Goal: Transaction & Acquisition: Purchase product/service

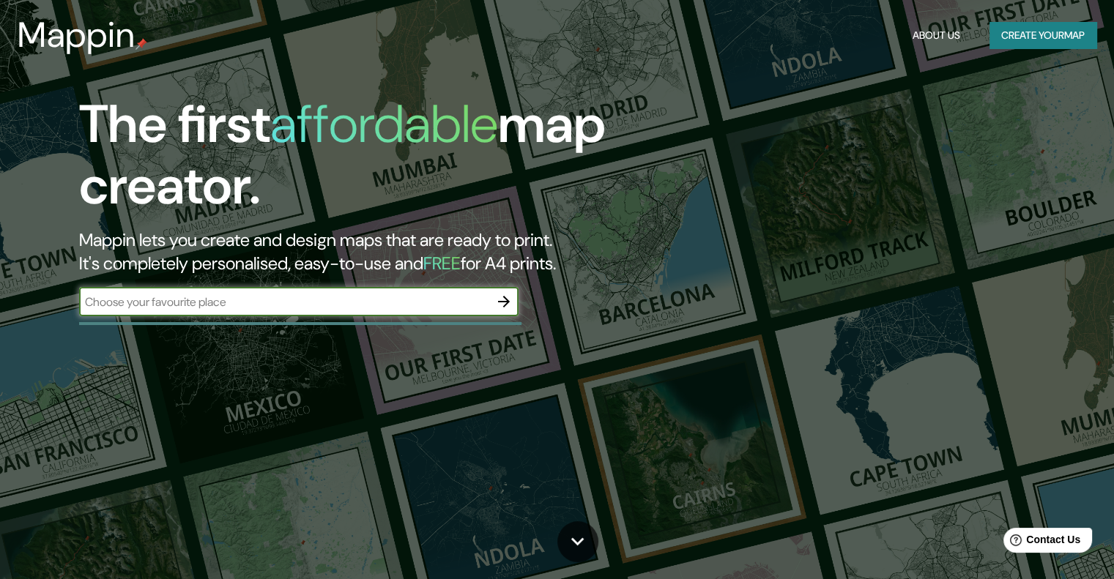
click at [1020, 32] on button "Create your map" at bounding box center [1042, 35] width 107 height 27
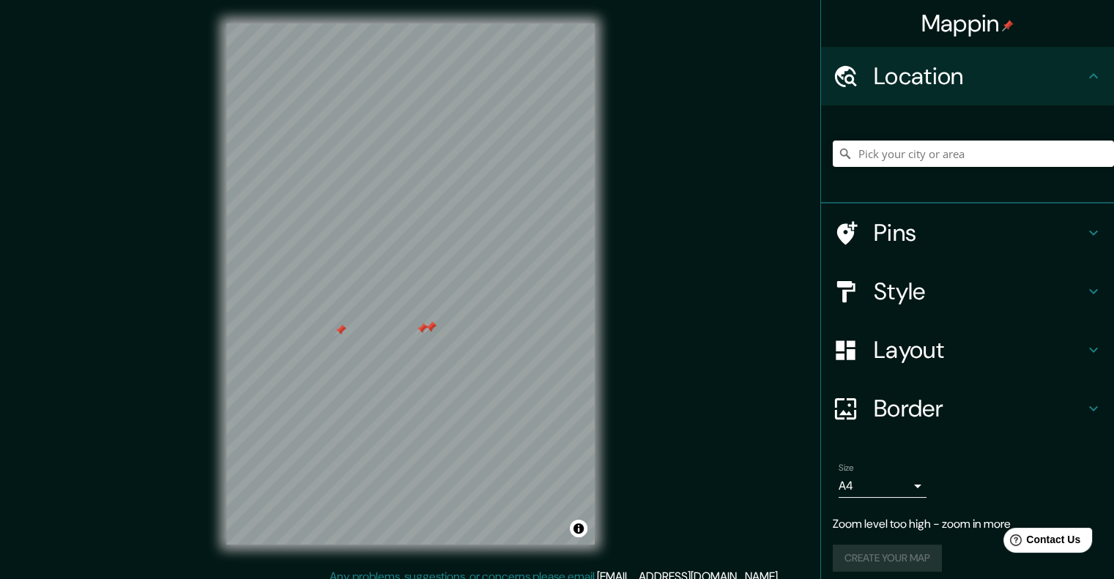
drag, startPoint x: 416, startPoint y: 286, endPoint x: 419, endPoint y: 332, distance: 46.2
click at [419, 332] on div at bounding box center [422, 329] width 12 height 12
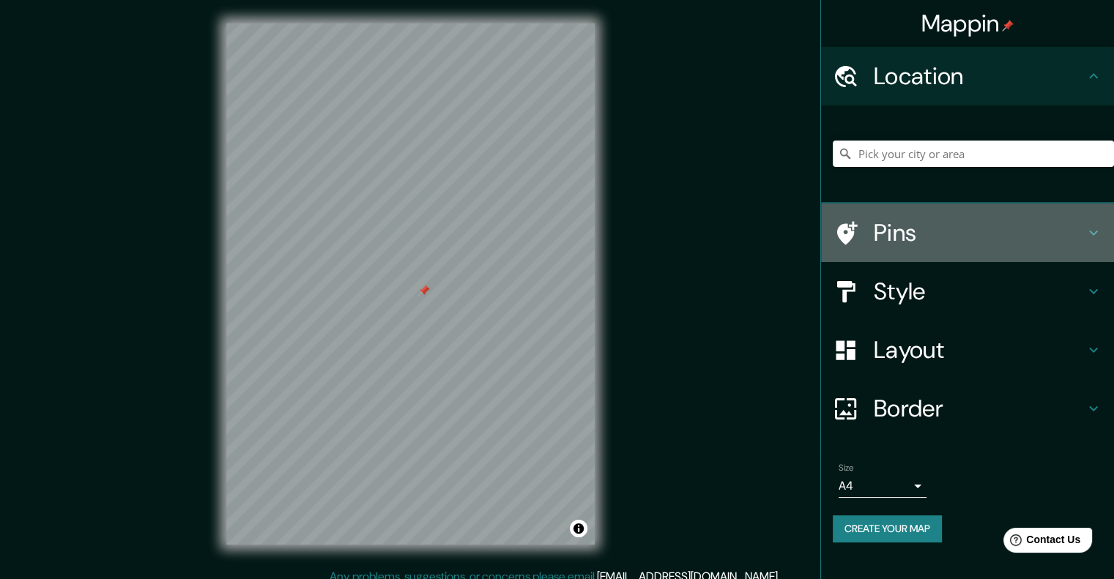
click at [875, 231] on h4 "Pins" at bounding box center [979, 232] width 211 height 29
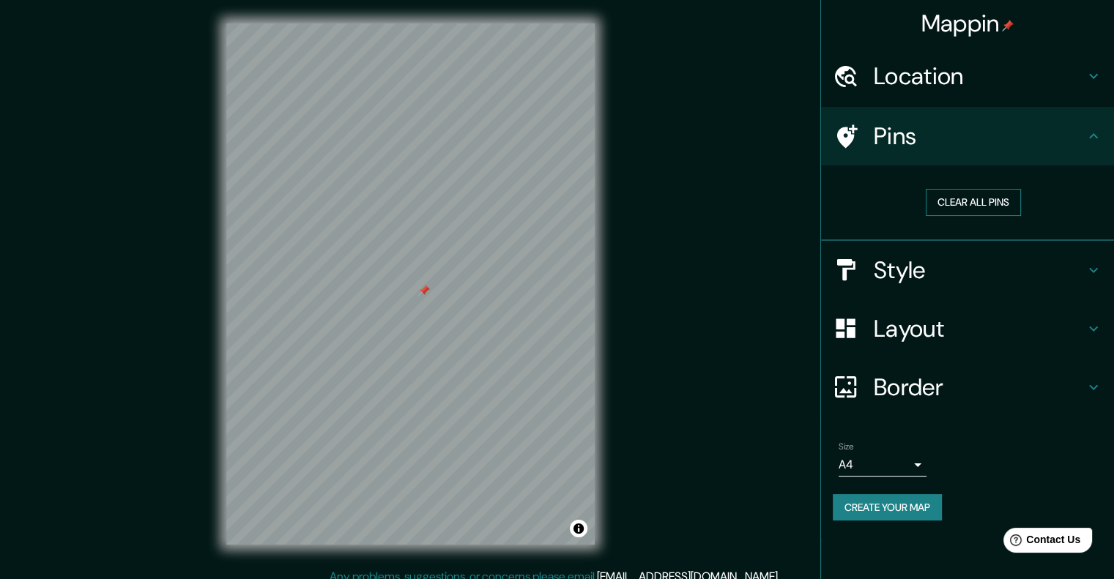
click at [948, 200] on button "Clear all pins" at bounding box center [973, 202] width 95 height 27
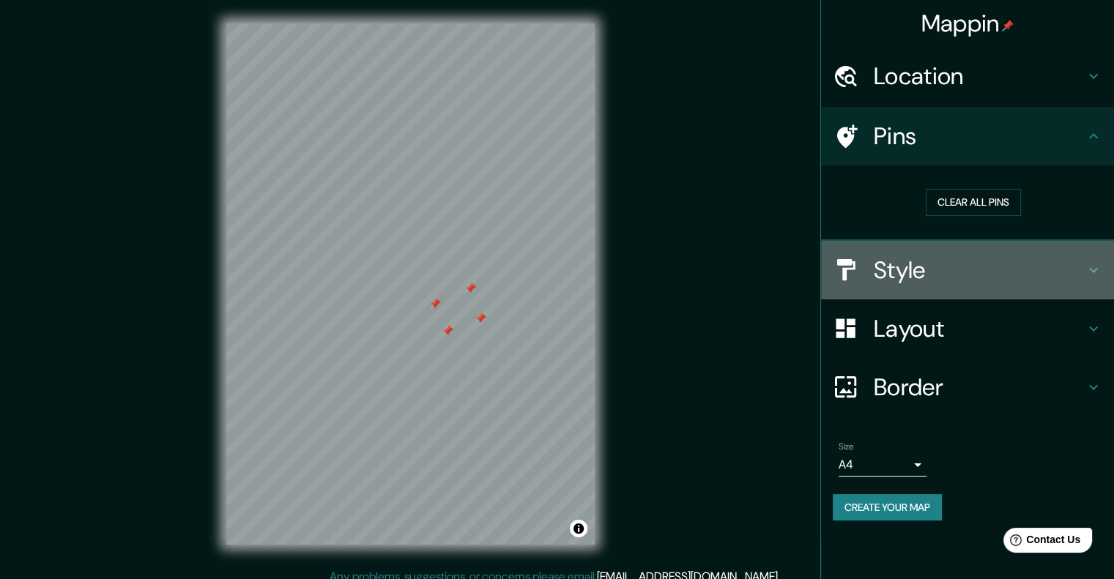
click at [956, 272] on h4 "Style" at bounding box center [979, 270] width 211 height 29
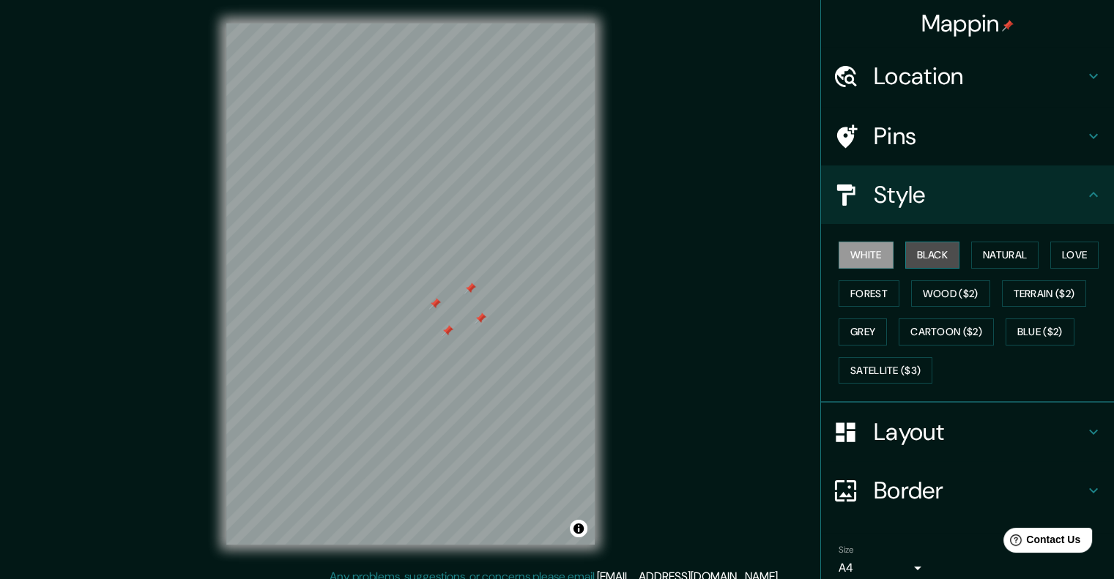
click at [928, 260] on button "Black" at bounding box center [932, 255] width 55 height 27
click at [978, 254] on button "Natural" at bounding box center [1004, 255] width 67 height 27
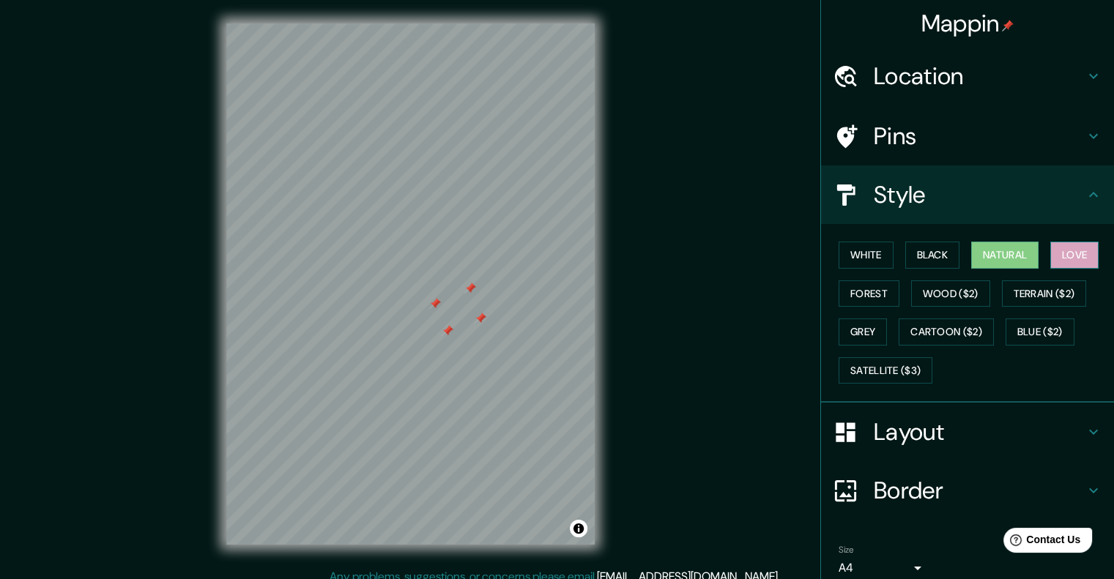
click at [1067, 251] on button "Love" at bounding box center [1074, 255] width 48 height 27
click at [884, 296] on button "Forest" at bounding box center [869, 293] width 61 height 27
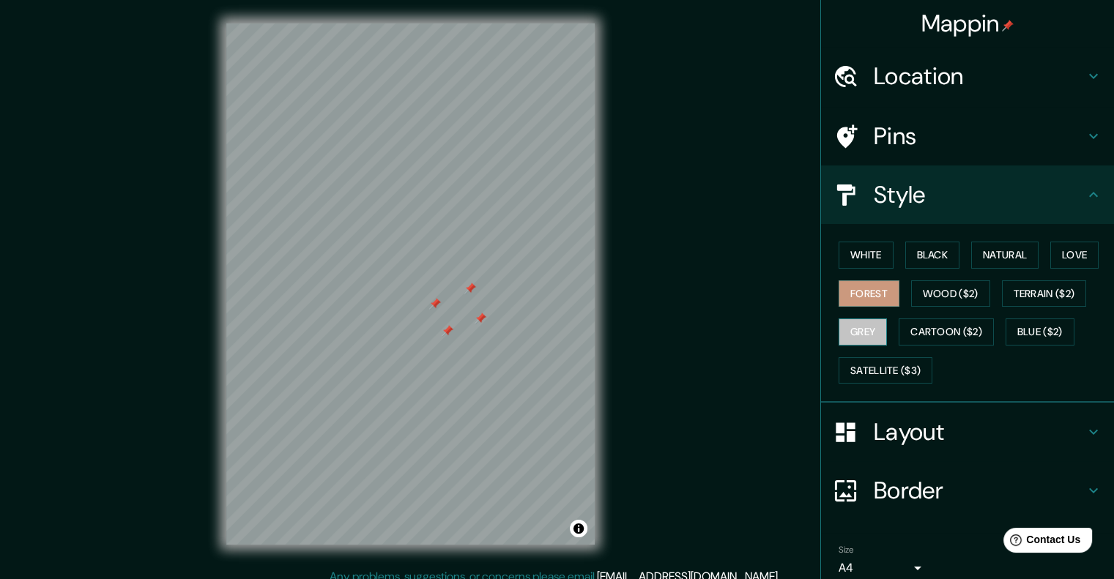
click at [853, 333] on button "Grey" at bounding box center [863, 332] width 48 height 27
click at [951, 333] on button "Cartoon ($2)" at bounding box center [946, 332] width 95 height 27
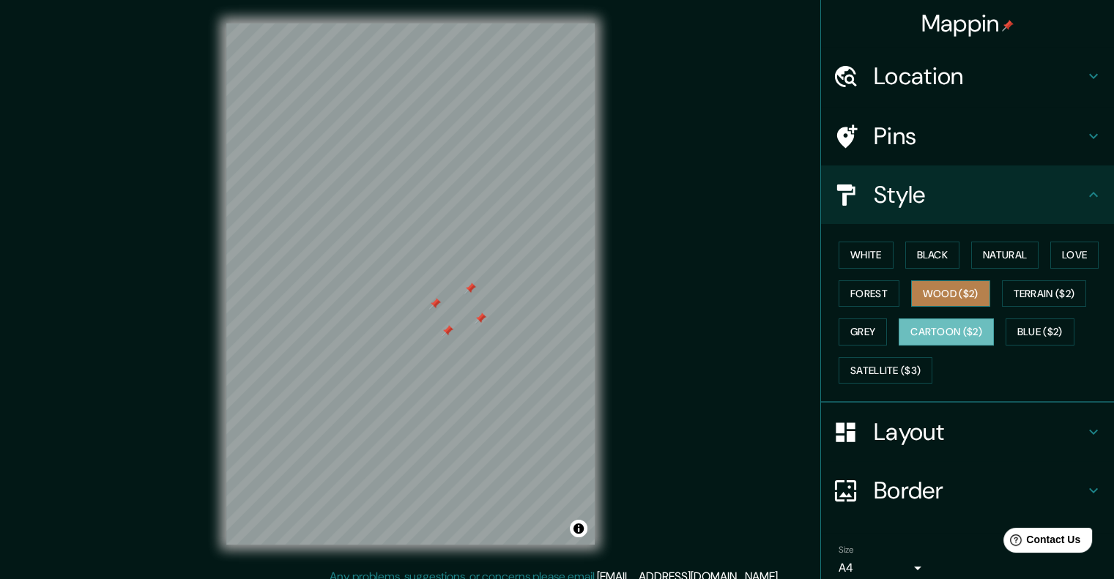
click at [958, 291] on button "Wood ($2)" at bounding box center [950, 293] width 79 height 27
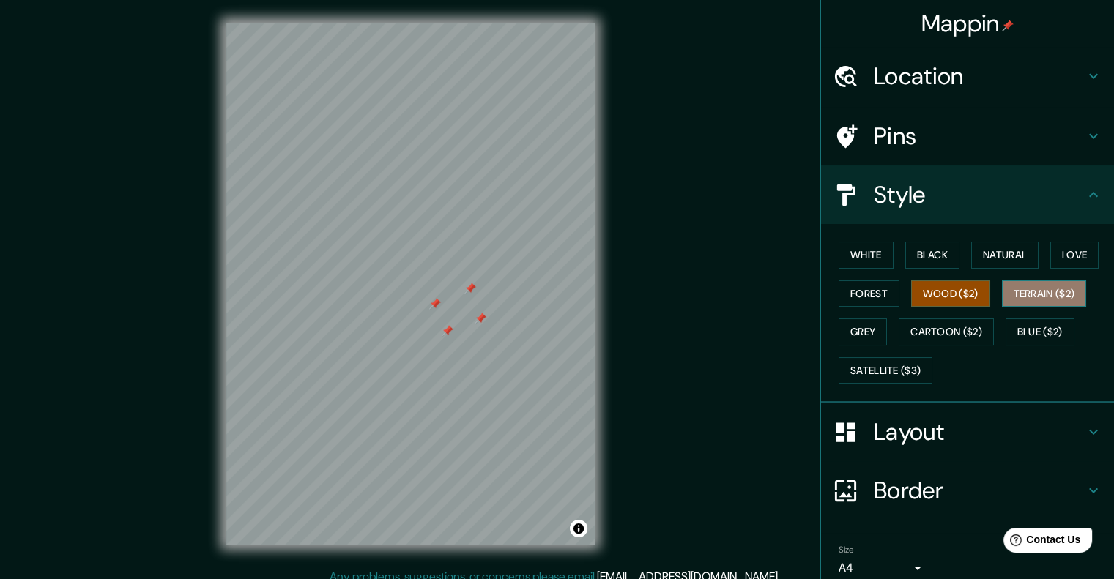
click at [1033, 295] on button "Terrain ($2)" at bounding box center [1044, 293] width 85 height 27
click at [1033, 332] on button "Blue ($2)" at bounding box center [1040, 332] width 69 height 27
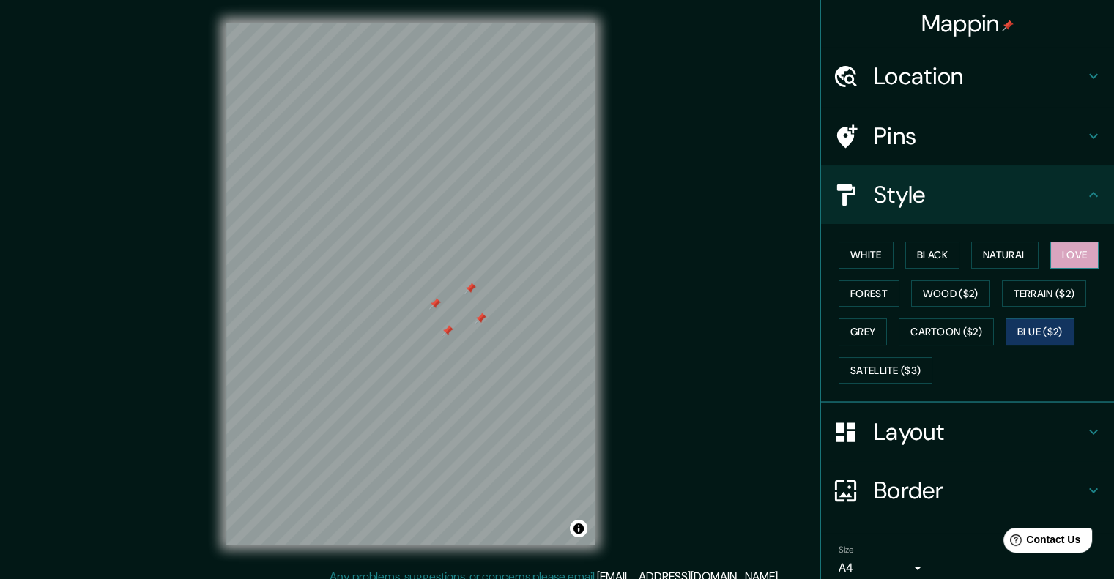
click at [1050, 263] on button "Love" at bounding box center [1074, 255] width 48 height 27
click at [962, 130] on h4 "Pins" at bounding box center [979, 136] width 211 height 29
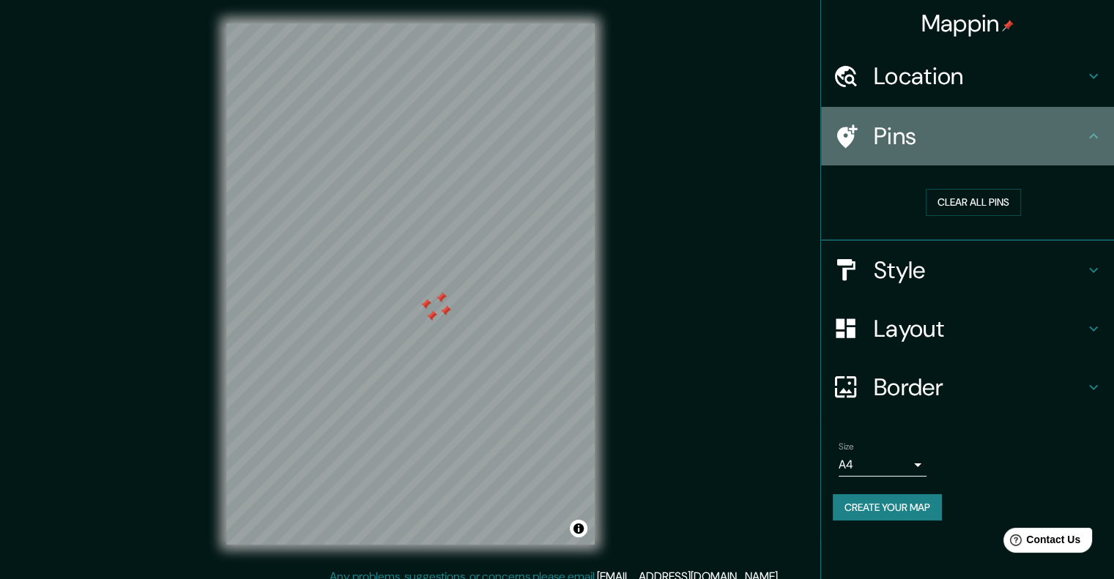
click at [883, 138] on h4 "Pins" at bounding box center [979, 136] width 211 height 29
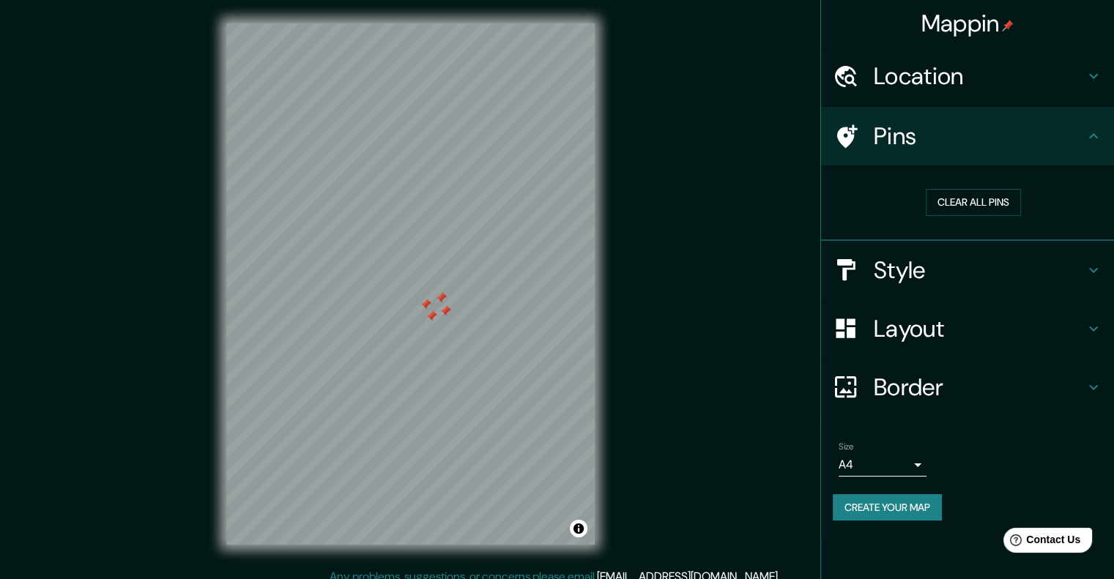
click at [840, 135] on icon at bounding box center [847, 136] width 21 height 23
click at [929, 328] on h4 "Layout" at bounding box center [979, 328] width 211 height 29
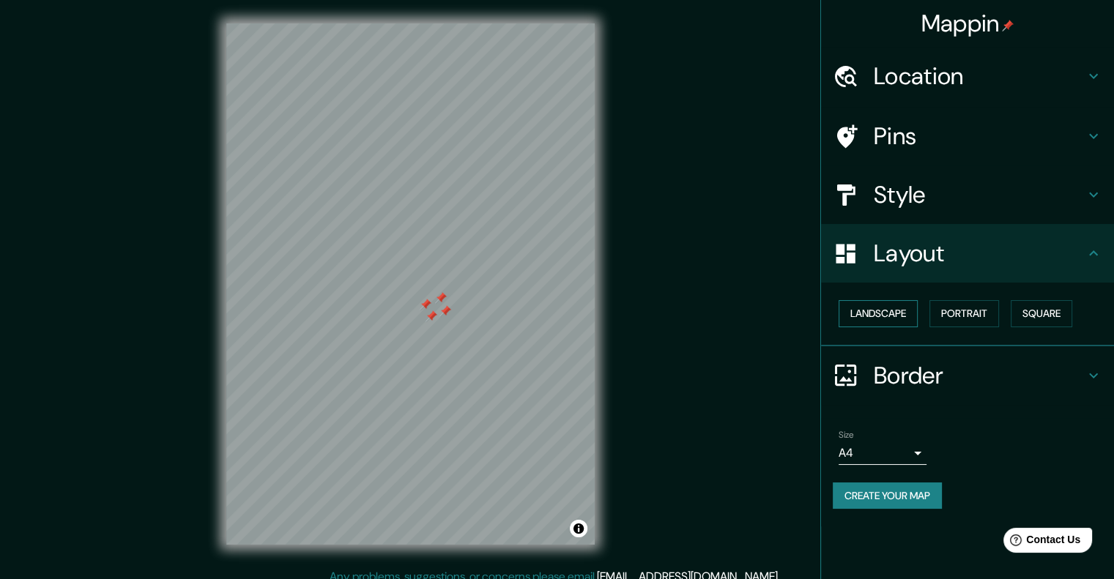
click at [885, 313] on button "Landscape" at bounding box center [878, 313] width 79 height 27
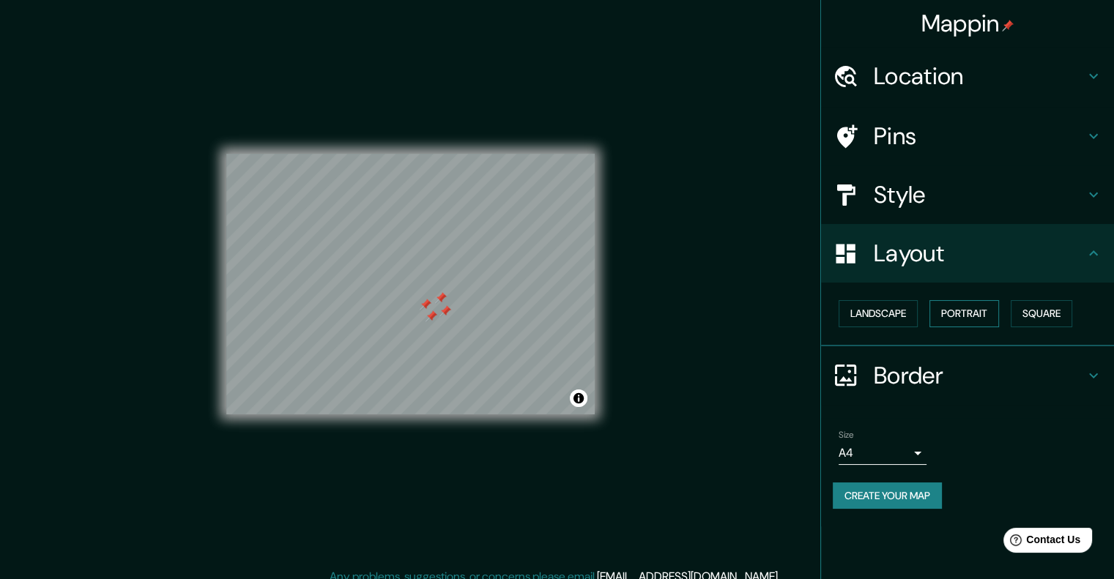
click at [959, 309] on button "Portrait" at bounding box center [964, 313] width 70 height 27
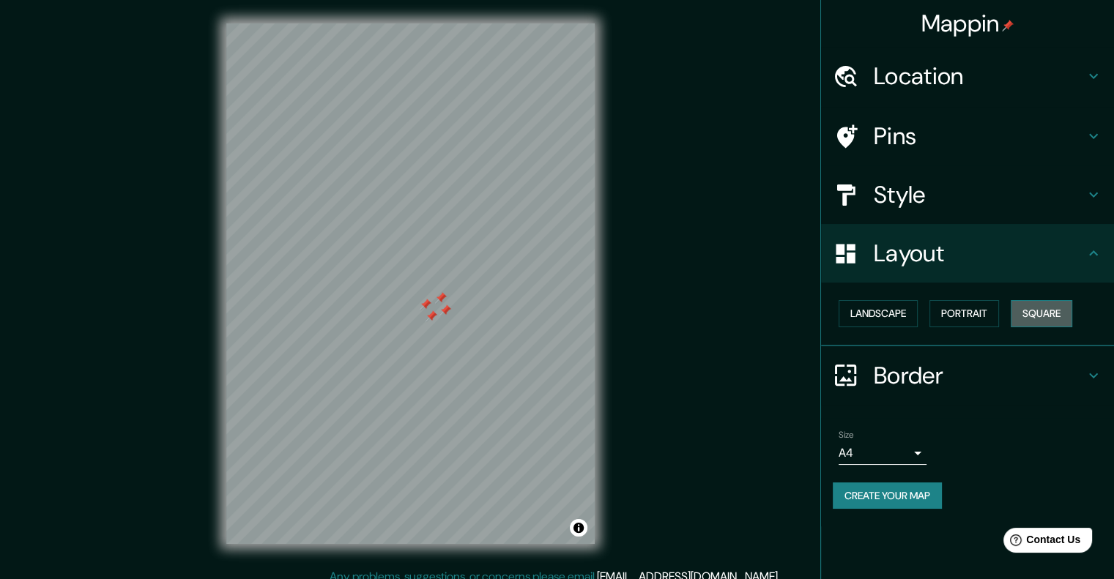
click at [1056, 309] on button "Square" at bounding box center [1042, 313] width 62 height 27
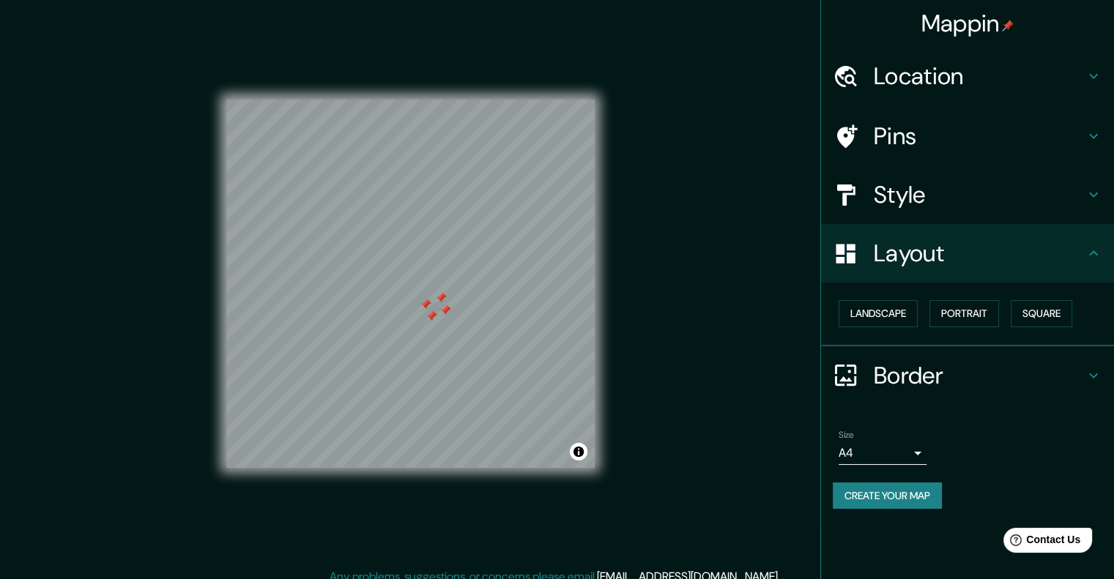
click at [915, 370] on h4 "Border" at bounding box center [979, 375] width 211 height 29
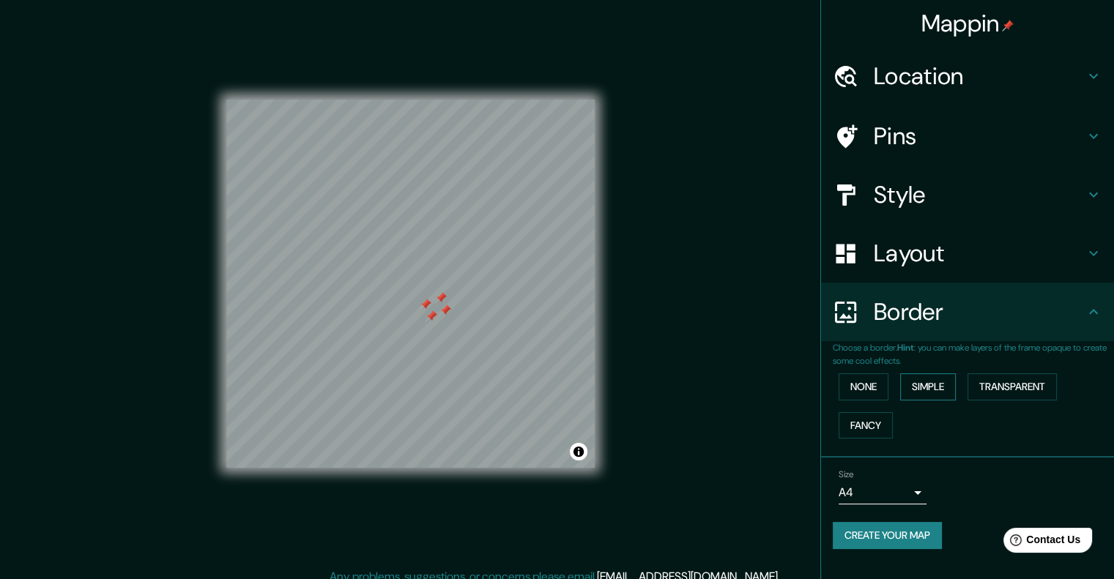
click at [935, 386] on button "Simple" at bounding box center [928, 387] width 56 height 27
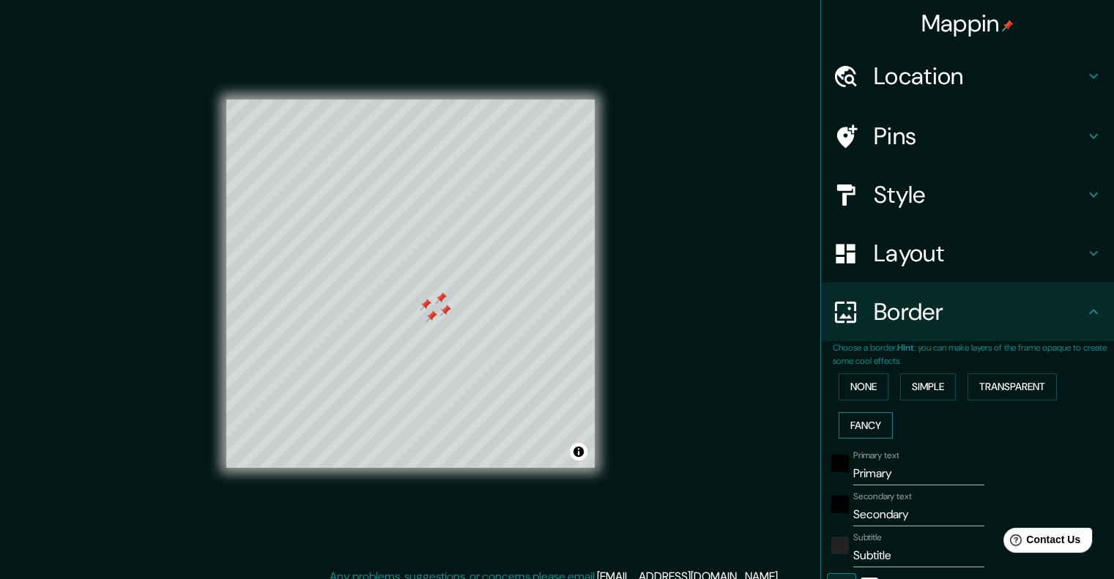
click at [870, 425] on button "Fancy" at bounding box center [866, 425] width 54 height 27
click at [1005, 382] on button "Transparent" at bounding box center [1011, 387] width 89 height 27
click at [933, 129] on h4 "Pins" at bounding box center [979, 136] width 211 height 29
type input "241"
type input "40"
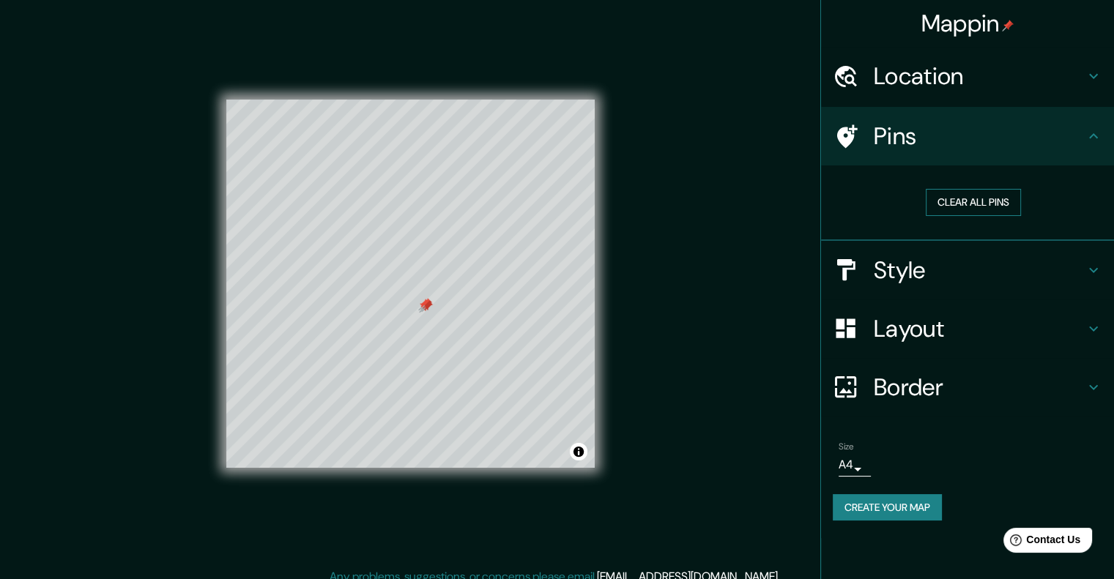
click at [967, 207] on button "Clear all pins" at bounding box center [973, 202] width 95 height 27
click at [421, 323] on div at bounding box center [424, 322] width 12 height 12
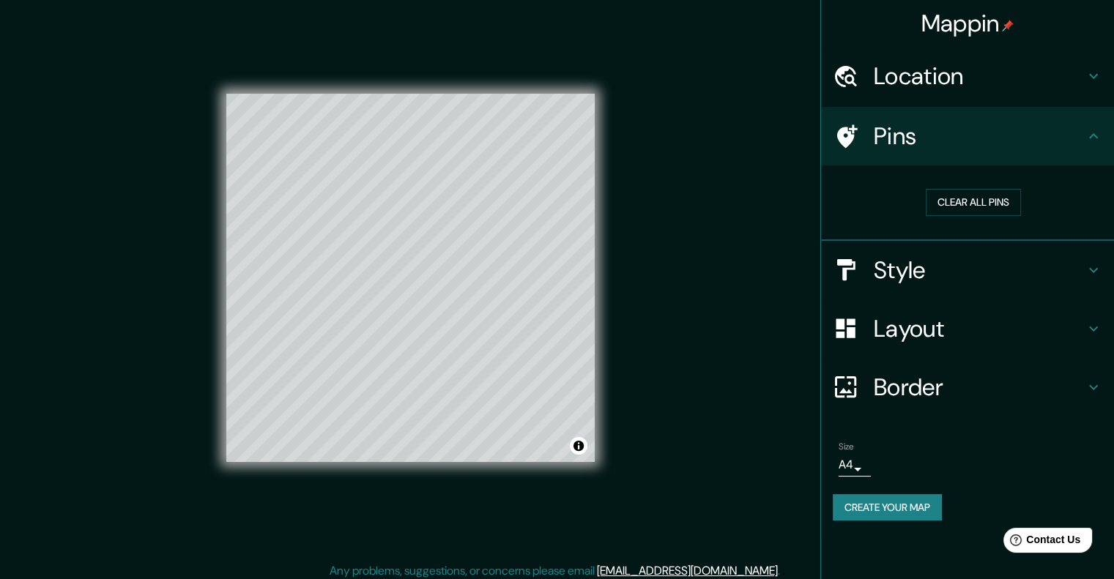
scroll to position [12, 0]
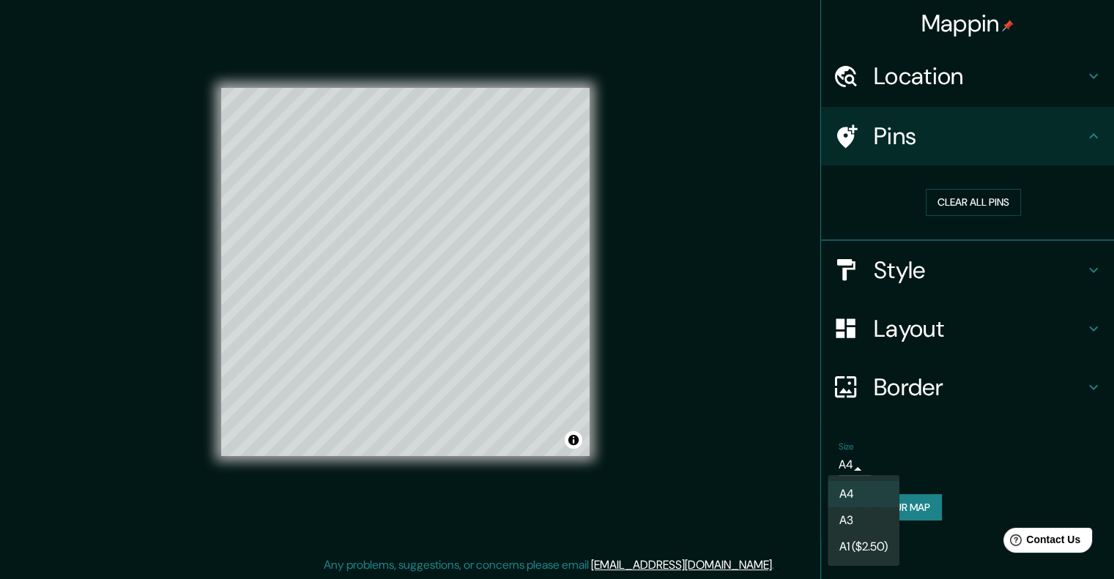
click at [860, 464] on body "Mappin Location Pins Clear all pins Style Layout Border Choose a border. Hint :…" at bounding box center [557, 277] width 1114 height 579
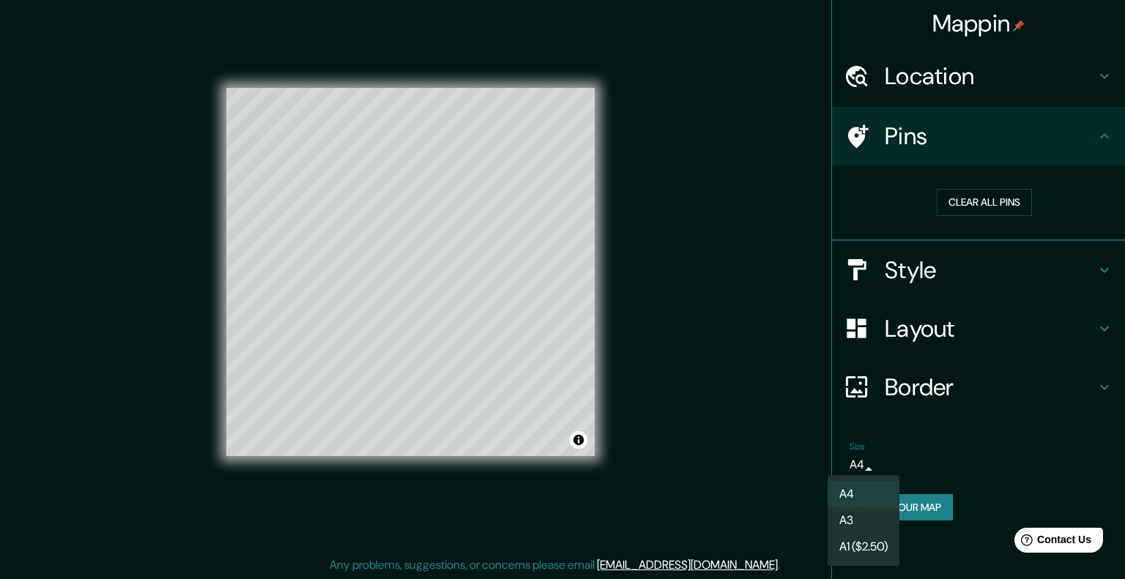
click at [872, 519] on li "A3" at bounding box center [864, 521] width 72 height 26
click at [861, 467] on body "Mappin Location Pins Clear all pins Style Layout Border Choose a border. Hint :…" at bounding box center [562, 277] width 1125 height 579
click at [864, 490] on li "A4" at bounding box center [863, 494] width 72 height 26
type input "single"
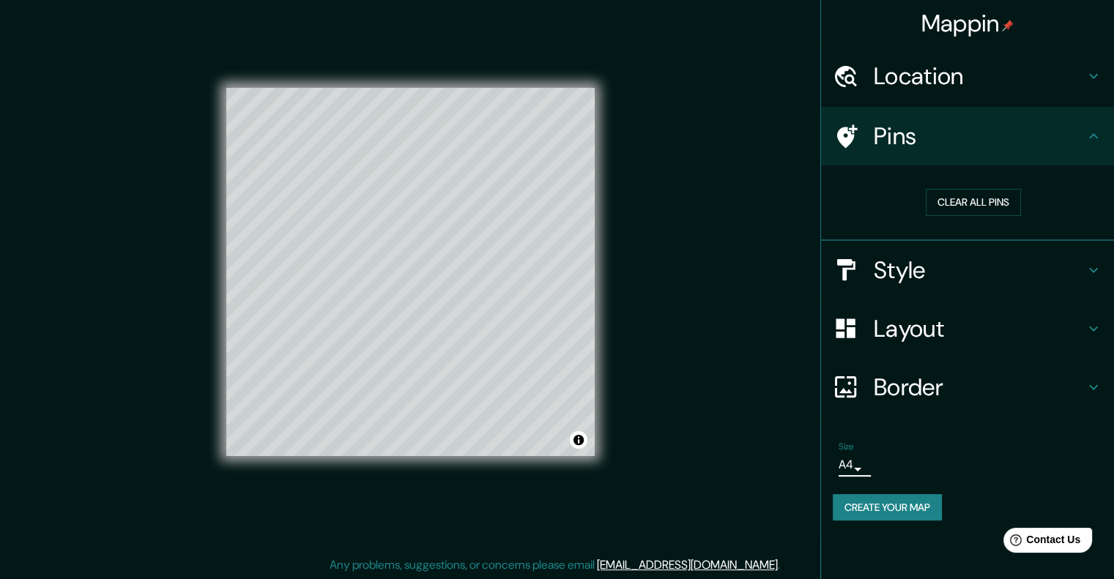
click at [927, 390] on h4 "Border" at bounding box center [979, 387] width 211 height 29
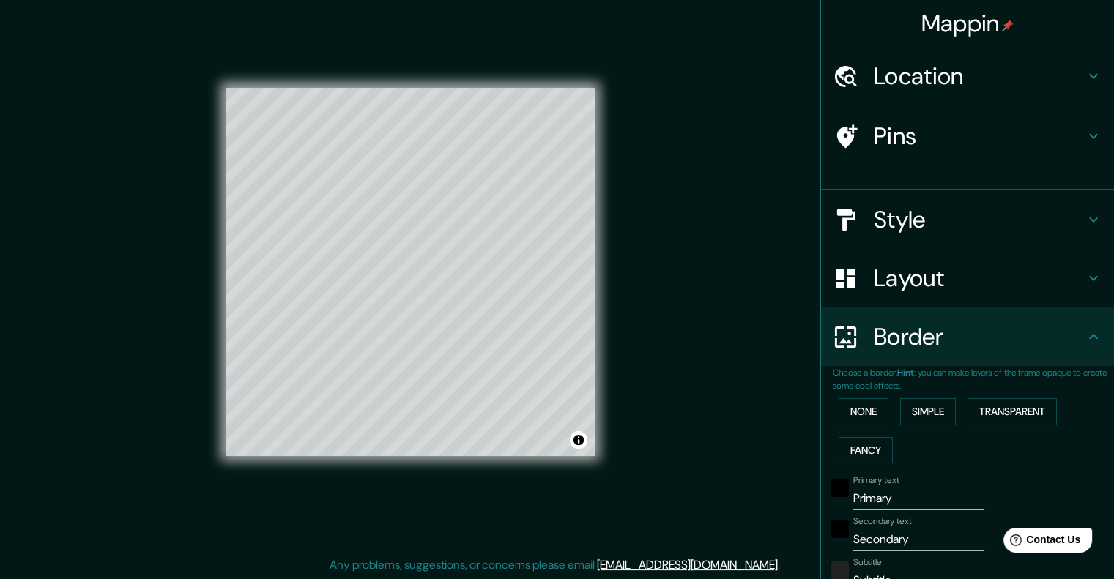
type input "241"
type input "40"
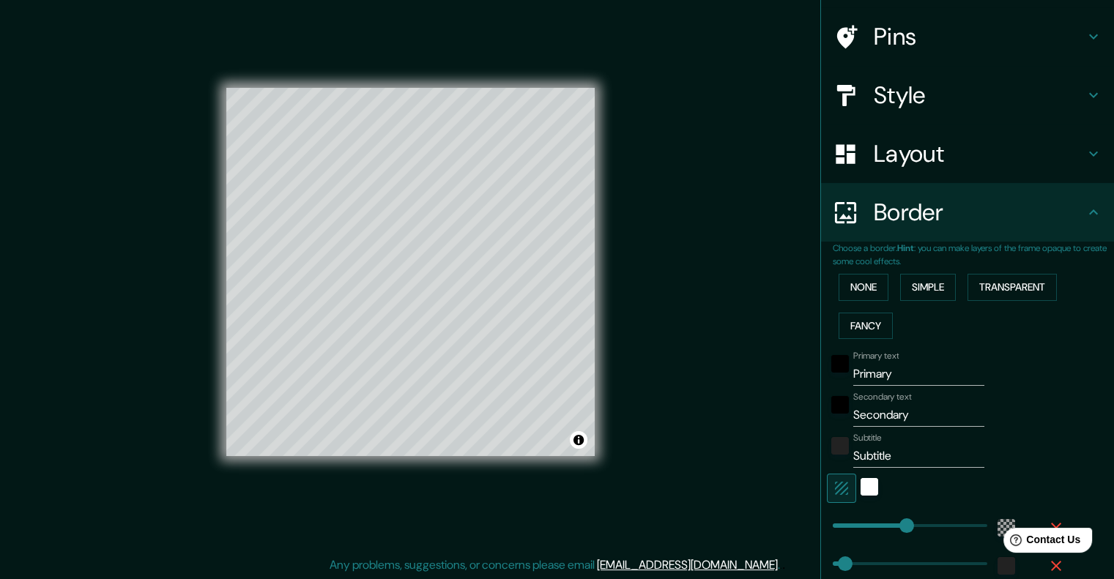
scroll to position [146, 0]
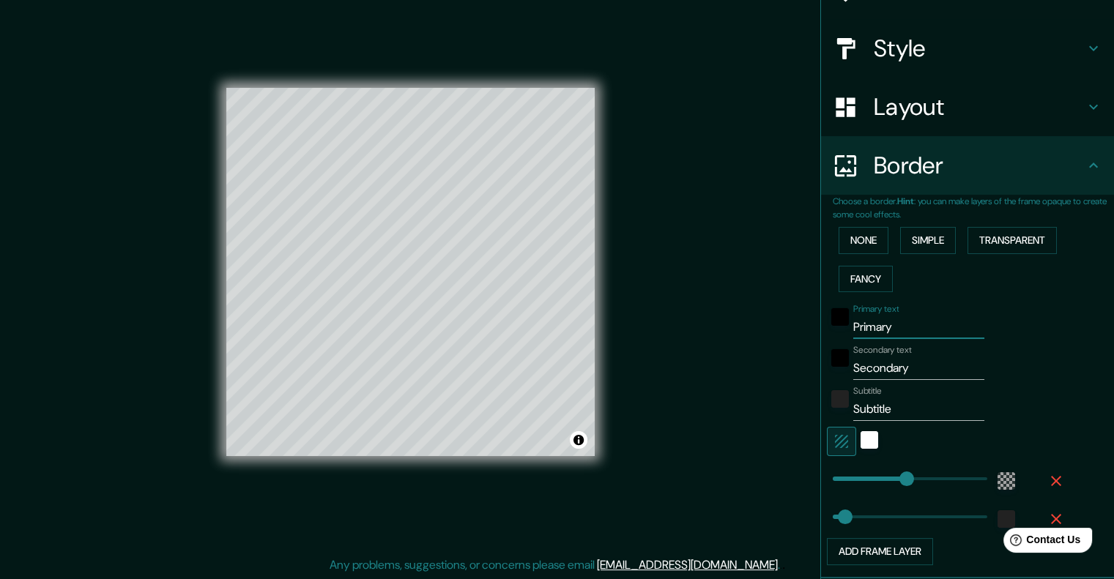
drag, startPoint x: 914, startPoint y: 327, endPoint x: 762, endPoint y: 342, distance: 152.3
click at [762, 342] on div "Mappin Location Pins Style Layout Border Choose a border. Hint : you can make l…" at bounding box center [557, 284] width 1114 height 592
type input "241"
type input "40"
drag, startPoint x: 901, startPoint y: 372, endPoint x: 744, endPoint y: 399, distance: 159.1
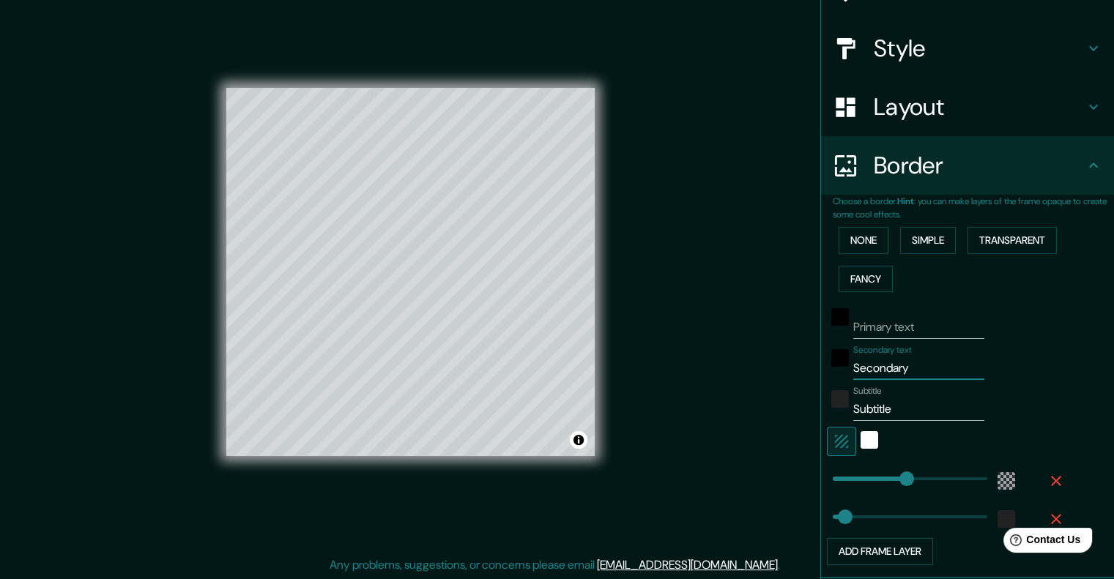
click at [744, 399] on div "Mappin Location Pins Style Layout Border Choose a border. Hint : you can make l…" at bounding box center [557, 284] width 1114 height 592
type input "241"
type input "40"
drag, startPoint x: 891, startPoint y: 406, endPoint x: 793, endPoint y: 422, distance: 98.6
click at [793, 422] on div "Mappin Location Pins Style Layout Border Choose a border. Hint : you can make l…" at bounding box center [557, 284] width 1114 height 592
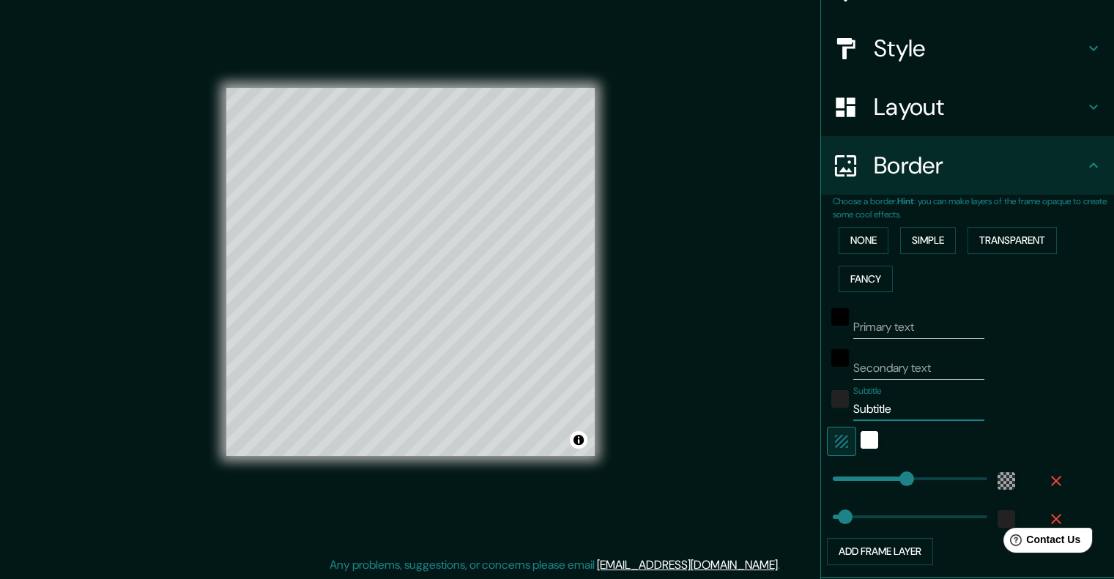
type input "241"
type input "40"
type input "241"
type input "192"
drag, startPoint x: 891, startPoint y: 484, endPoint x: 880, endPoint y: 486, distance: 10.5
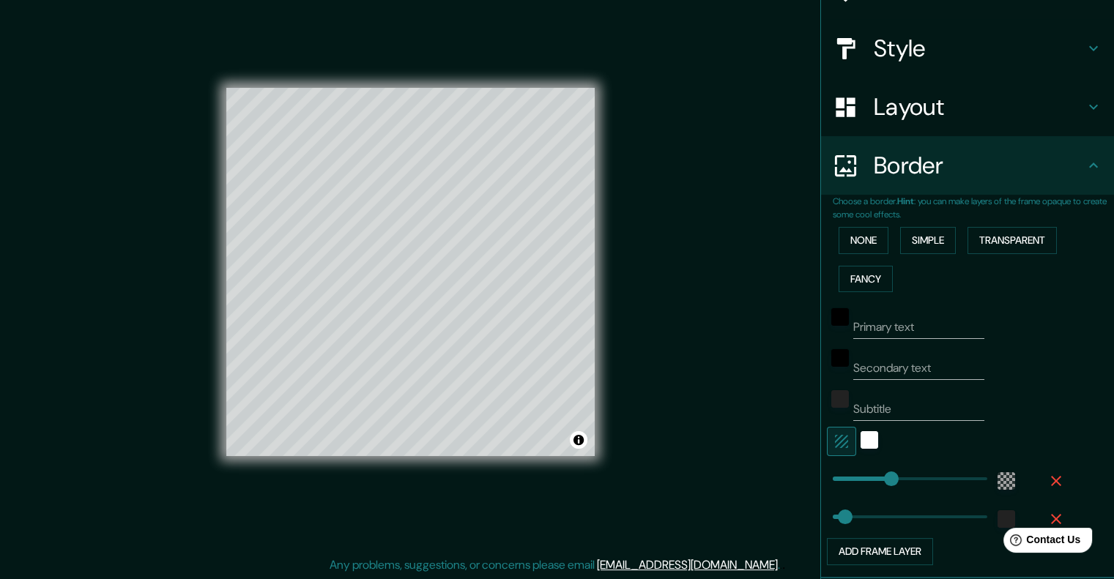
type input "197"
drag, startPoint x: 834, startPoint y: 514, endPoint x: 882, endPoint y: 515, distance: 47.6
type input "240"
drag, startPoint x: 877, startPoint y: 516, endPoint x: 896, endPoint y: 516, distance: 19.0
type input "20"
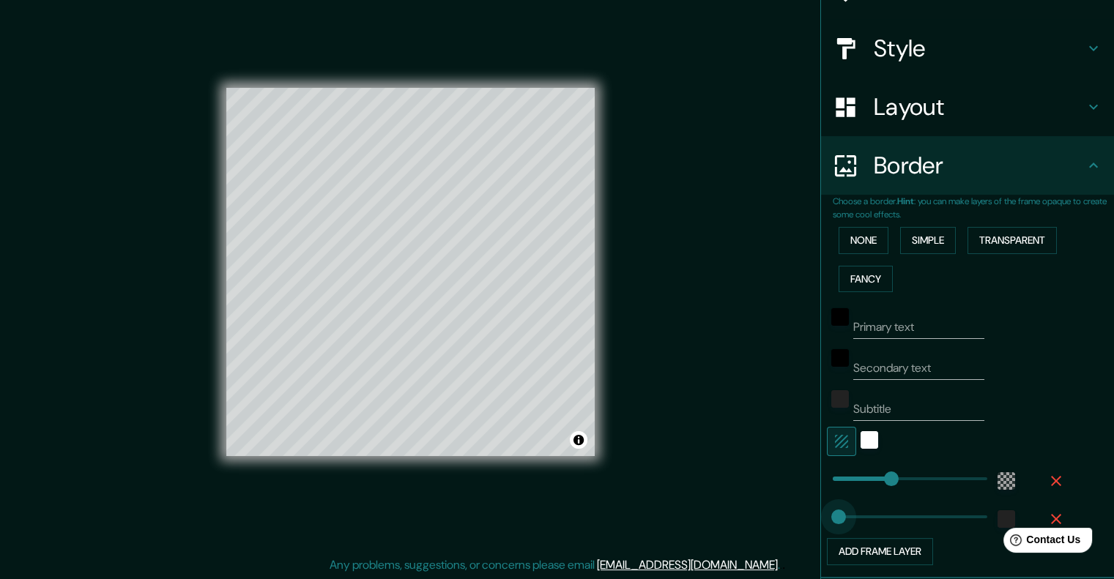
drag, startPoint x: 893, startPoint y: 516, endPoint x: 828, endPoint y: 518, distance: 66.0
type input "39"
type input "44"
type input "92"
drag, startPoint x: 876, startPoint y: 477, endPoint x: 850, endPoint y: 480, distance: 26.6
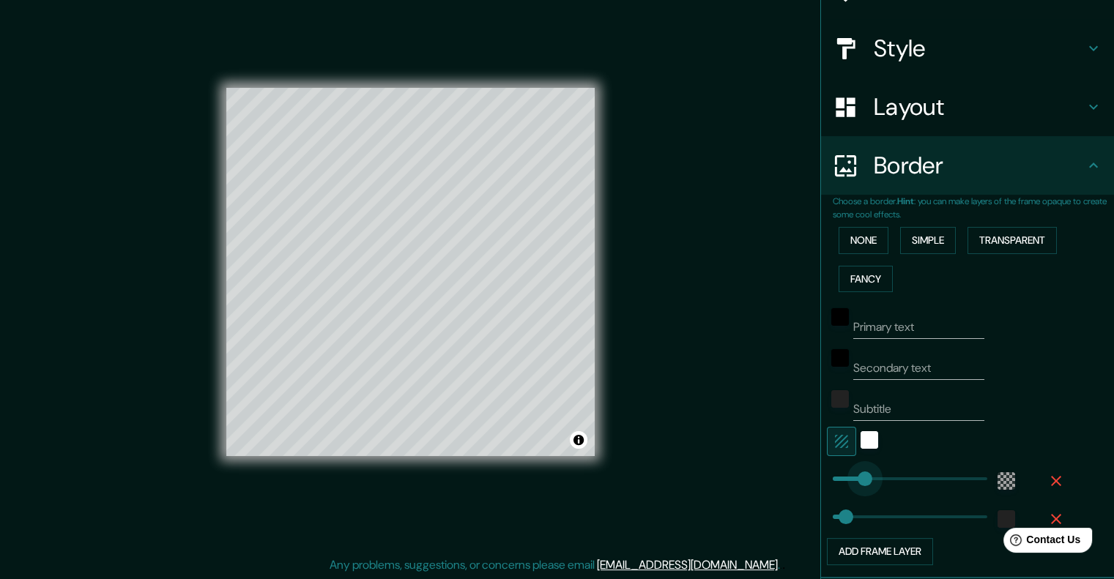
type input "75"
drag, startPoint x: 854, startPoint y: 479, endPoint x: 844, endPoint y: 478, distance: 10.3
type input "73"
click at [848, 478] on span at bounding box center [855, 479] width 15 height 15
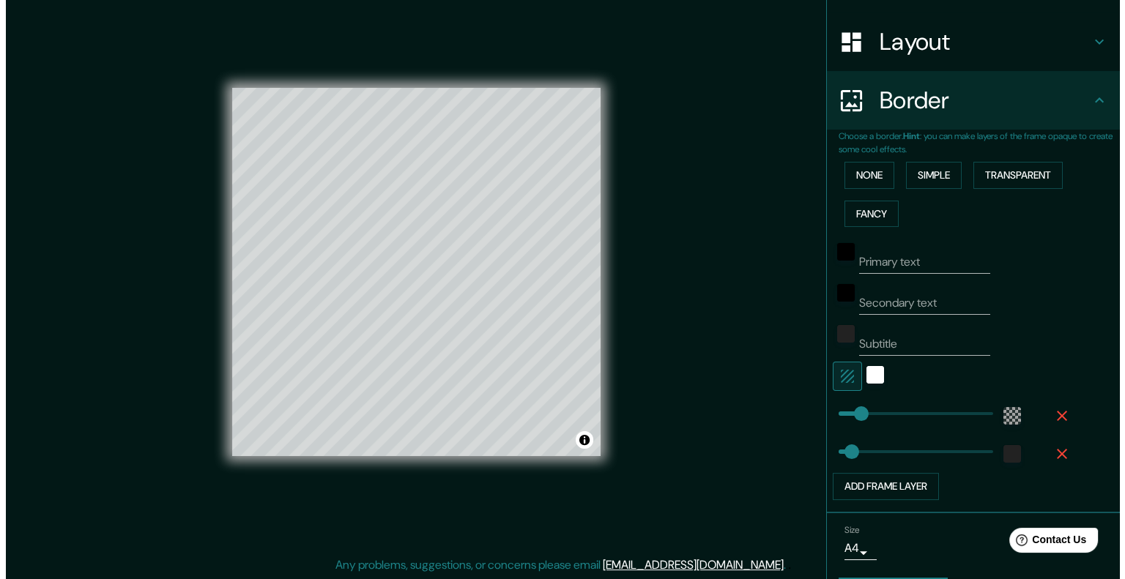
scroll to position [252, 0]
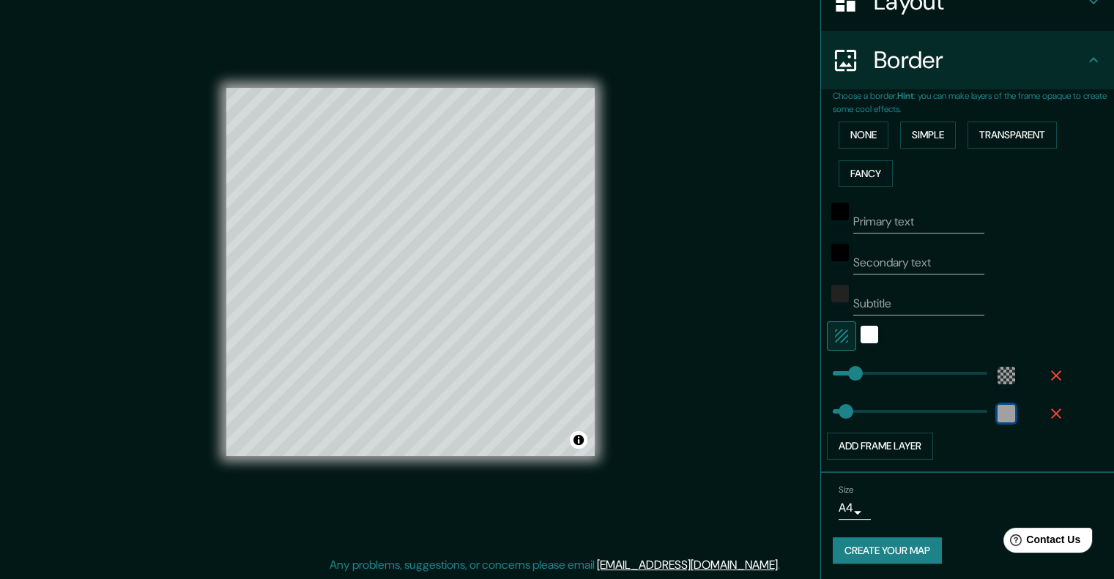
click at [997, 413] on div "color-222222" at bounding box center [1006, 414] width 18 height 18
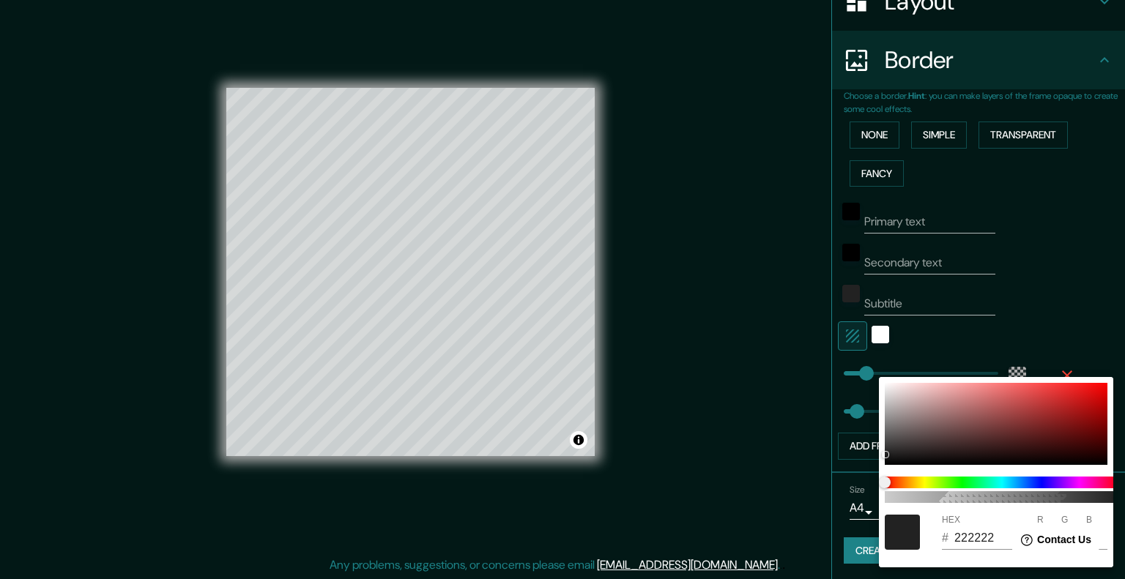
click at [1051, 311] on div at bounding box center [562, 289] width 1125 height 579
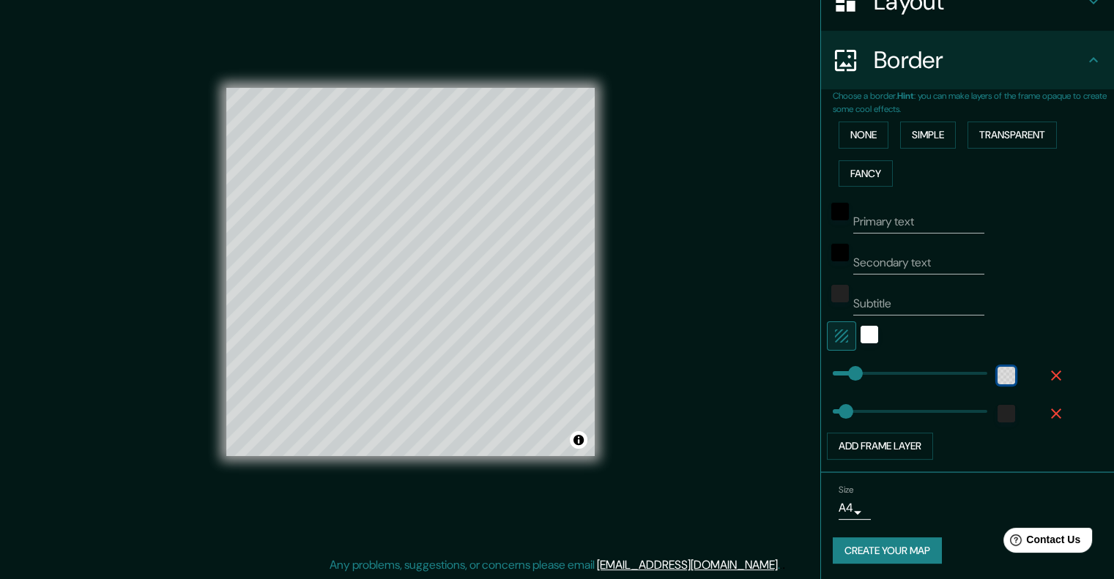
click at [998, 375] on div "color-55555544" at bounding box center [1006, 376] width 18 height 18
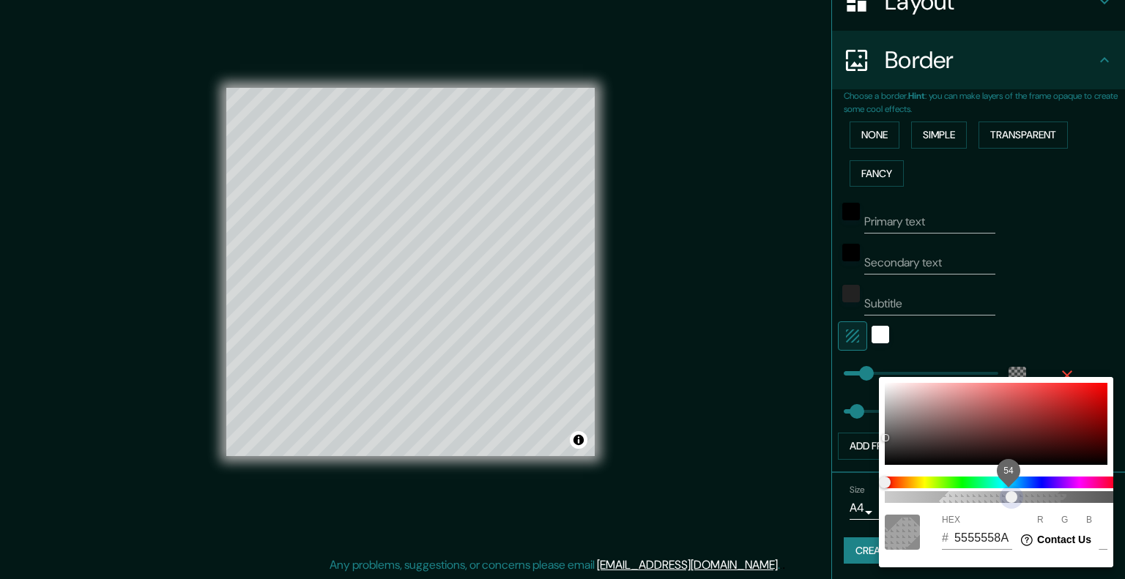
type input "5555558C"
drag, startPoint x: 943, startPoint y: 495, endPoint x: 1014, endPoint y: 499, distance: 70.4
click at [1014, 499] on span "54" at bounding box center [1012, 497] width 12 height 12
click at [1060, 344] on div at bounding box center [562, 289] width 1125 height 579
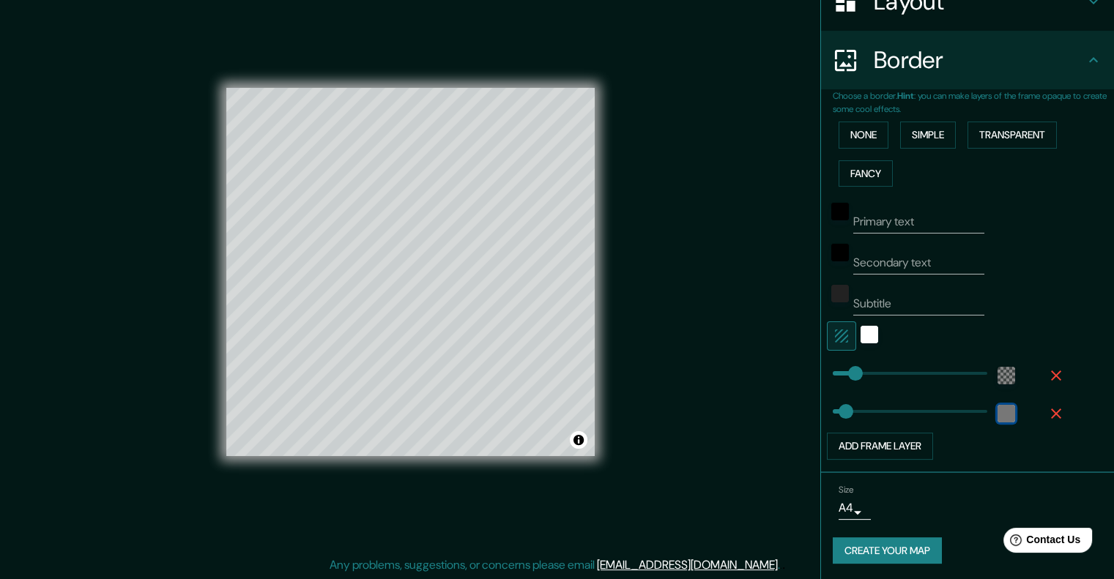
click at [997, 415] on div "color-222222" at bounding box center [1006, 414] width 18 height 18
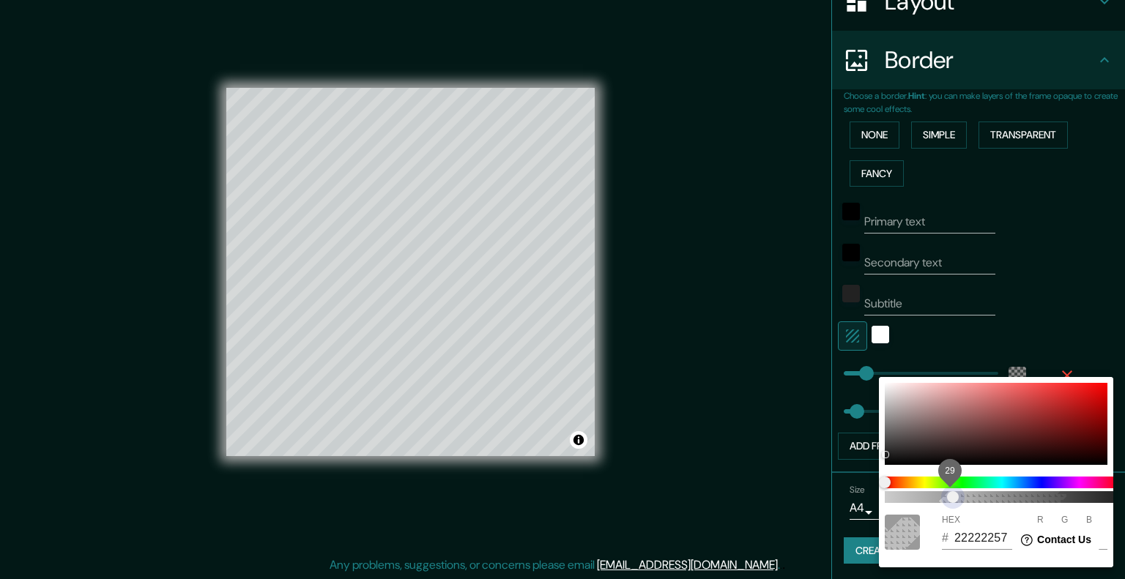
scroll to position [0, 12]
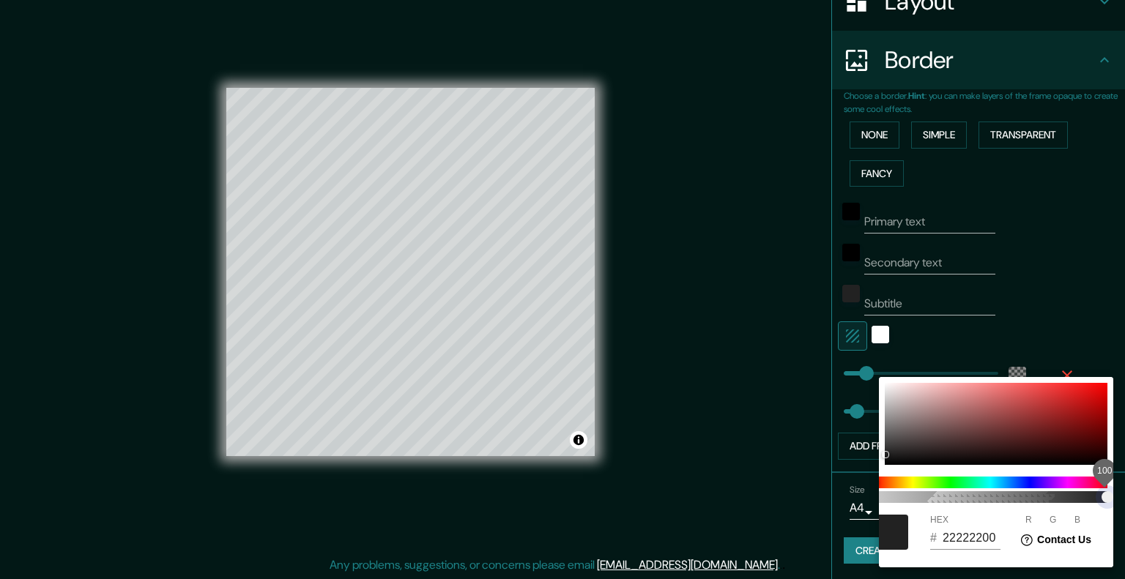
type input "222222"
drag, startPoint x: 940, startPoint y: 499, endPoint x: 1124, endPoint y: 505, distance: 183.9
click at [1113, 505] on div "100 HEX # 222222 R 34 G 34 B 34" at bounding box center [562, 289] width 1125 height 579
click at [1036, 289] on div at bounding box center [562, 289] width 1125 height 579
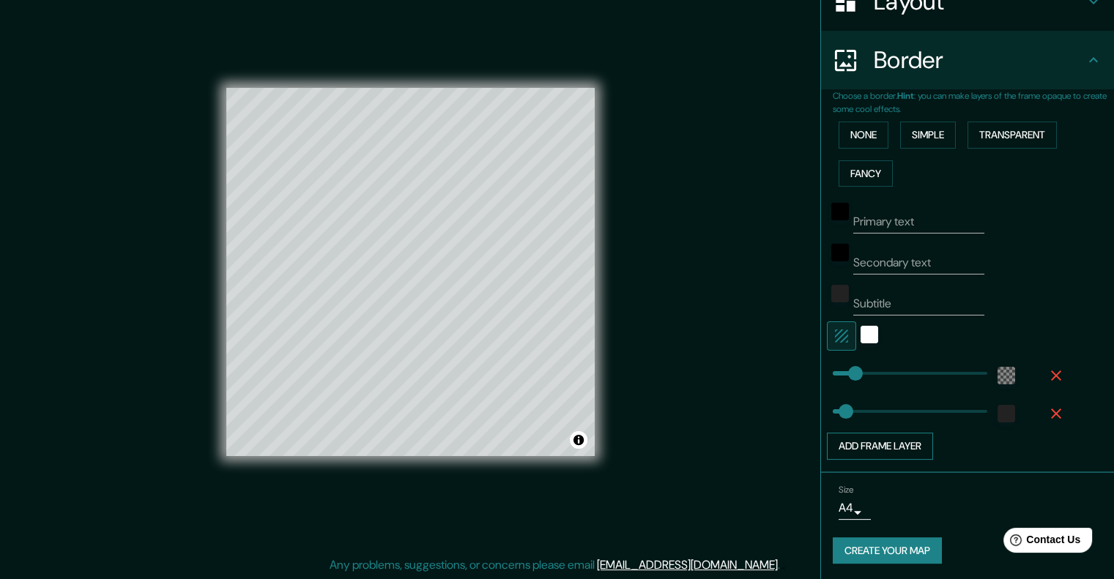
click at [918, 443] on button "Add frame layer" at bounding box center [880, 446] width 106 height 27
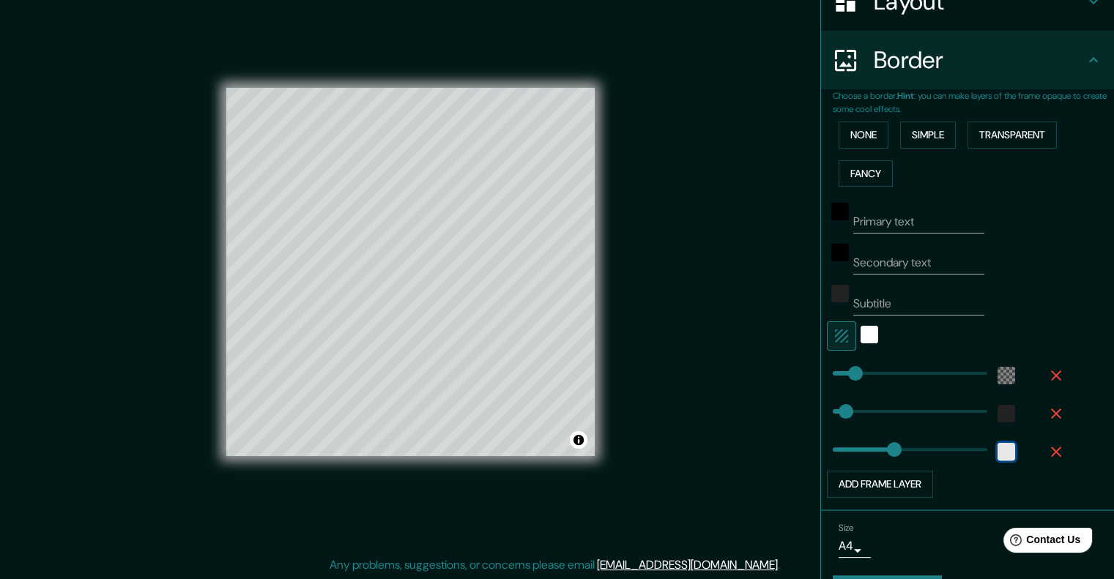
click at [997, 453] on div "white" at bounding box center [1006, 452] width 18 height 18
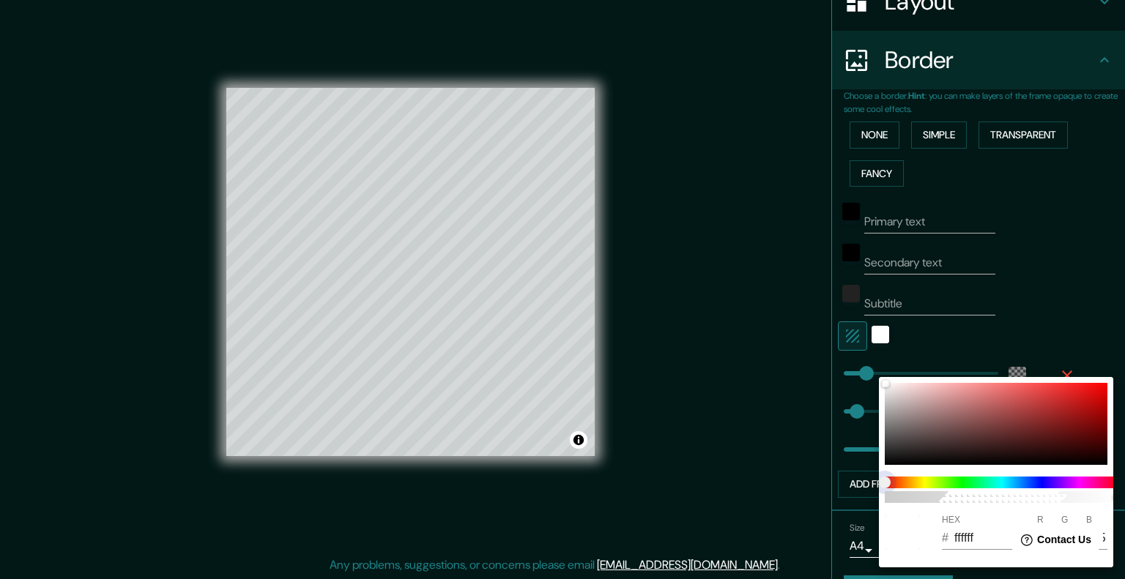
type input "201"
type input "FFFFFF"
click at [965, 485] on span at bounding box center [1002, 483] width 234 height 12
drag, startPoint x: 949, startPoint y: 480, endPoint x: 987, endPoint y: 480, distance: 38.1
click at [987, 480] on span at bounding box center [1002, 483] width 234 height 12
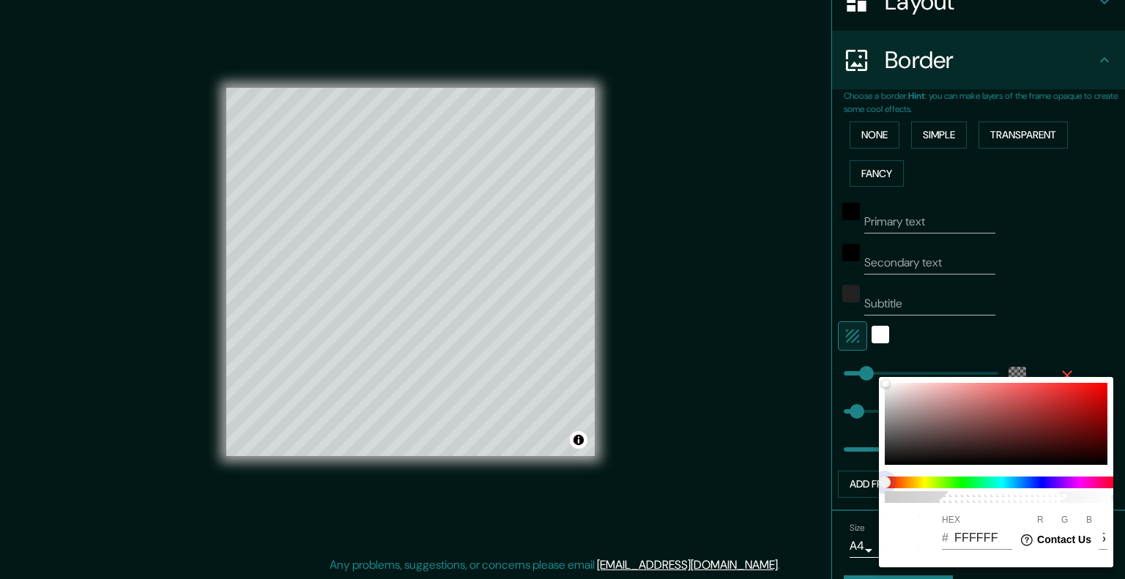
click at [912, 481] on span at bounding box center [1002, 483] width 234 height 12
type input "201"
type input "FFFFFF14"
type input "201"
type input "FFFFFF47"
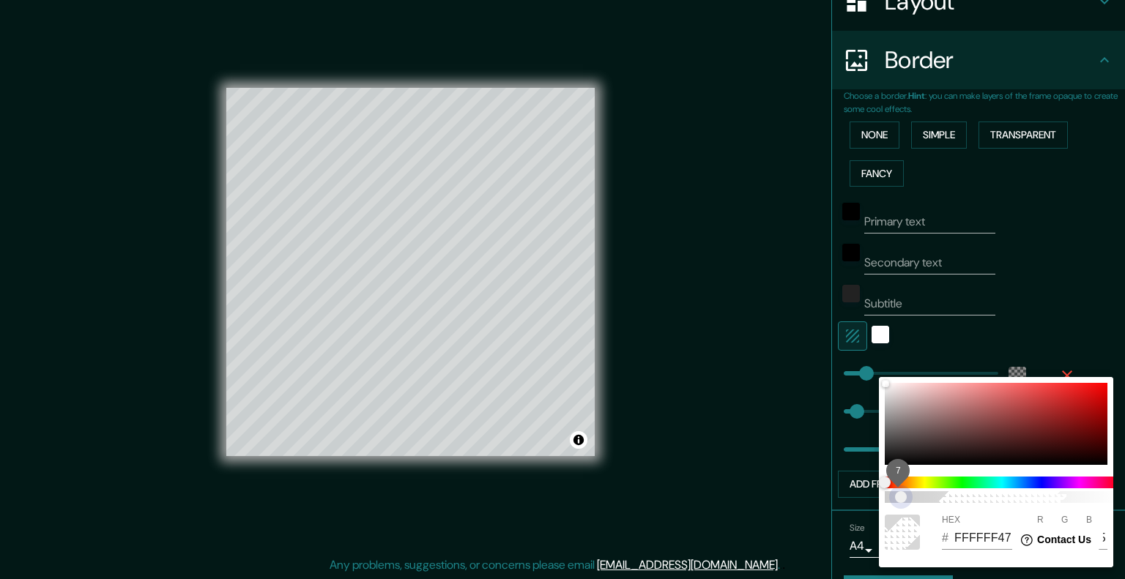
type input "201"
type input "FFFFFF54"
type input "201"
type input "FFFFFFE6"
type input "201"
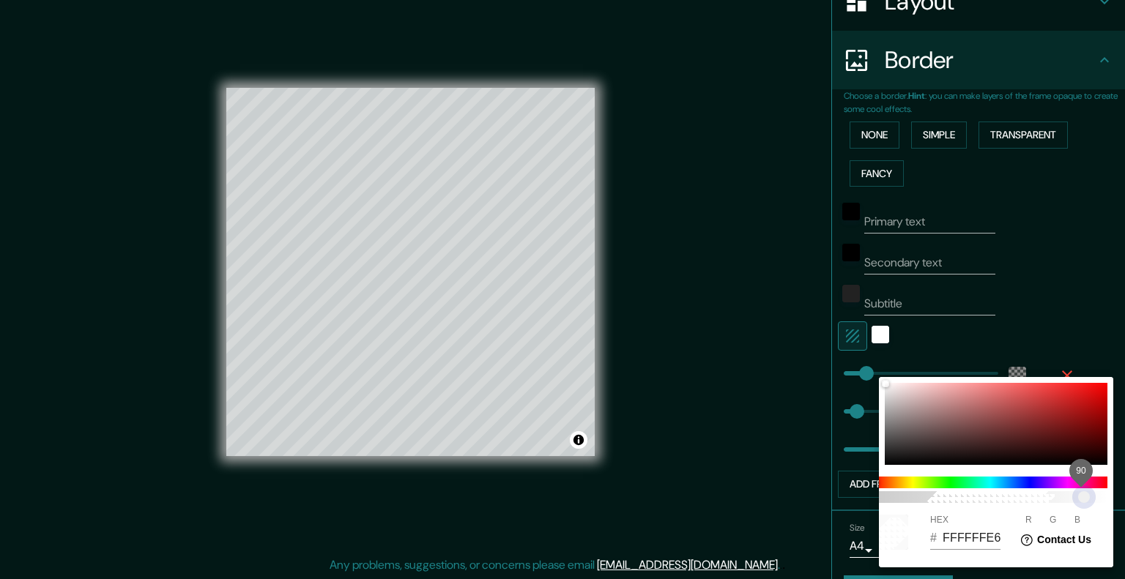
type input "FFFFFFF0"
type input "201"
type input "FFFFFFF5"
type input "201"
type input "FFFFFFB0"
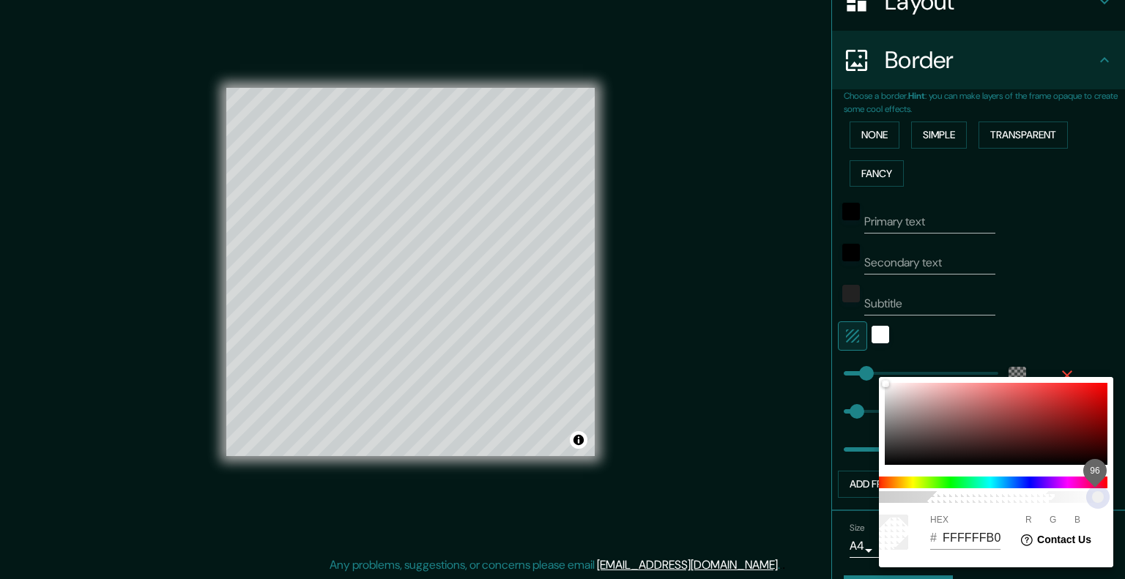
type input "201"
type input "FFFFFF63"
type input "201"
type input "FFFFFF61"
type input "201"
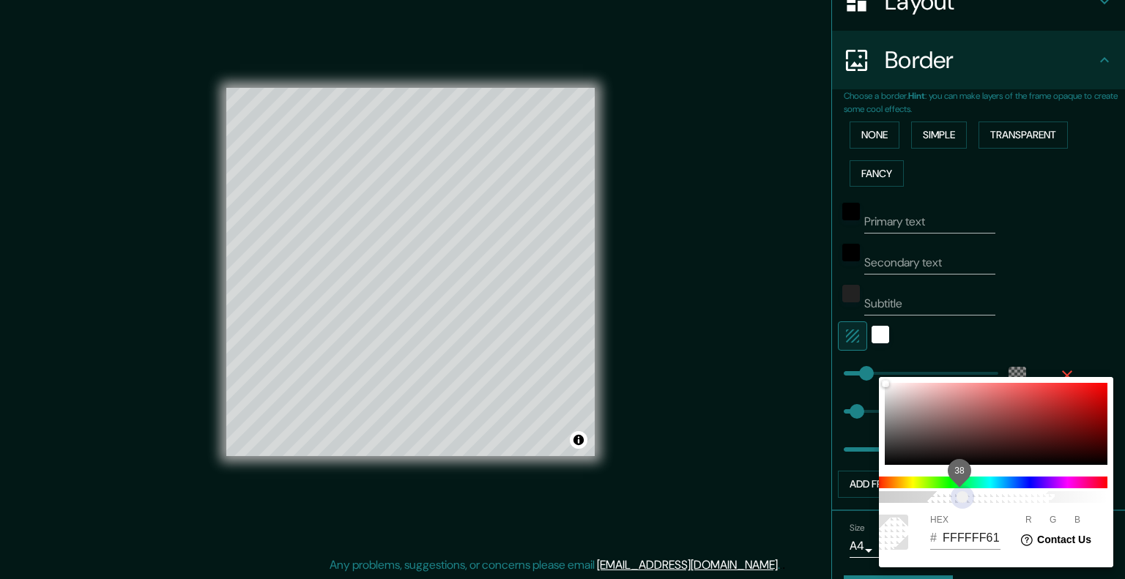
type input "FFFFFF5E"
type input "201"
type input "FFFFFF5C"
type input "201"
type input "FFFFFF59"
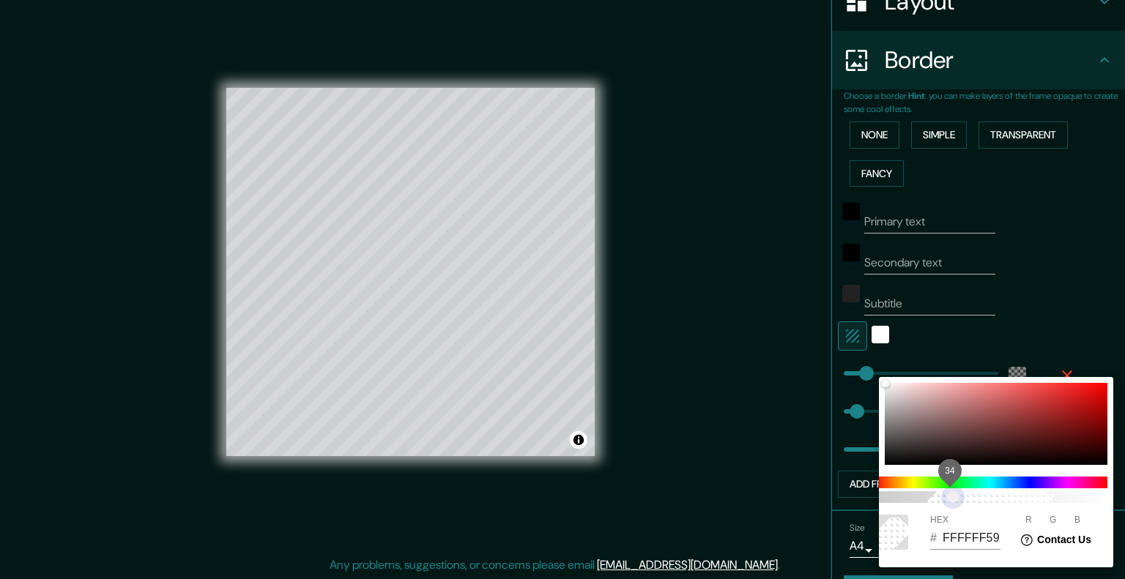
type input "201"
type input "FFFFFF4F"
type input "201"
type input "FFFFFF47"
type input "201"
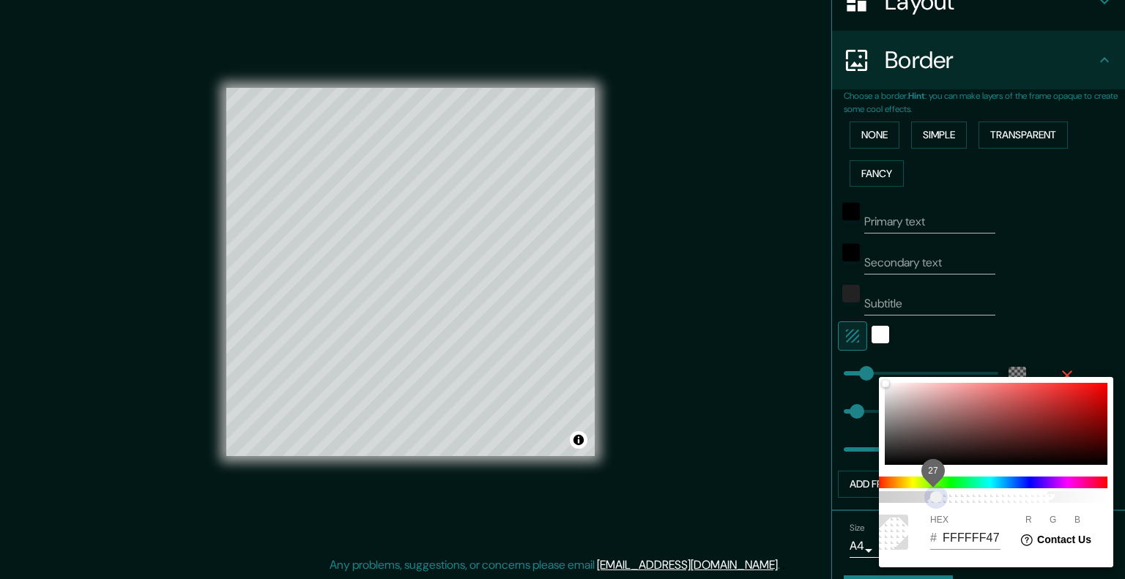
type input "FFFFFF3B"
type input "201"
type input "FFFFFF2E"
type input "201"
type input "FFFFFF24"
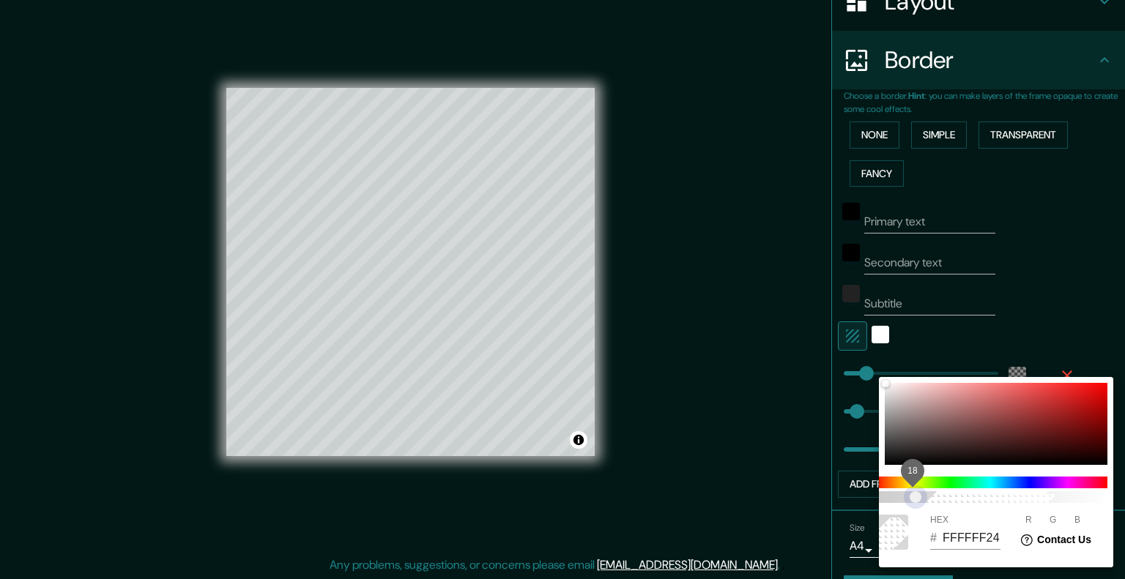
type input "201"
type input "FFFFFF1F"
type input "201"
type input "FFFFFF1C"
type input "201"
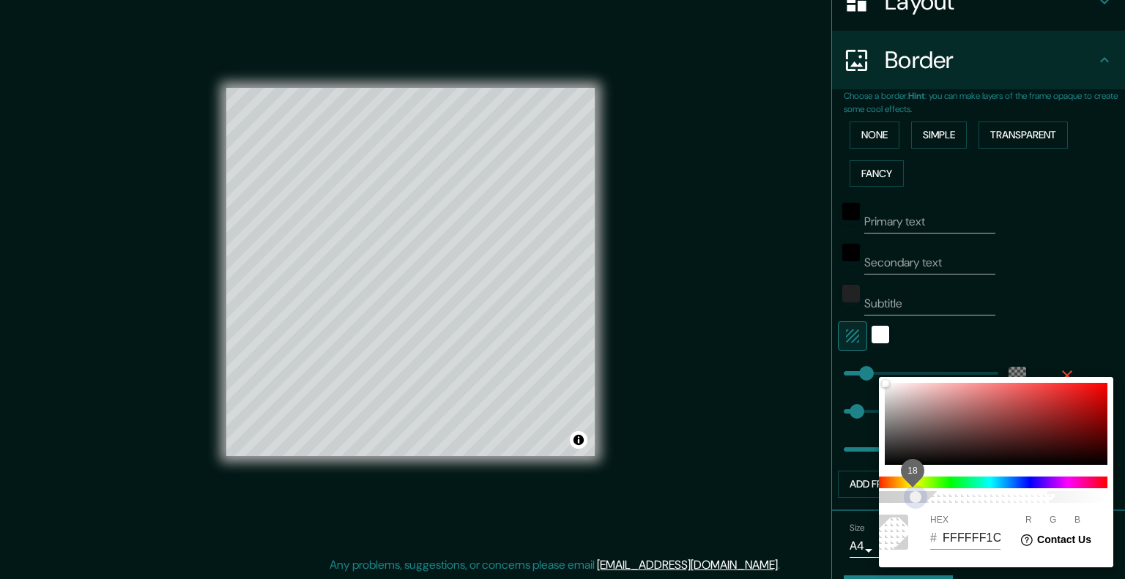
type input "FFFFFF17"
type input "201"
type input "FFFFFF0F"
type input "201"
type input "FFFFFF0A"
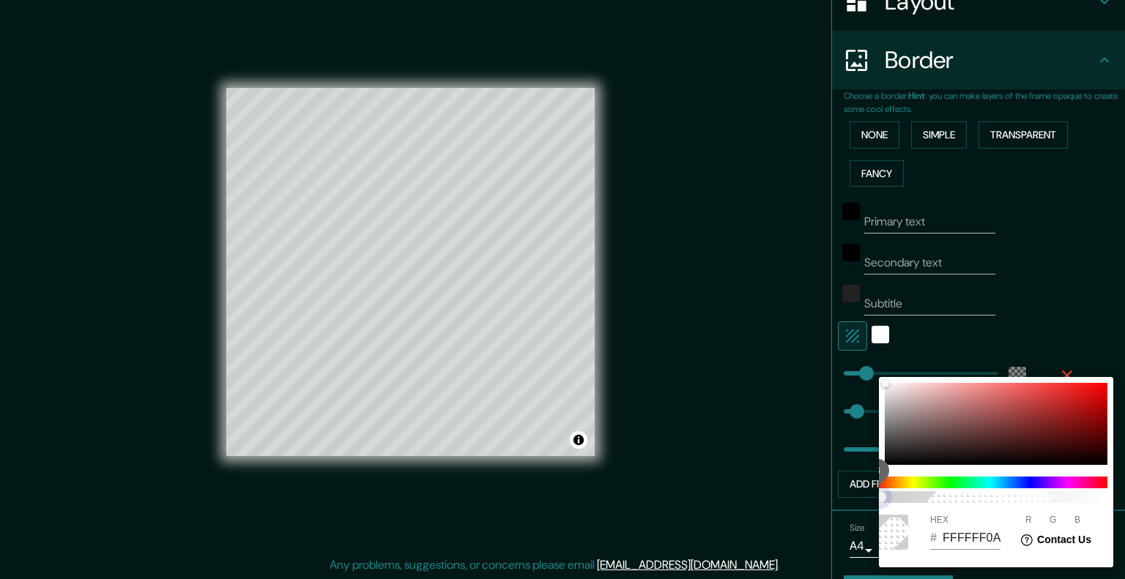
type input "201"
type input "FFFFFF08"
type input "201"
type input "FFFFFF03"
type input "201"
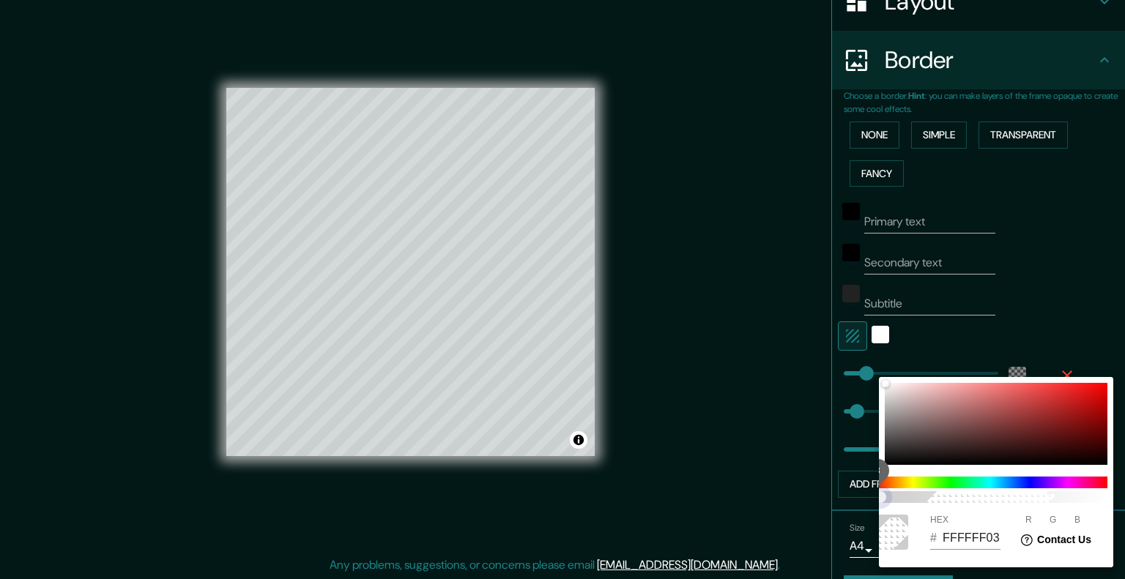
type input "FFFFFF00"
type input "201"
drag, startPoint x: 904, startPoint y: 491, endPoint x: 850, endPoint y: 508, distance: 57.2
click at [850, 508] on div "0 HEX # FFFFFF00 R 255 G 255 B 255" at bounding box center [562, 289] width 1125 height 579
click at [1074, 312] on div at bounding box center [562, 289] width 1125 height 579
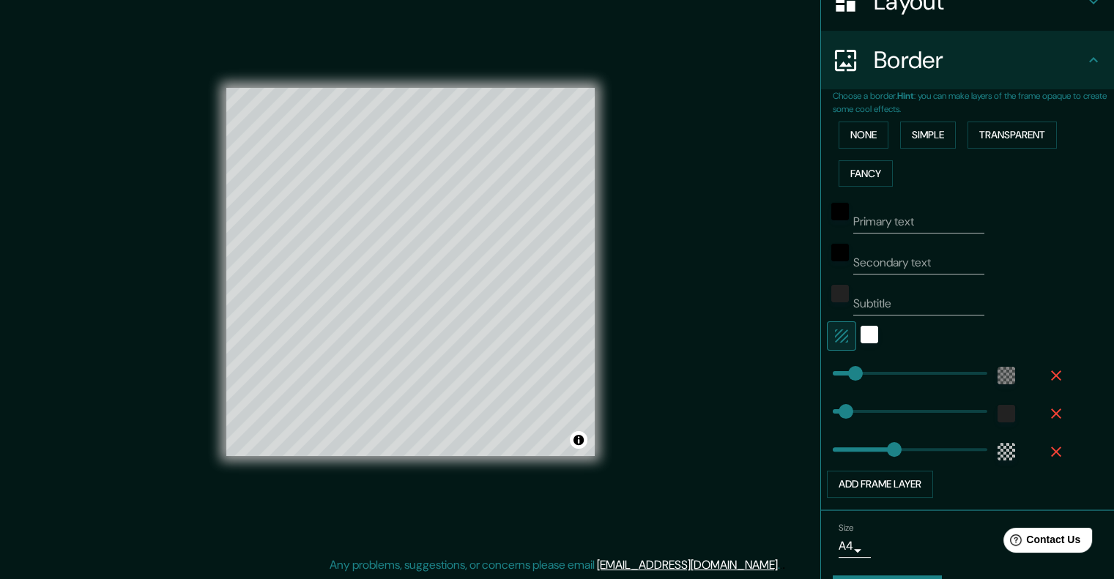
click at [1047, 454] on icon "button" at bounding box center [1056, 452] width 18 height 18
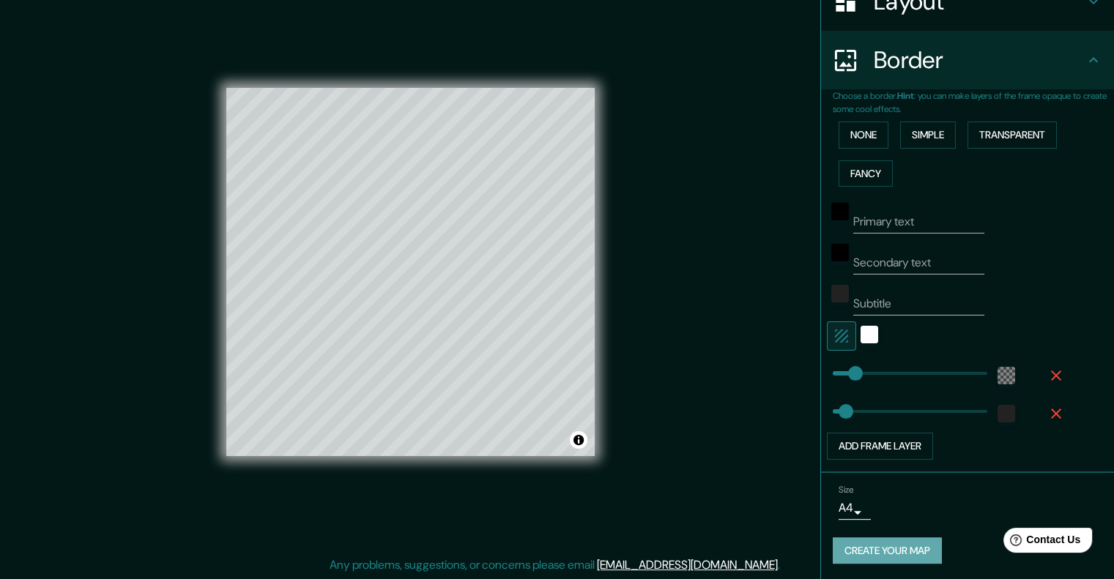
click at [899, 547] on button "Create your map" at bounding box center [887, 551] width 109 height 27
type input "99"
drag, startPoint x: 843, startPoint y: 374, endPoint x: 852, endPoint y: 374, distance: 8.8
click at [861, 339] on div "white" at bounding box center [870, 335] width 18 height 18
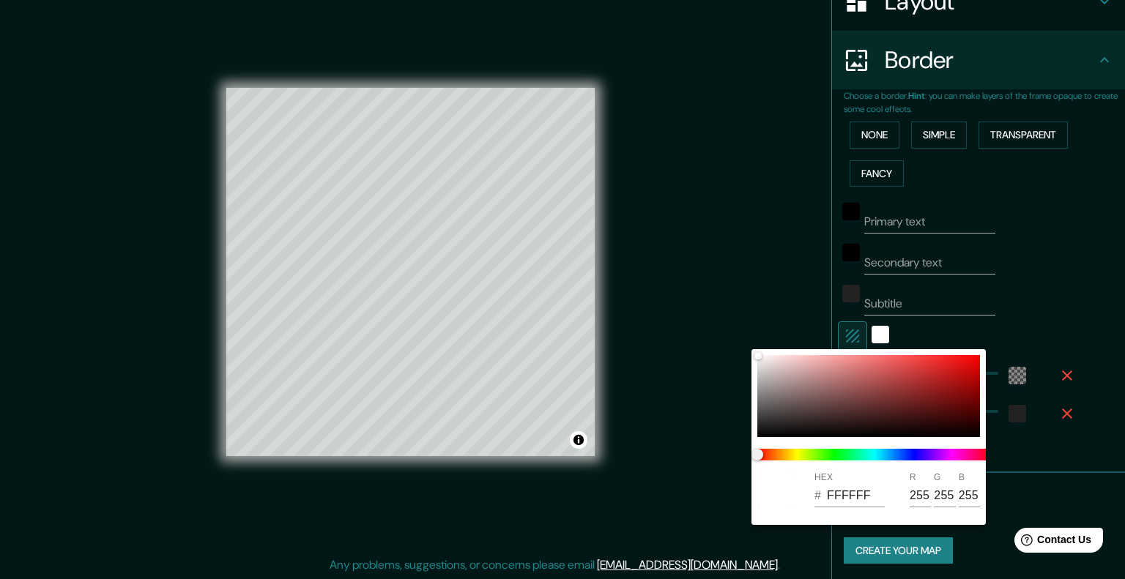
click at [842, 330] on div at bounding box center [562, 289] width 1125 height 579
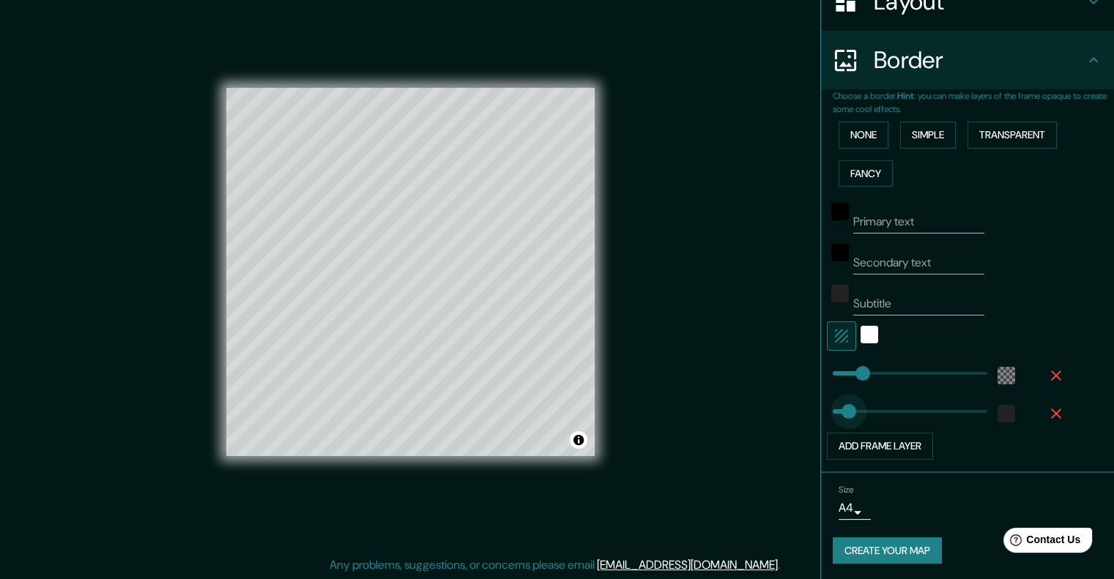
type input "75"
drag, startPoint x: 835, startPoint y: 416, endPoint x: 844, endPoint y: 416, distance: 9.5
click at [861, 332] on div "white" at bounding box center [870, 335] width 18 height 18
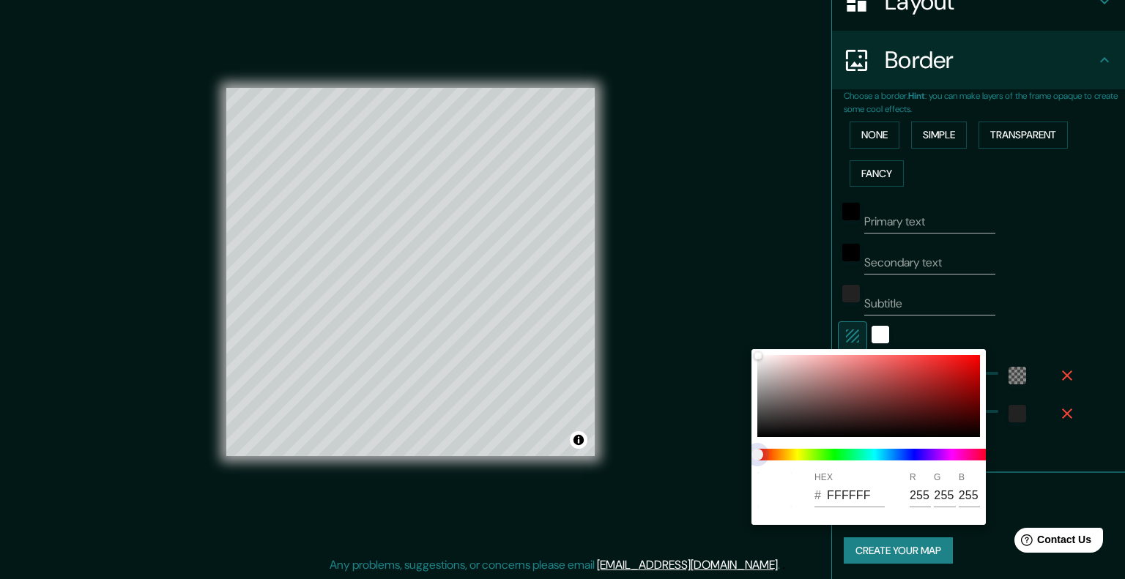
drag, startPoint x: 765, startPoint y: 456, endPoint x: 775, endPoint y: 454, distance: 10.4
click at [781, 455] on span at bounding box center [874, 455] width 234 height 12
click at [822, 450] on span at bounding box center [874, 455] width 234 height 12
click at [964, 453] on span at bounding box center [874, 455] width 234 height 12
click at [956, 456] on span at bounding box center [874, 455] width 234 height 12
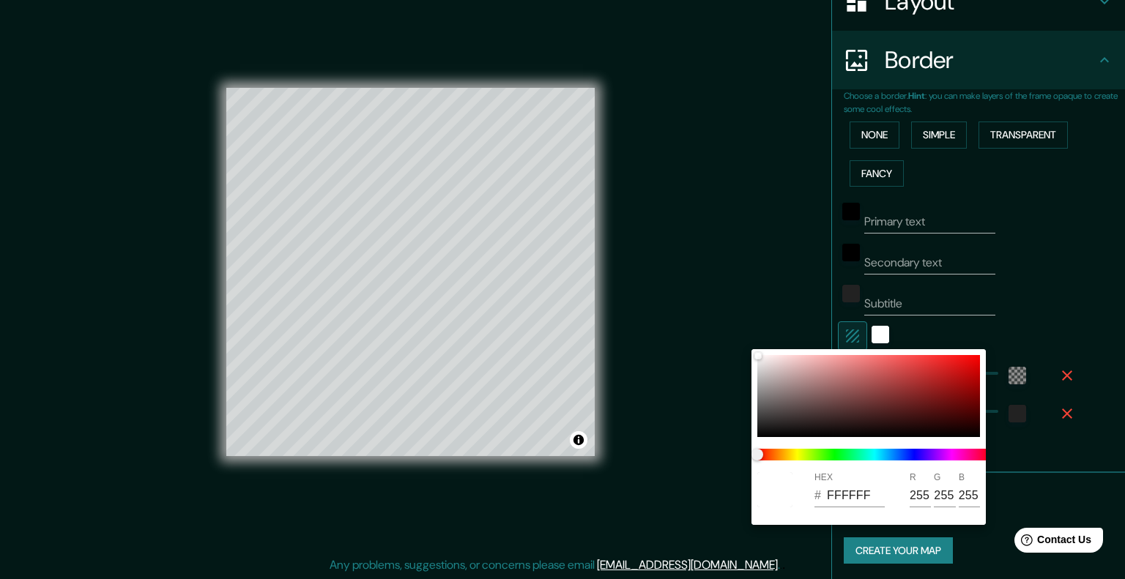
click at [1050, 309] on div at bounding box center [562, 289] width 1125 height 579
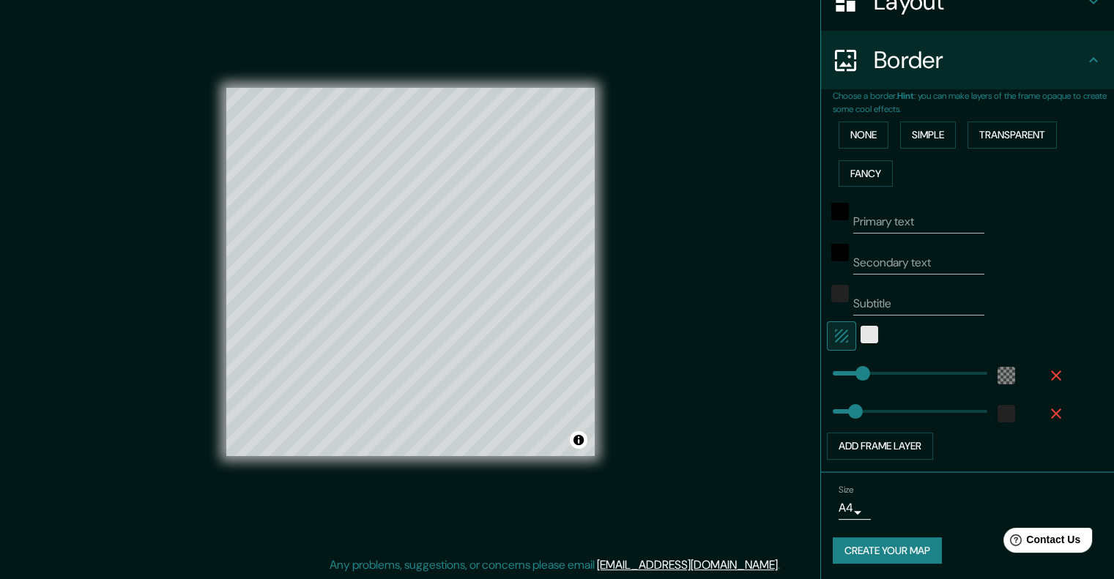
click at [866, 336] on div at bounding box center [869, 336] width 26 height 29
click at [861, 330] on div "white" at bounding box center [870, 335] width 18 height 18
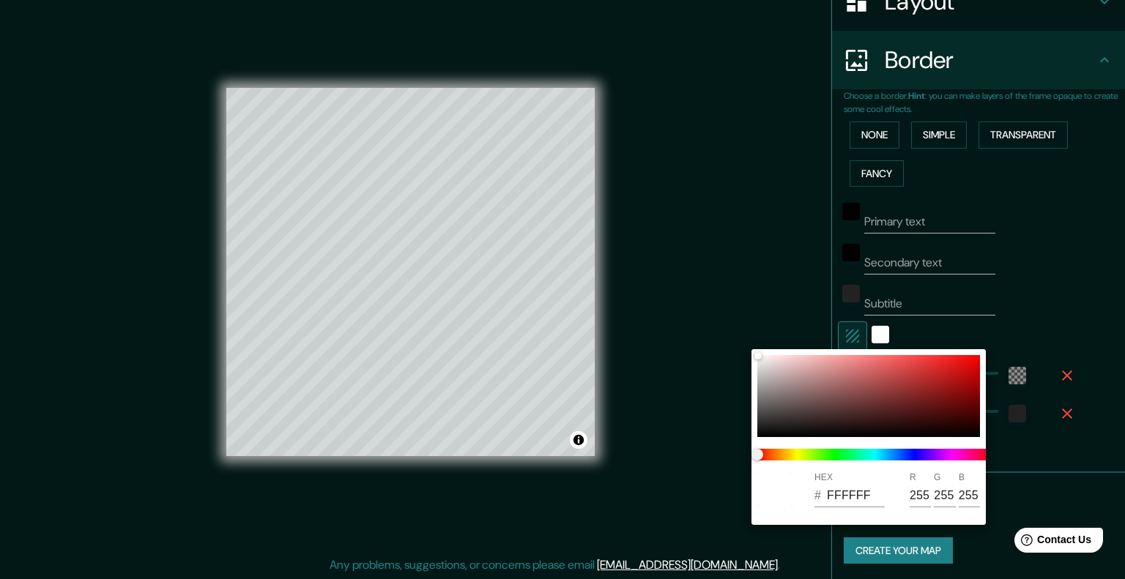
drag, startPoint x: 847, startPoint y: 331, endPoint x: 838, endPoint y: 336, distance: 10.2
click at [846, 331] on div at bounding box center [562, 289] width 1125 height 579
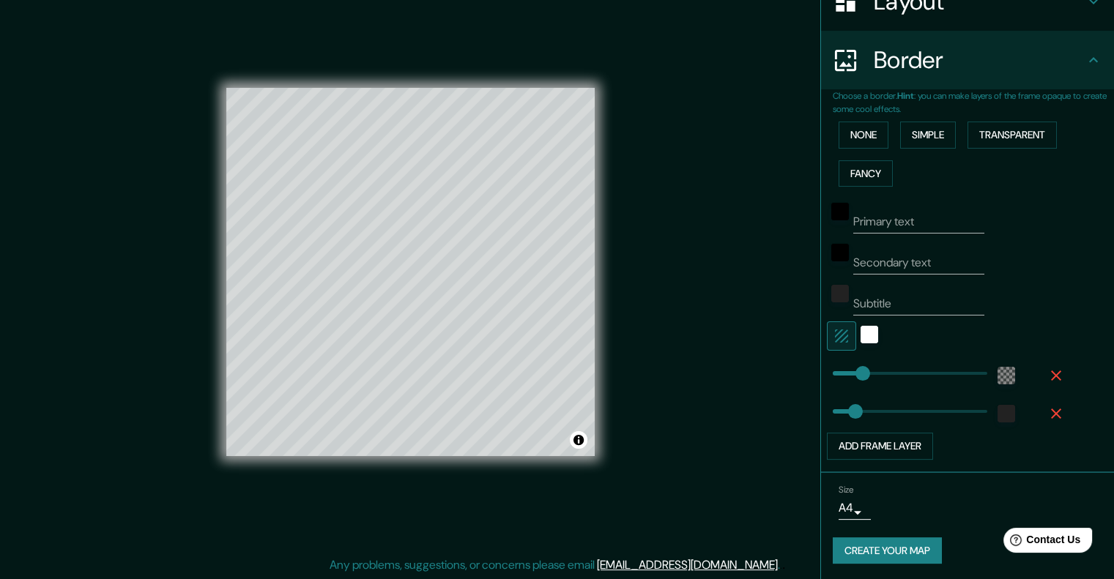
click at [838, 335] on button "button" at bounding box center [841, 336] width 29 height 29
click at [835, 335] on icon "button" at bounding box center [841, 336] width 13 height 13
click at [836, 335] on icon "button" at bounding box center [842, 336] width 18 height 18
click at [861, 330] on div "white" at bounding box center [870, 335] width 18 height 18
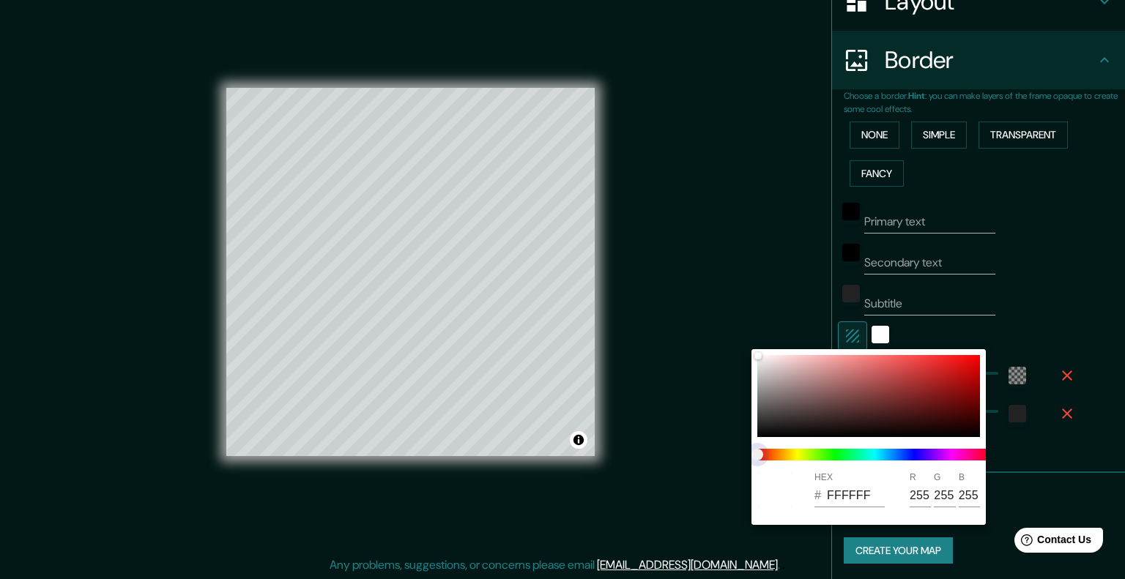
drag, startPoint x: 913, startPoint y: 459, endPoint x: 788, endPoint y: 460, distance: 124.5
click at [810, 458] on span at bounding box center [874, 455] width 234 height 12
drag, startPoint x: 758, startPoint y: 453, endPoint x: 801, endPoint y: 398, distance: 69.9
click at [820, 447] on div at bounding box center [874, 454] width 246 height 23
drag, startPoint x: 778, startPoint y: 371, endPoint x: 765, endPoint y: 356, distance: 20.3
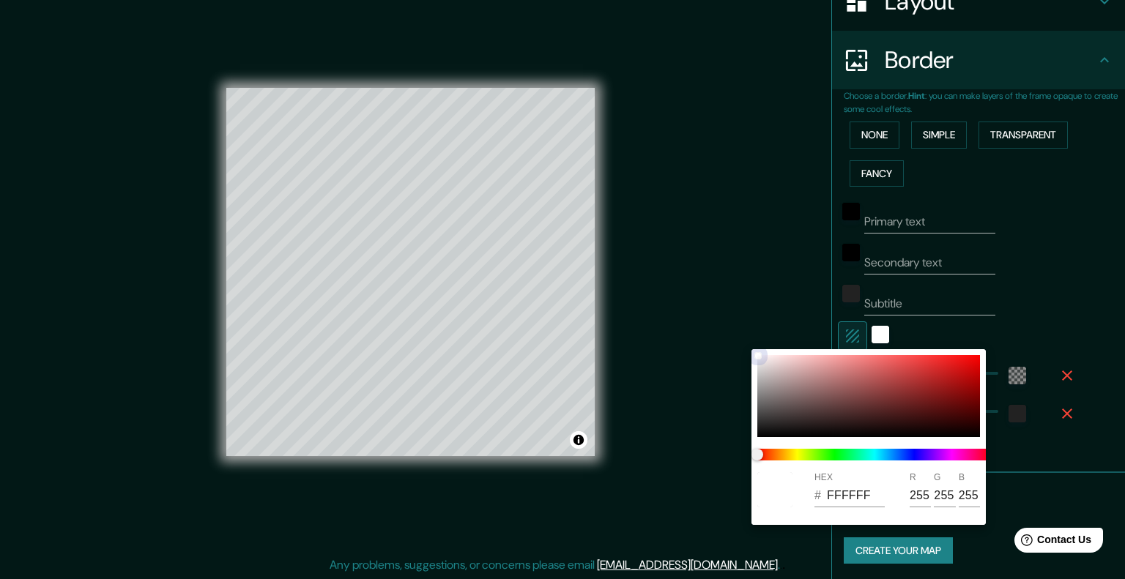
click at [776, 370] on div at bounding box center [868, 396] width 223 height 82
type input "D1BFBF"
type input "209"
type input "191"
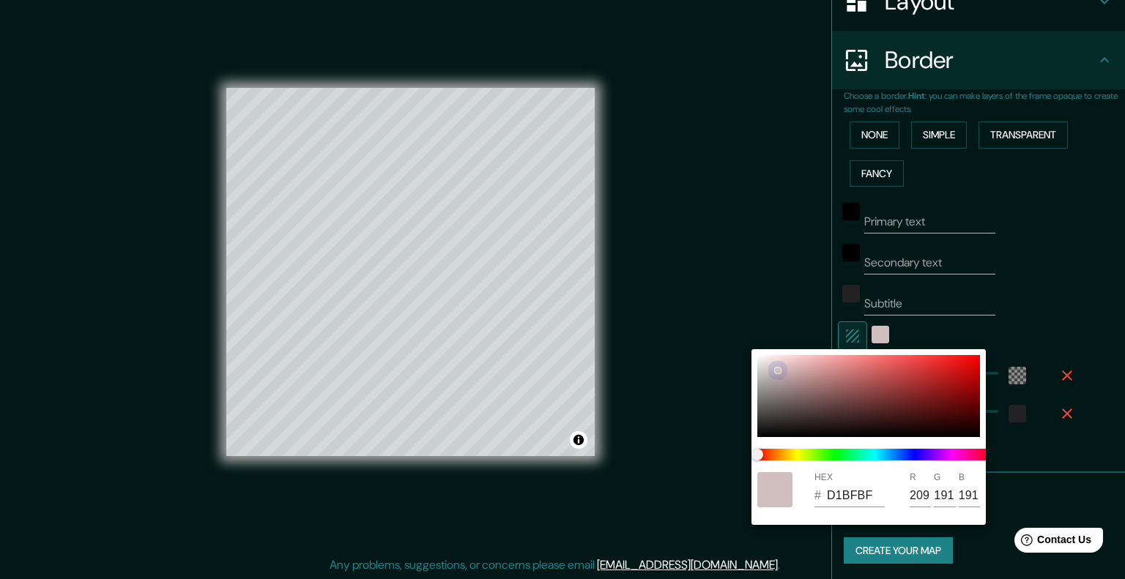
type input "CEC2C2"
type input "206"
type input "194"
type input "CABDBD"
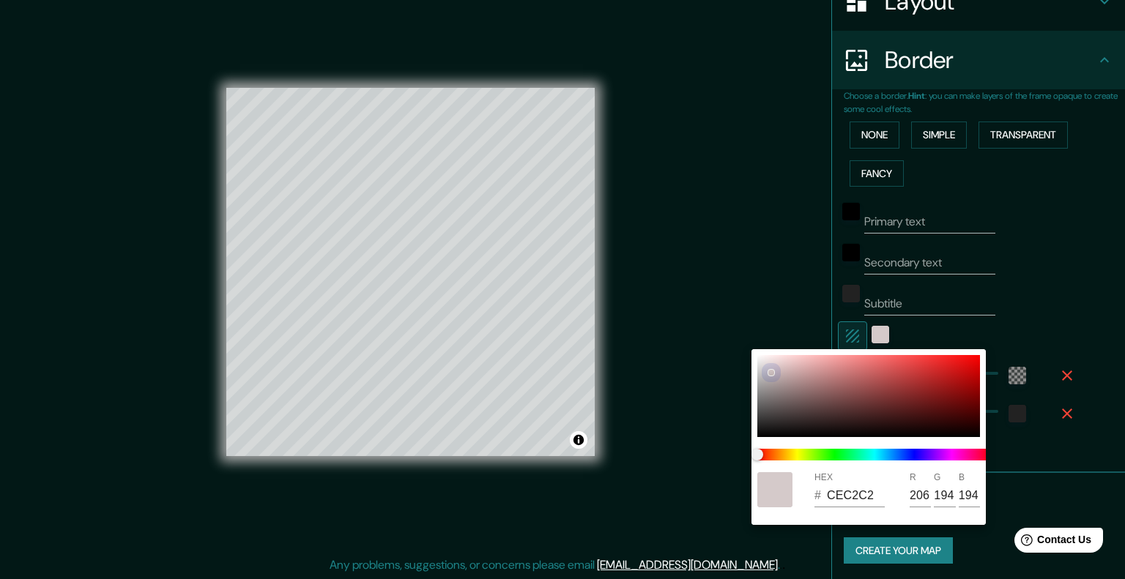
type input "202"
type input "189"
type input "C7BBBB"
type input "199"
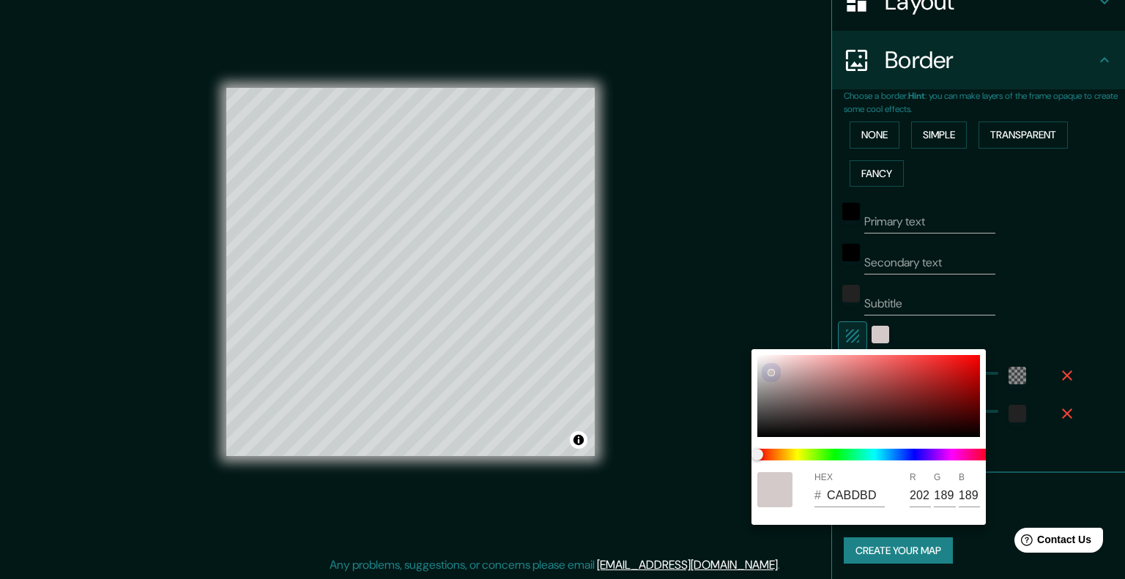
type input "187"
type input "D7CECE"
type input "215"
type input "206"
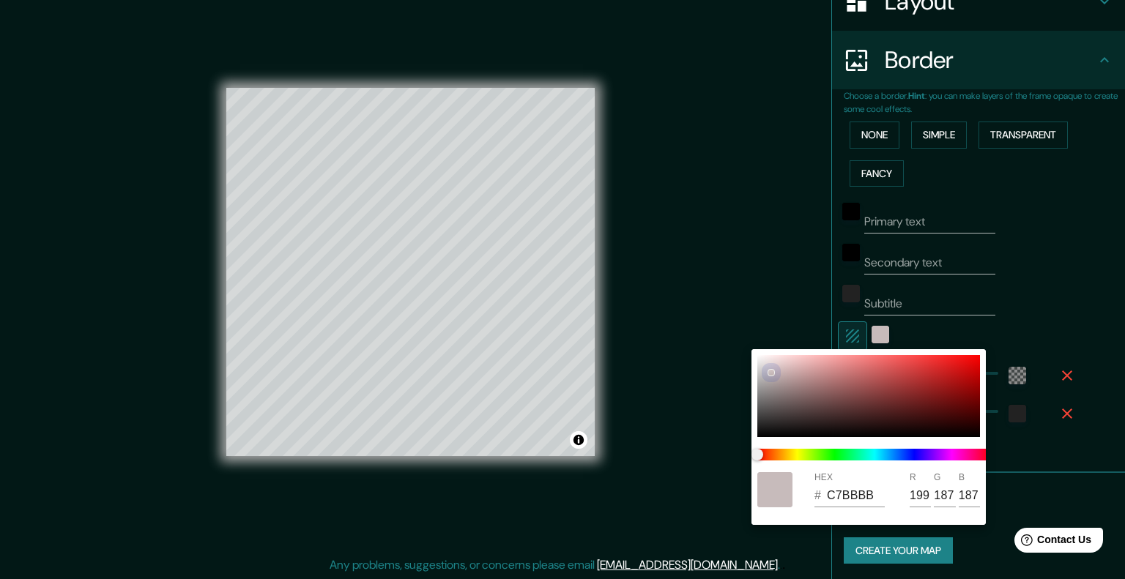
type input "206"
type input "E1D9D9"
type input "225"
type input "217"
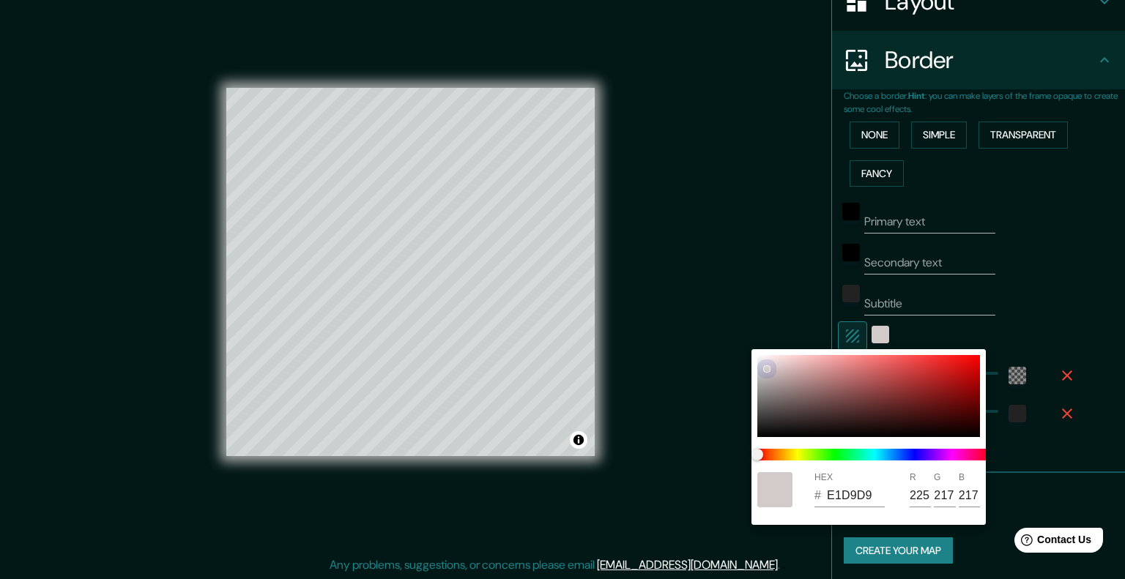
type input "E5DEDE"
type input "229"
type input "222"
type input "ECE5E5"
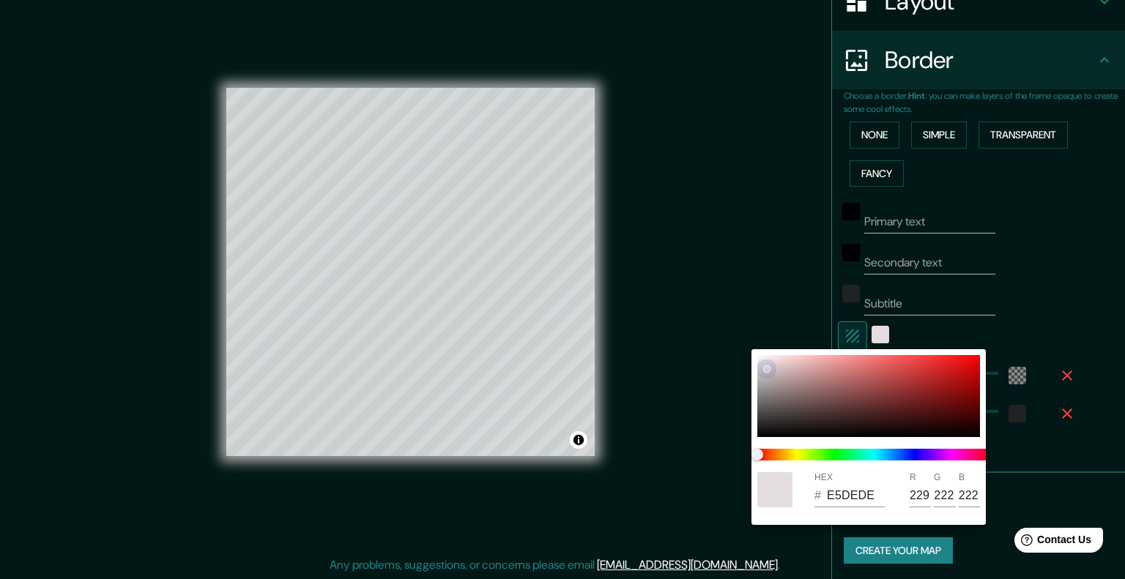
type input "236"
type input "229"
type input "EEE9E9"
type input "238"
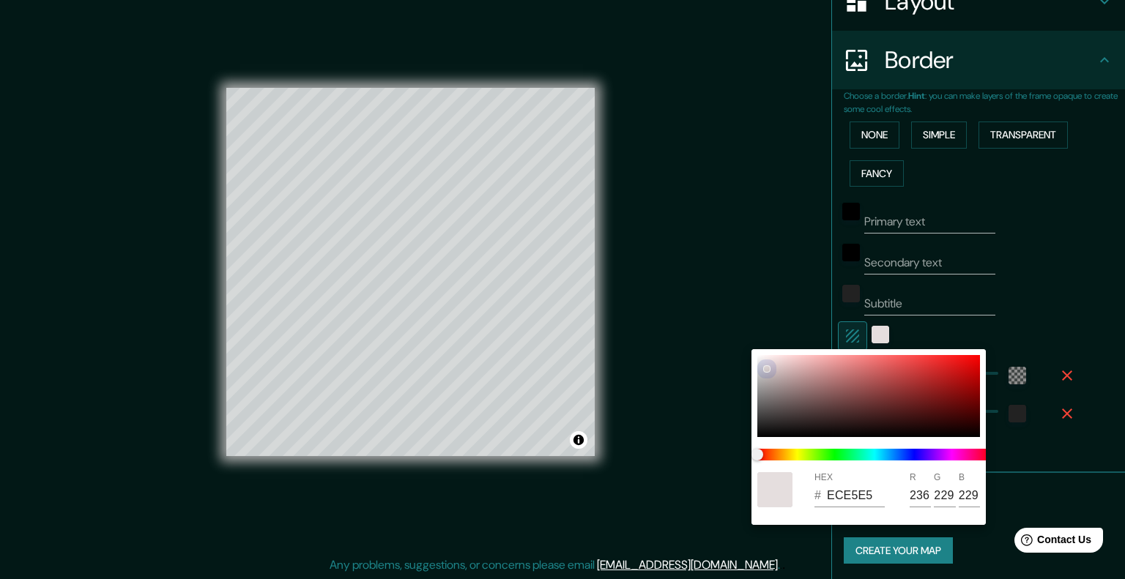
type input "233"
type input "F3EDED"
type input "243"
type input "237"
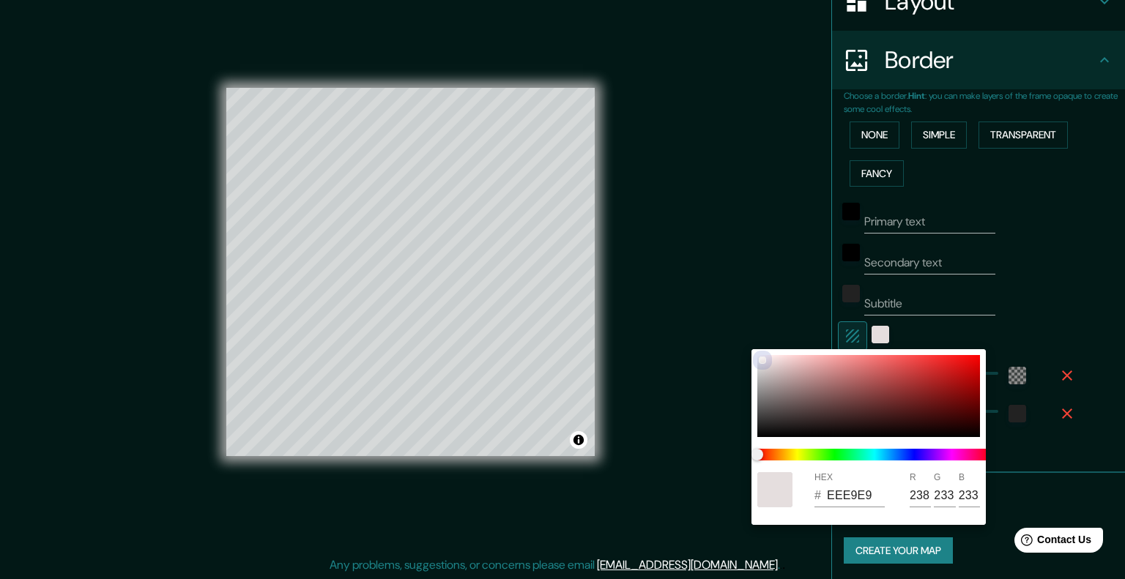
type input "237"
type input "F5F0F0"
type input "245"
type input "240"
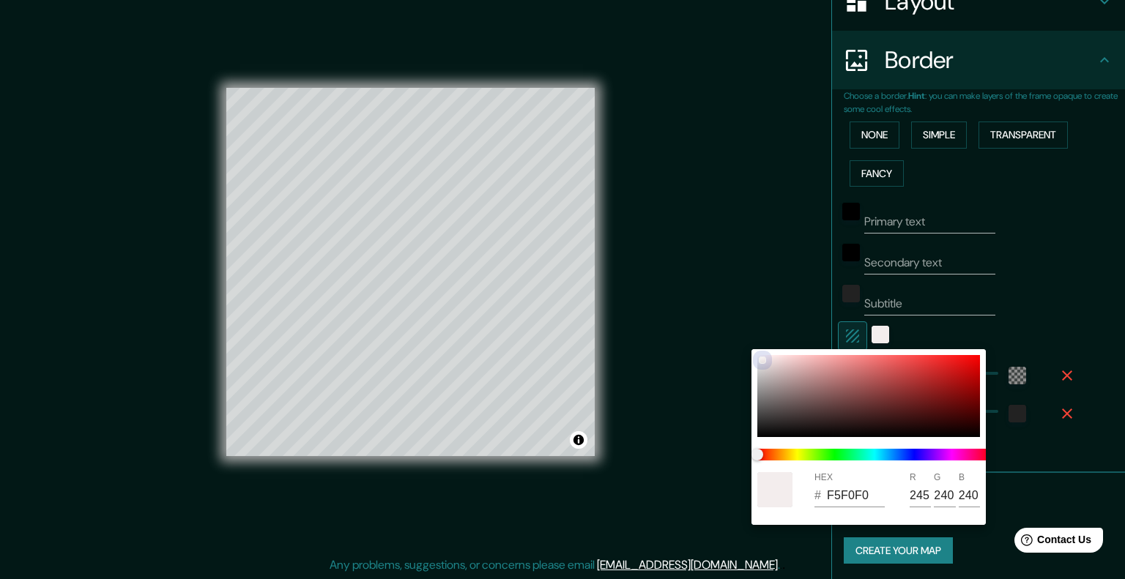
type input "FAF7F7"
type input "250"
type input "247"
type input "FAF8F8"
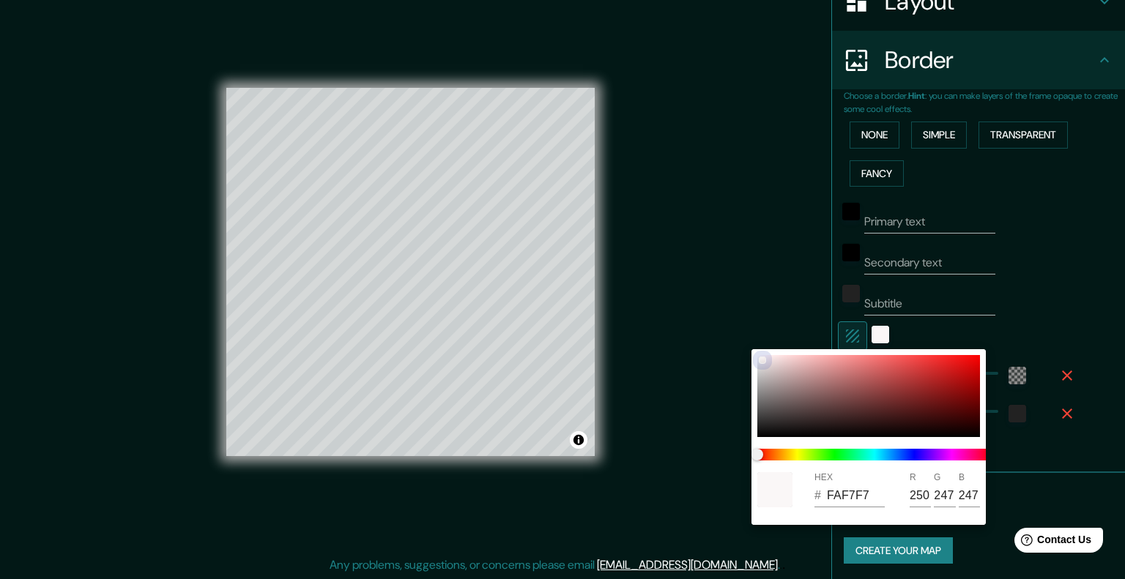
type input "248"
type input "FCFBFB"
type input "252"
type input "251"
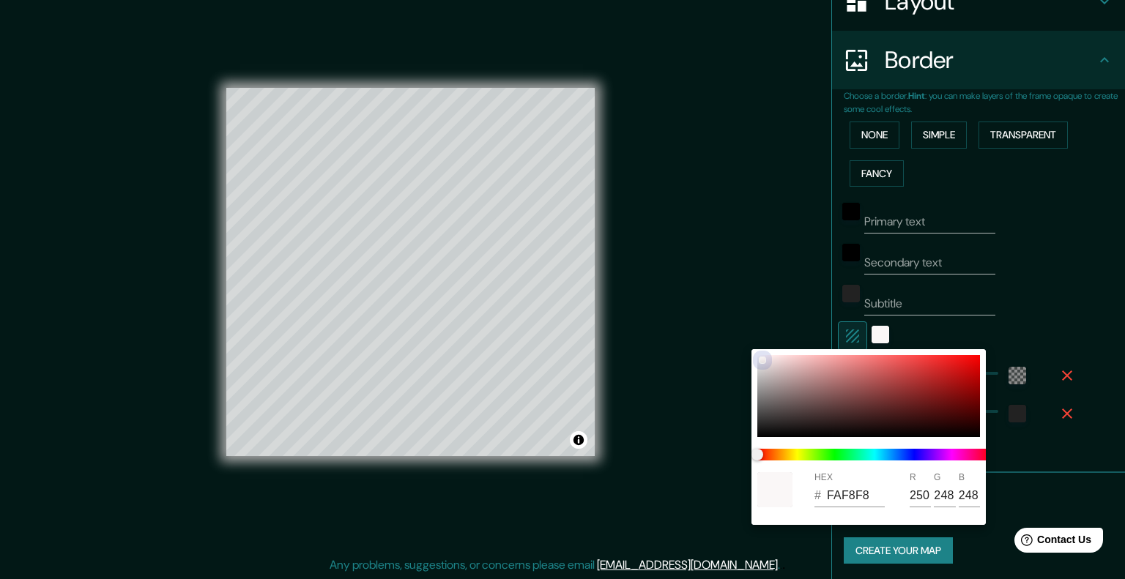
type input "251"
type input "DEDBDB"
type input "222"
type input "219"
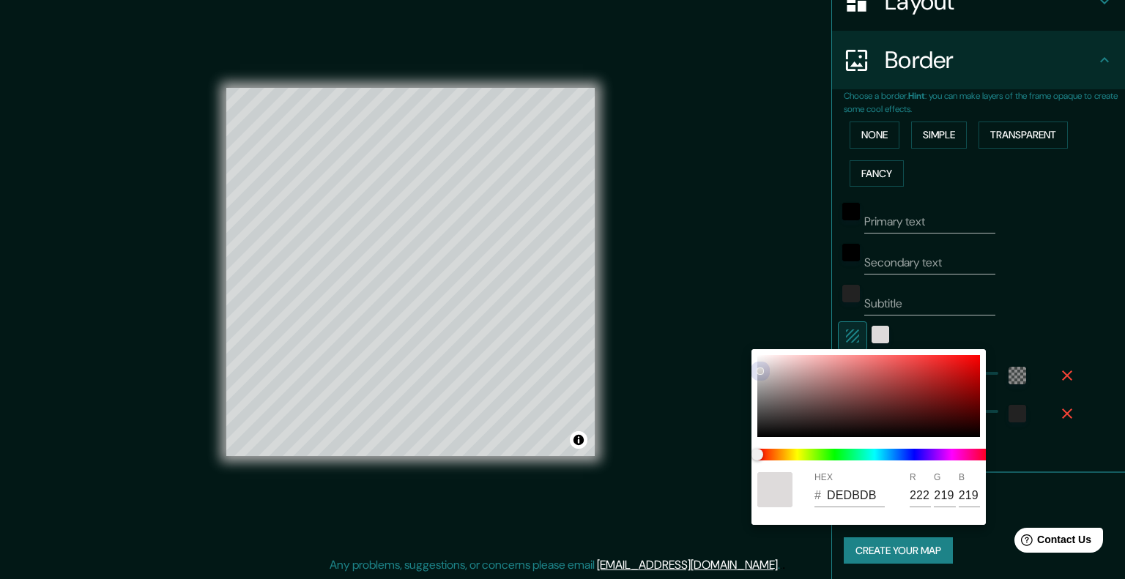
type input "CECBCB"
type input "206"
type input "203"
type input "C5C2C2"
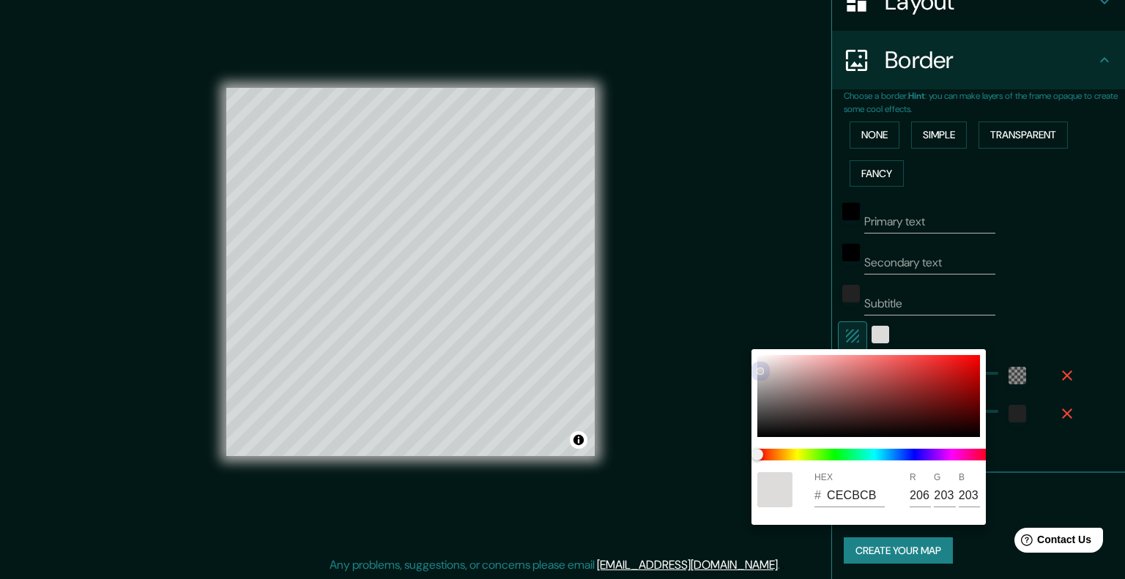
type input "197"
type input "194"
type input "BCB9B9"
type input "188"
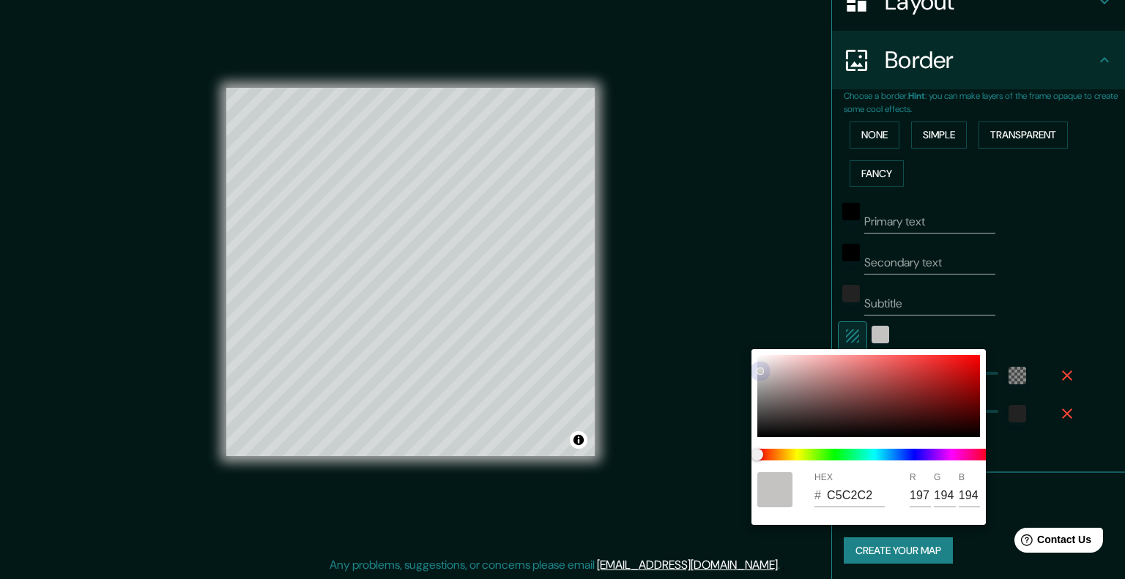
type input "185"
type input "B5B3B3"
type input "181"
type input "179"
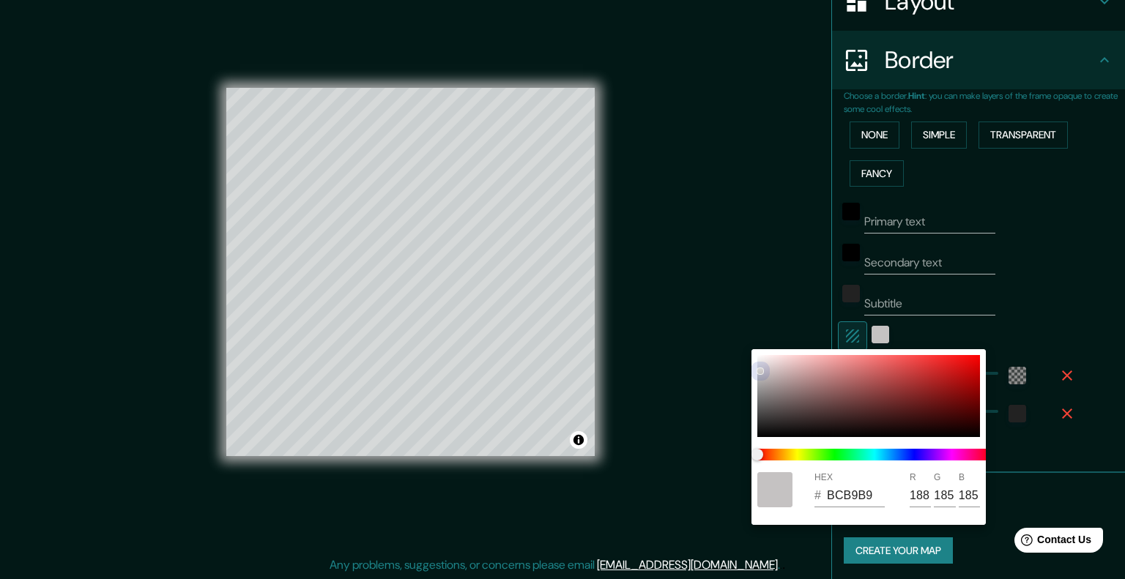
type input "179"
type input "B3B1B1"
type input "179"
type input "177"
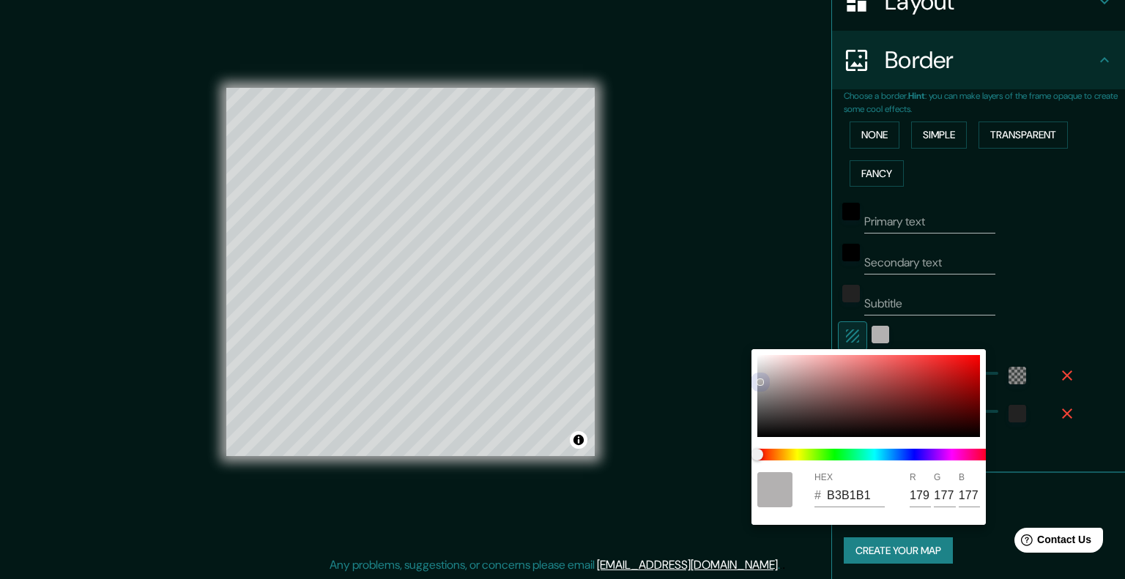
type input "AEADAD"
type input "174"
type input "173"
type input "ACABAB"
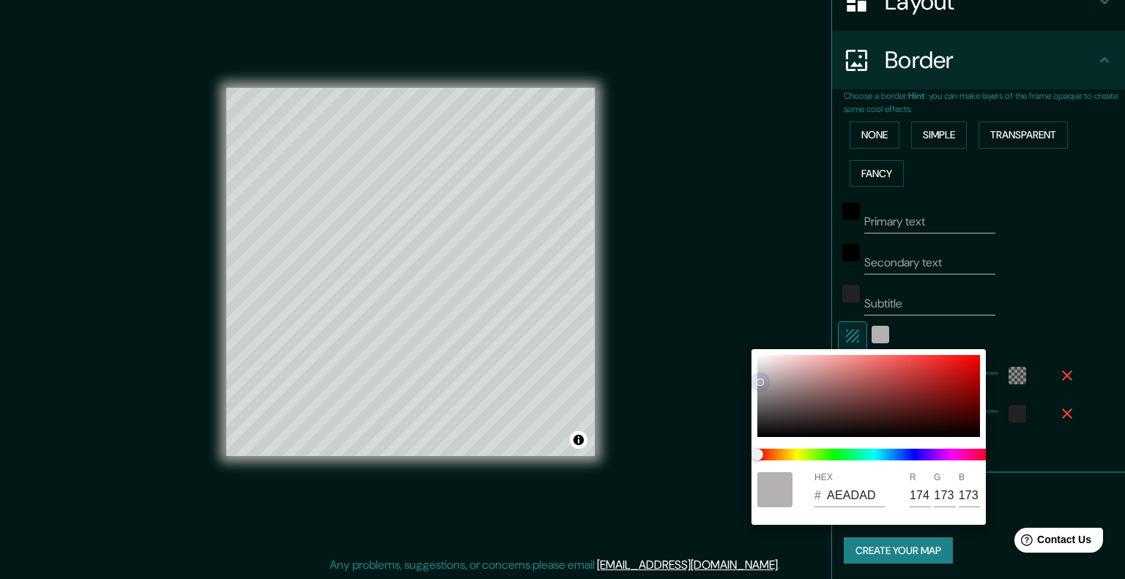
type input "172"
type input "171"
type input "AAA8A8"
type input "170"
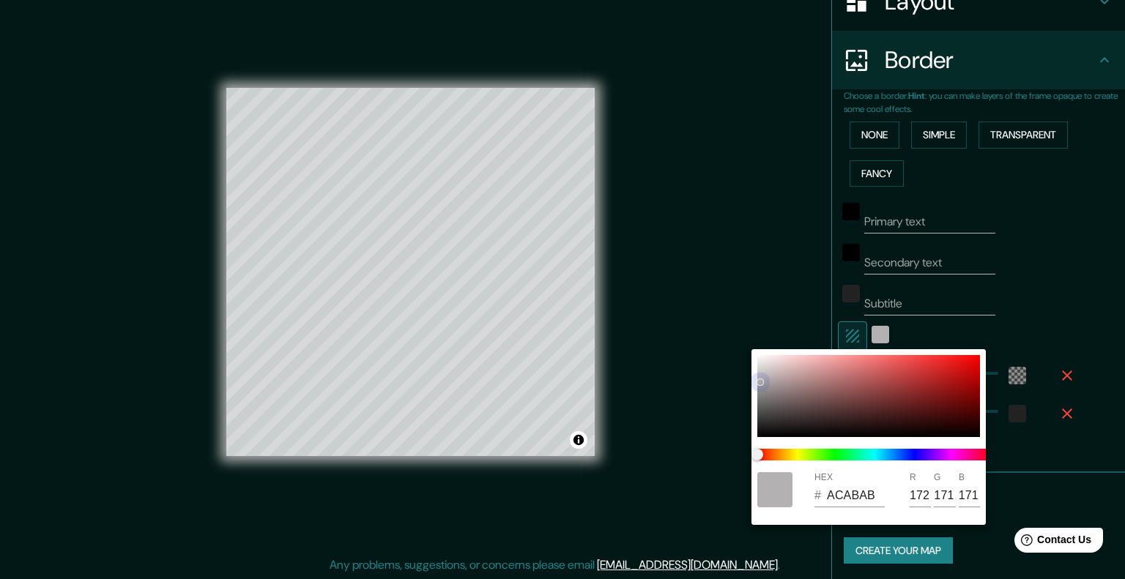
type input "168"
type input "A7A6A6"
type input "167"
type input "166"
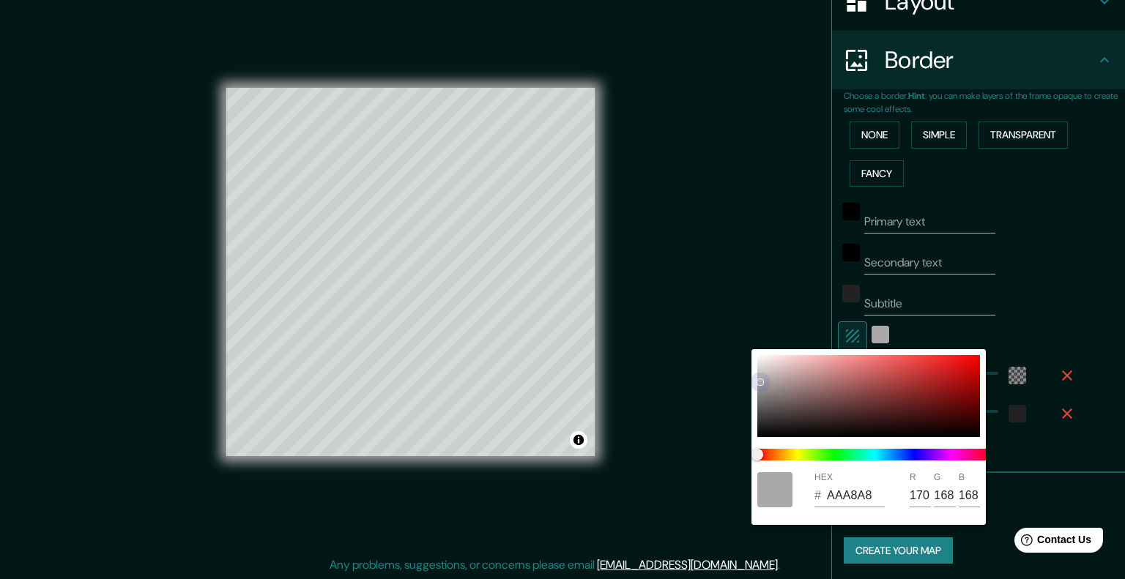
type input "166"
type input "939393"
type input "147"
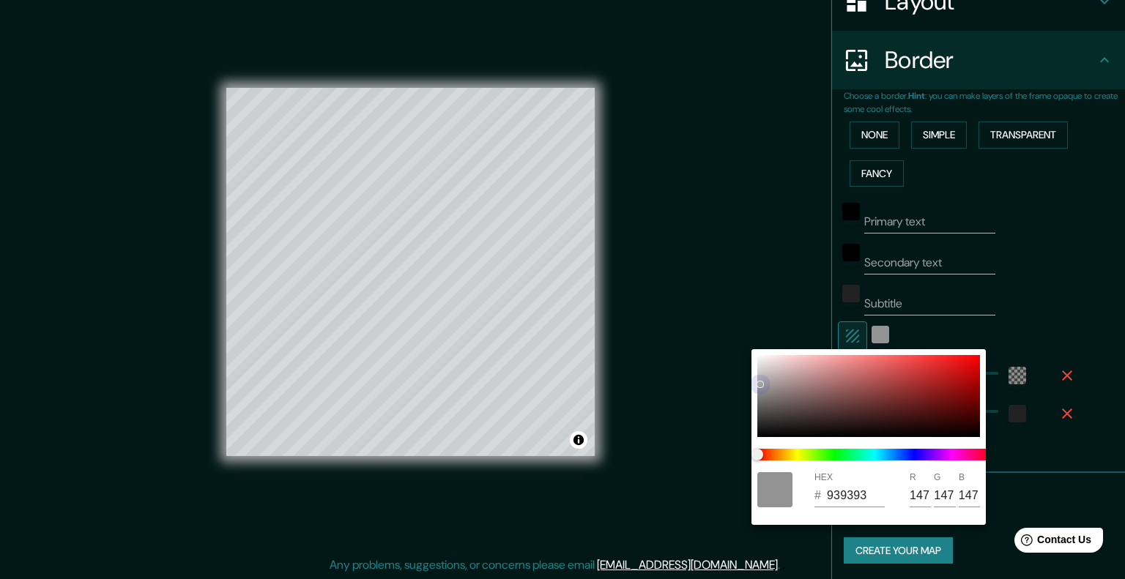
type input "909090"
type input "144"
type input "908F8F"
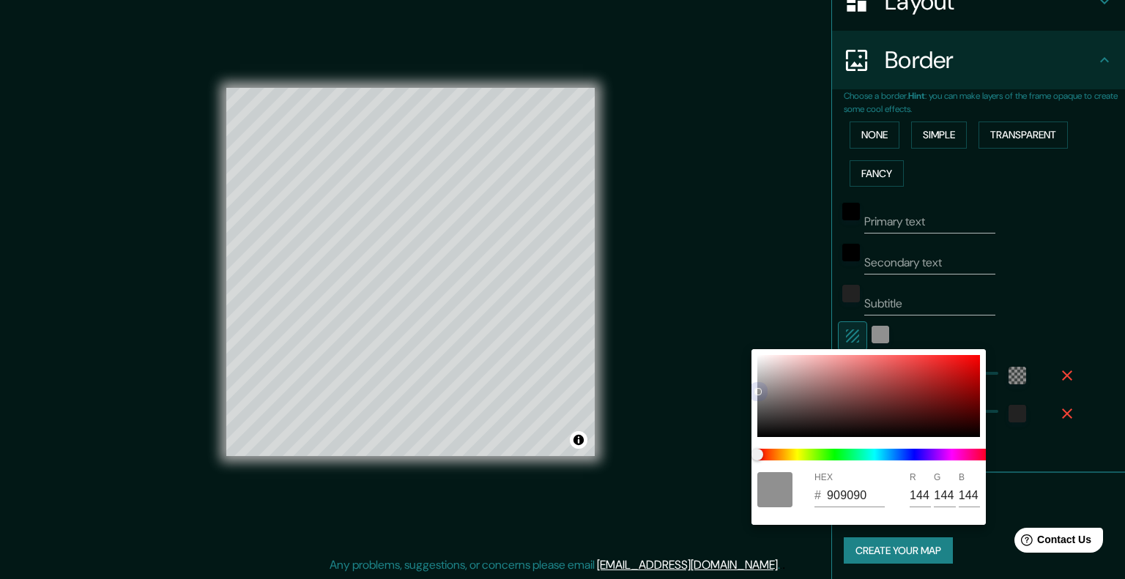
type input "143"
type input "A39E9E"
type input "163"
type input "158"
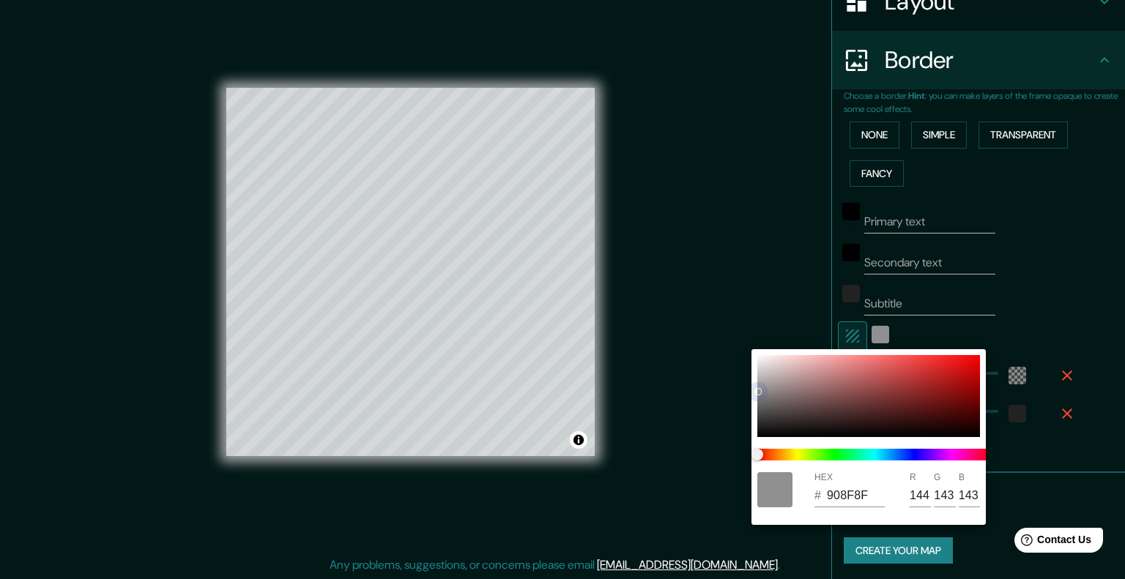
type input "158"
type input "BCB1B1"
type input "188"
type input "177"
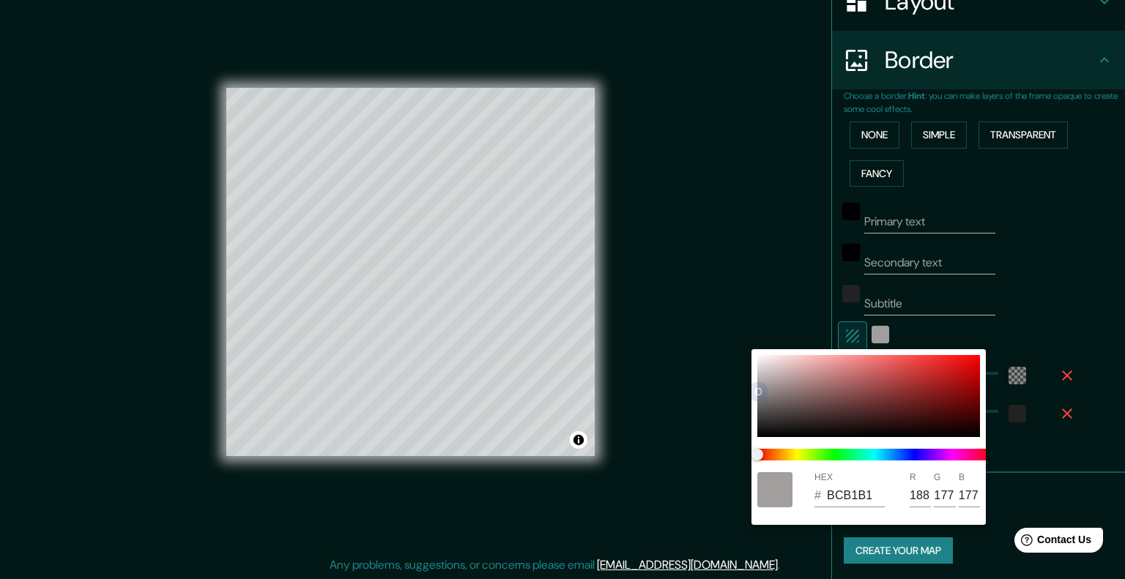
type input "D7C2C2"
type input "215"
drag, startPoint x: 770, startPoint y: 371, endPoint x: 803, endPoint y: 410, distance: 50.9
click at [785, 355] on div at bounding box center [868, 396] width 223 height 82
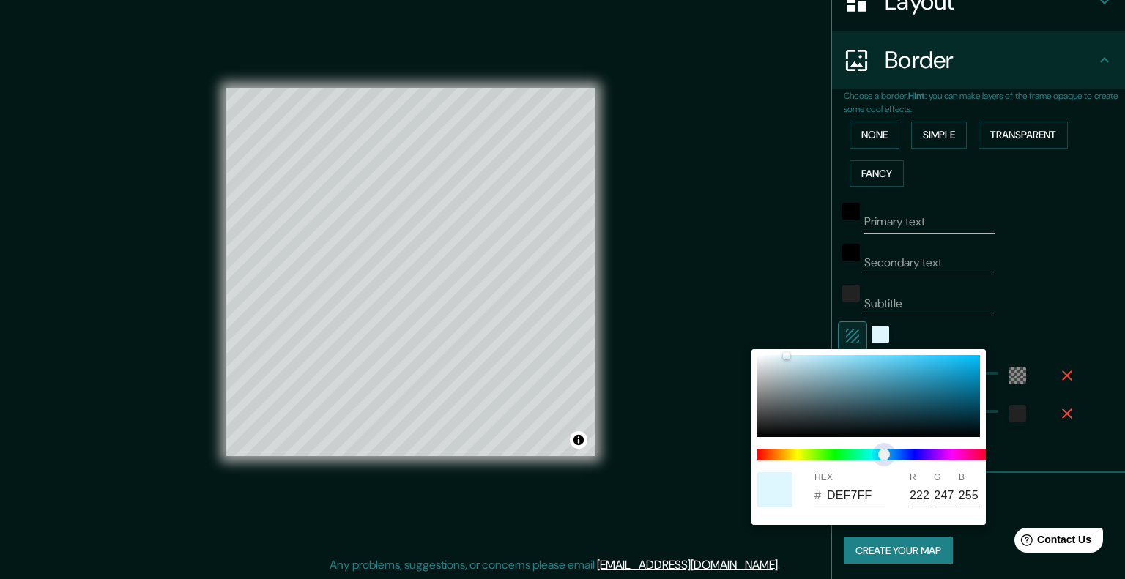
drag, startPoint x: 884, startPoint y: 460, endPoint x: 875, endPoint y: 461, distance: 8.8
click at [883, 460] on span at bounding box center [874, 455] width 234 height 12
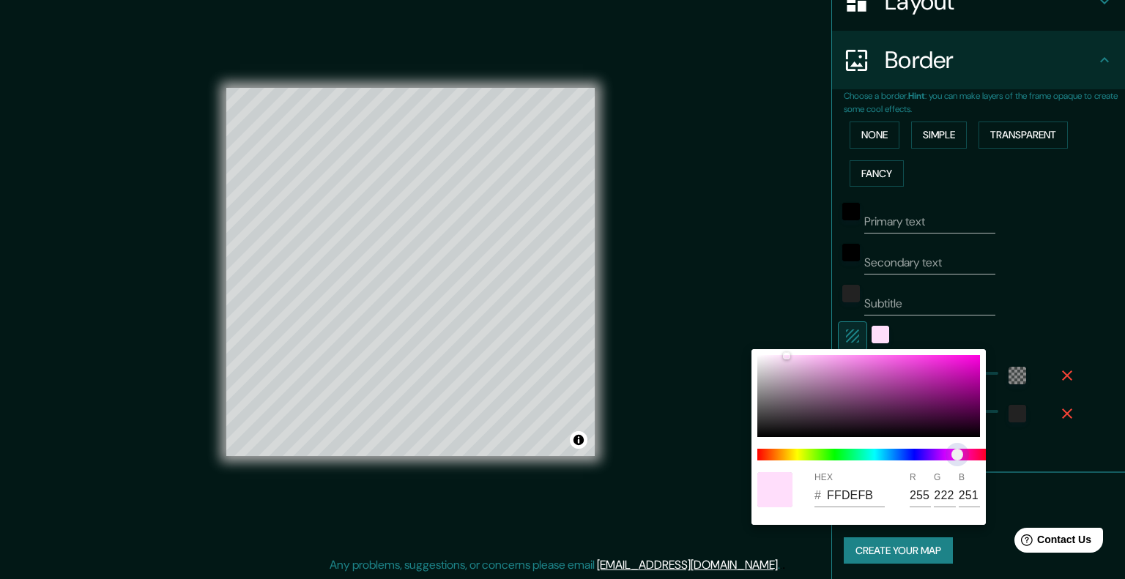
drag, startPoint x: 920, startPoint y: 457, endPoint x: 958, endPoint y: 455, distance: 38.1
click at [958, 455] on span at bounding box center [874, 455] width 234 height 12
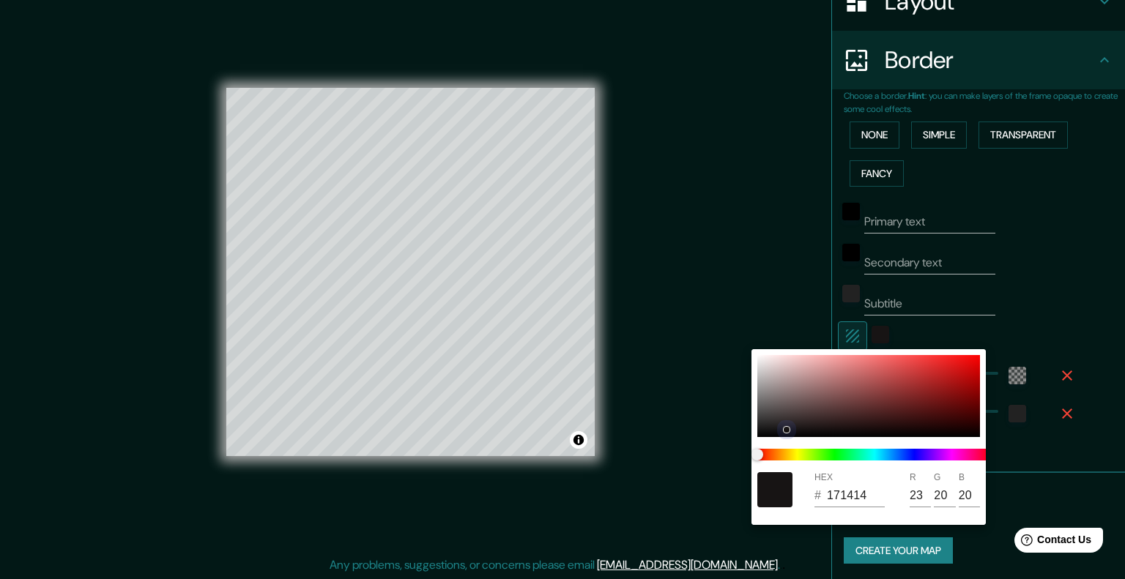
drag, startPoint x: 784, startPoint y: 355, endPoint x: 876, endPoint y: 438, distance: 123.4
click at [830, 430] on div at bounding box center [868, 396] width 223 height 82
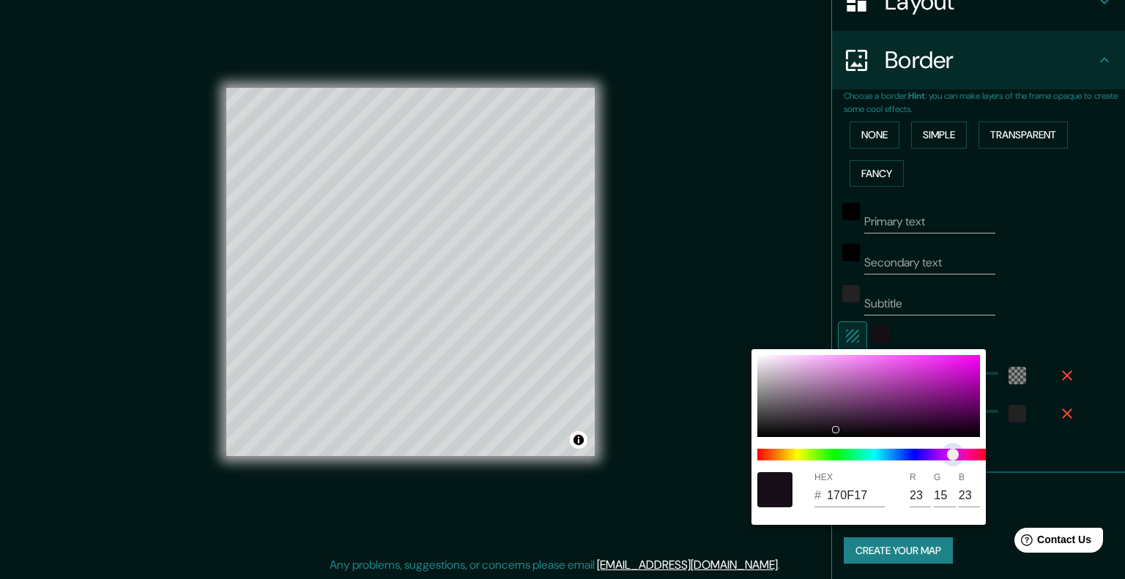
drag, startPoint x: 942, startPoint y: 457, endPoint x: 952, endPoint y: 457, distance: 10.3
click at [952, 457] on span at bounding box center [874, 455] width 234 height 12
click at [781, 384] on div at bounding box center [868, 396] width 223 height 82
click at [781, 374] on div at bounding box center [868, 396] width 223 height 82
drag, startPoint x: 781, startPoint y: 364, endPoint x: 761, endPoint y: 363, distance: 19.8
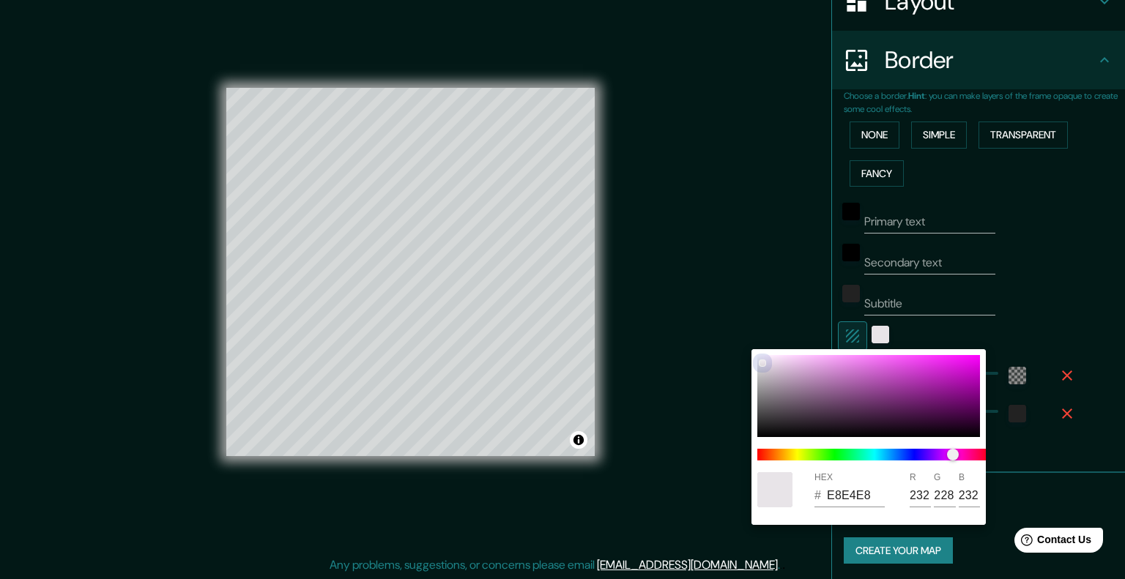
click at [761, 363] on div at bounding box center [868, 396] width 223 height 82
click at [817, 330] on div at bounding box center [562, 289] width 1125 height 579
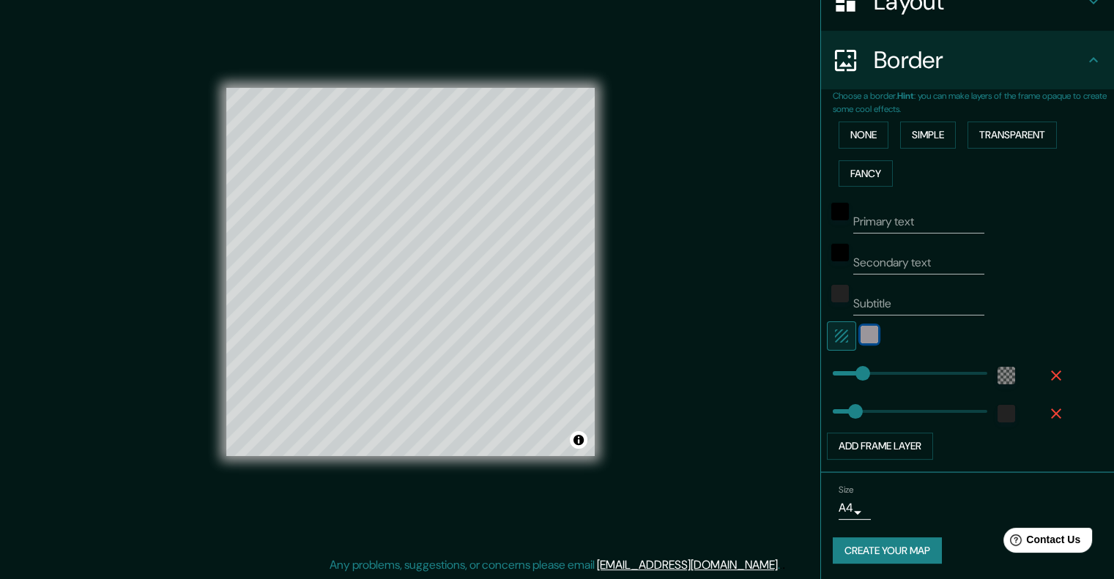
click at [861, 333] on div "color-E8E4E8" at bounding box center [870, 335] width 18 height 18
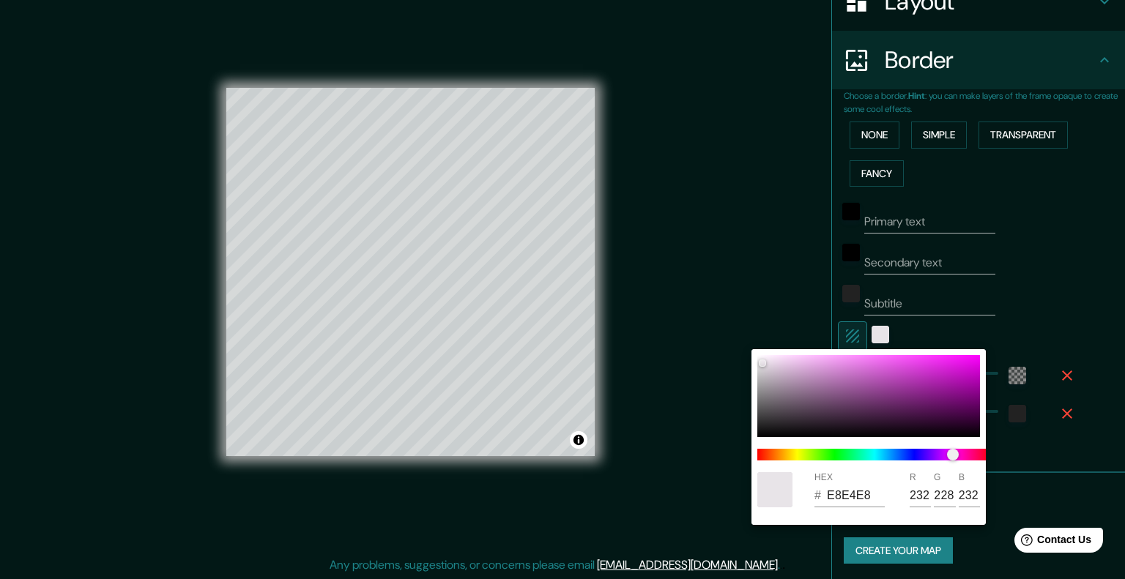
click at [882, 494] on input "E8E4E8" at bounding box center [856, 495] width 58 height 23
click at [909, 333] on div at bounding box center [562, 289] width 1125 height 579
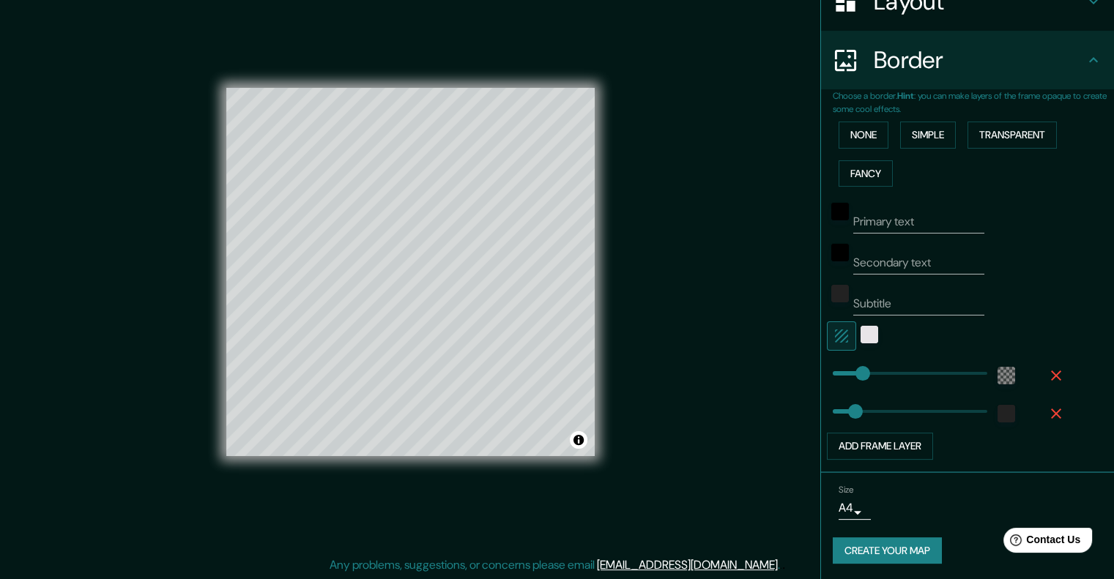
click at [836, 330] on icon "button" at bounding box center [842, 336] width 18 height 18
click at [905, 335] on div at bounding box center [947, 336] width 240 height 29
click at [835, 330] on icon "button" at bounding box center [841, 336] width 13 height 13
click at [835, 333] on icon "button" at bounding box center [841, 336] width 13 height 13
click at [904, 554] on button "Create your map" at bounding box center [887, 551] width 109 height 27
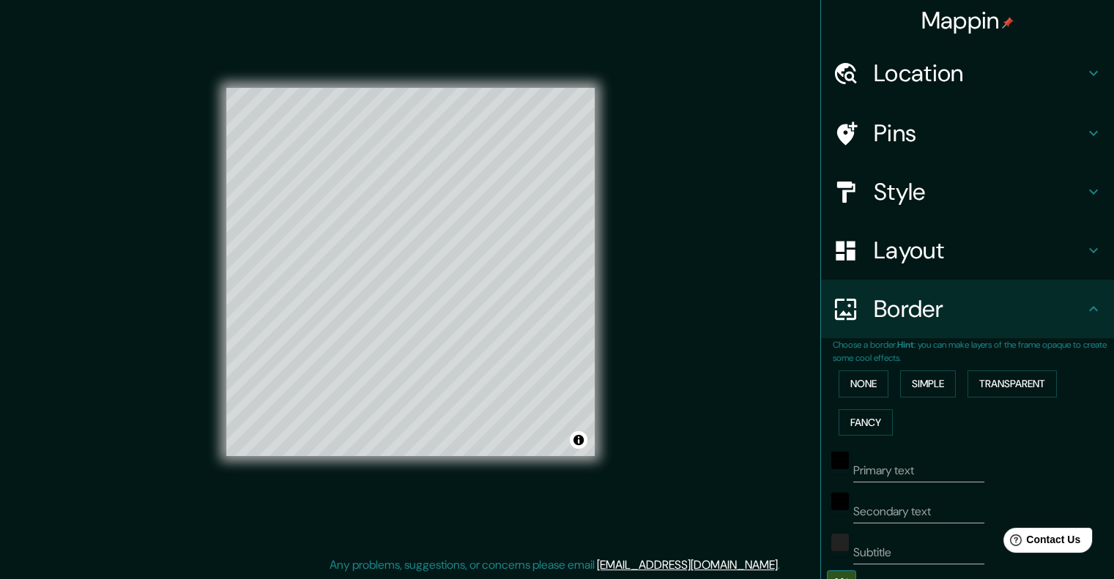
scroll to position [0, 0]
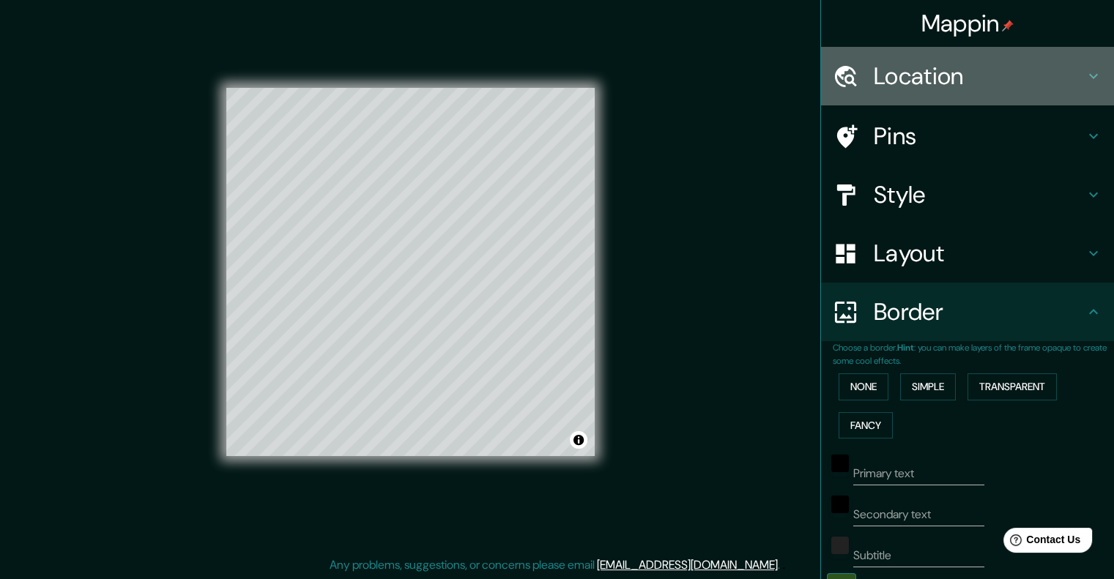
click at [965, 65] on h4 "Location" at bounding box center [979, 76] width 211 height 29
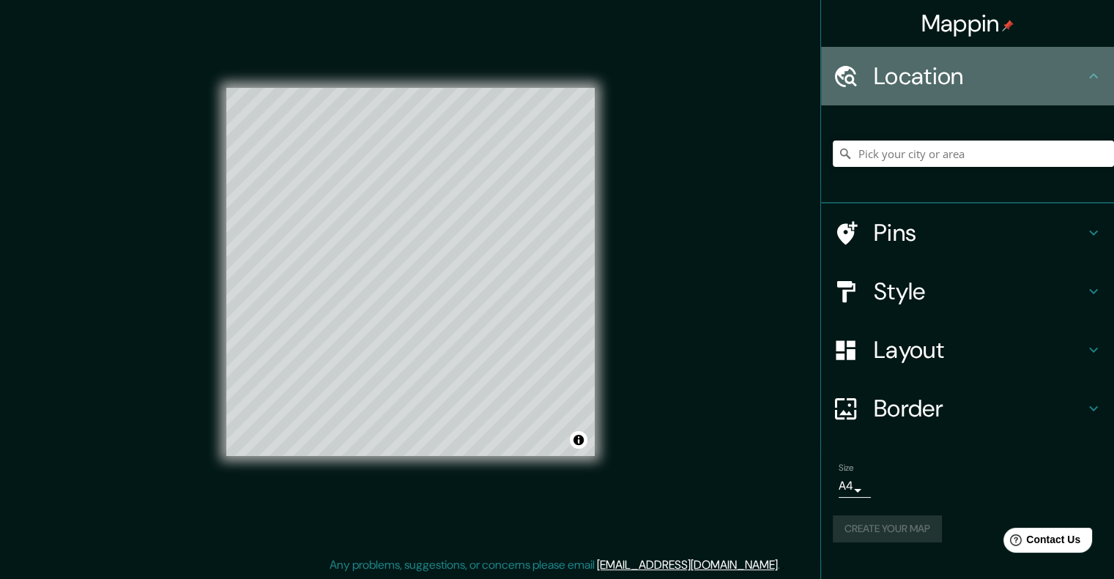
click at [956, 74] on h4 "Location" at bounding box center [979, 76] width 211 height 29
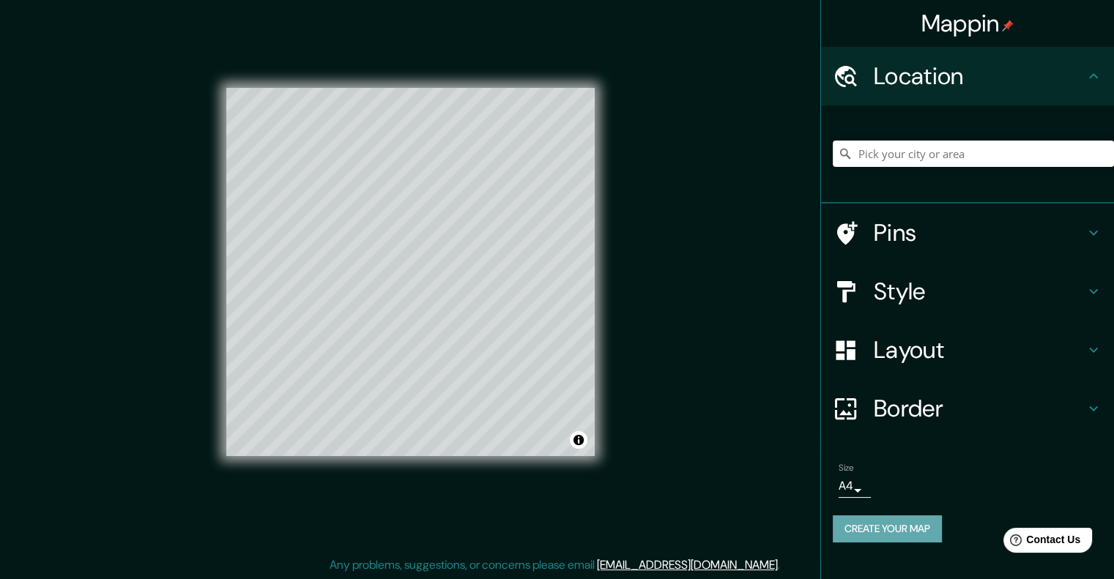
click at [916, 535] on button "Create your map" at bounding box center [887, 529] width 109 height 27
click at [855, 466] on div "Size A4 single" at bounding box center [883, 480] width 88 height 35
click at [823, 230] on div "Pins" at bounding box center [967, 233] width 293 height 59
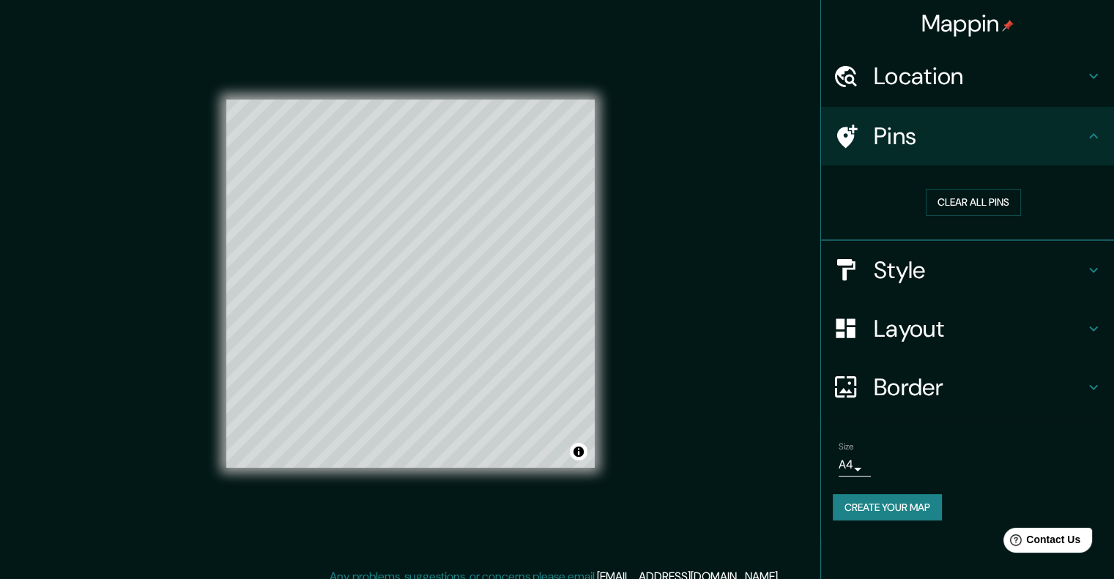
click at [978, 29] on h4 "Mappin" at bounding box center [967, 23] width 93 height 29
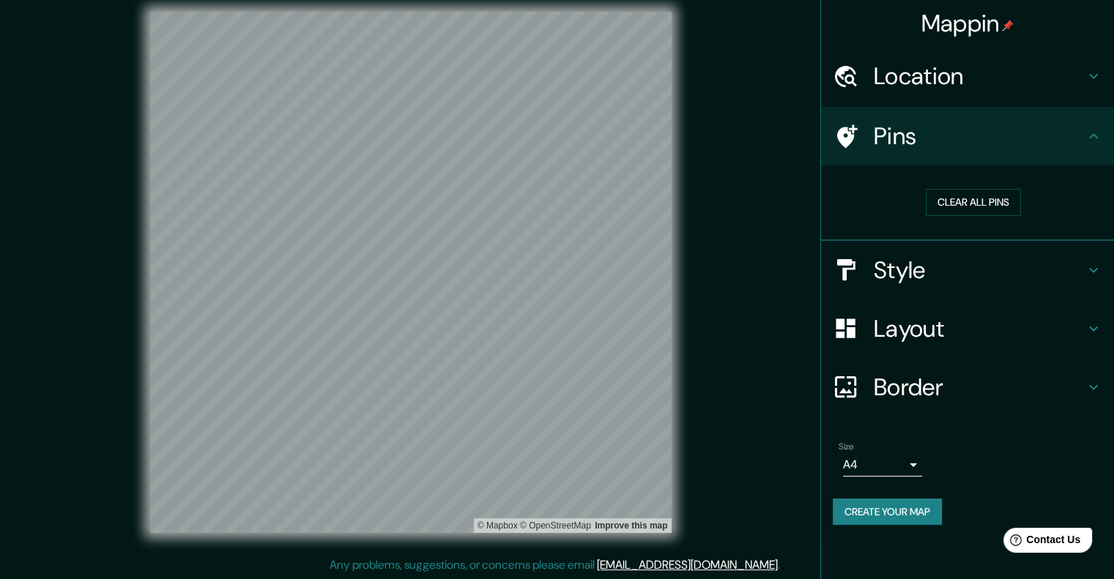
scroll to position [12, 0]
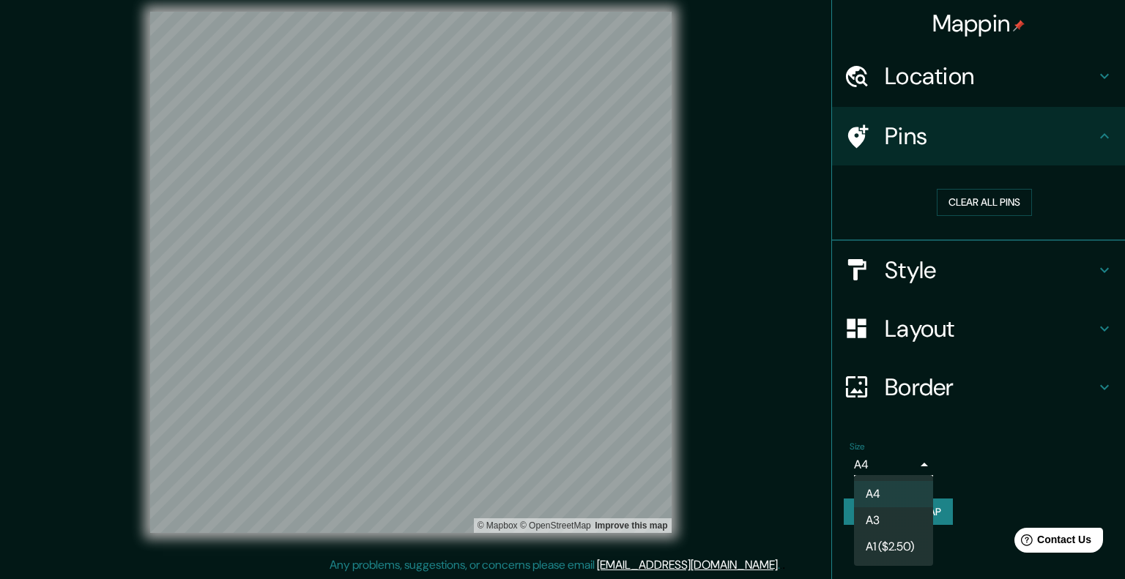
click at [910, 459] on body "Mappin Location Pins Clear all pins Style Layout Border Choose a border. Hint :…" at bounding box center [562, 277] width 1125 height 579
click at [878, 515] on li "A3" at bounding box center [893, 521] width 79 height 26
click at [891, 465] on body "Mappin Location Pins Clear all pins Style Layout Border Choose a border. Hint :…" at bounding box center [562, 277] width 1125 height 579
click at [877, 492] on li "A4" at bounding box center [893, 494] width 79 height 26
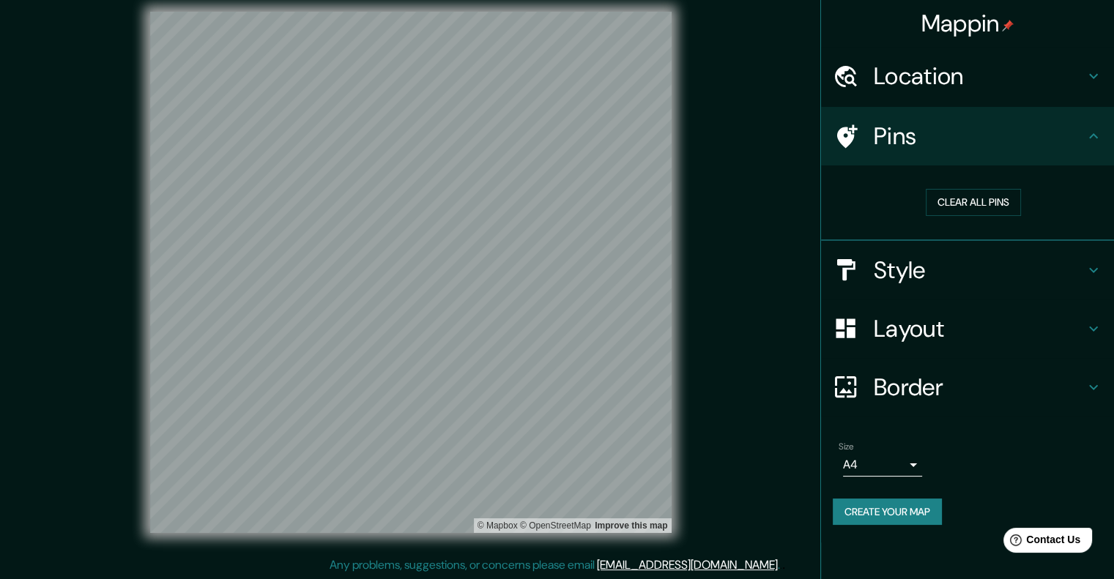
click at [897, 272] on h4 "Style" at bounding box center [979, 270] width 211 height 29
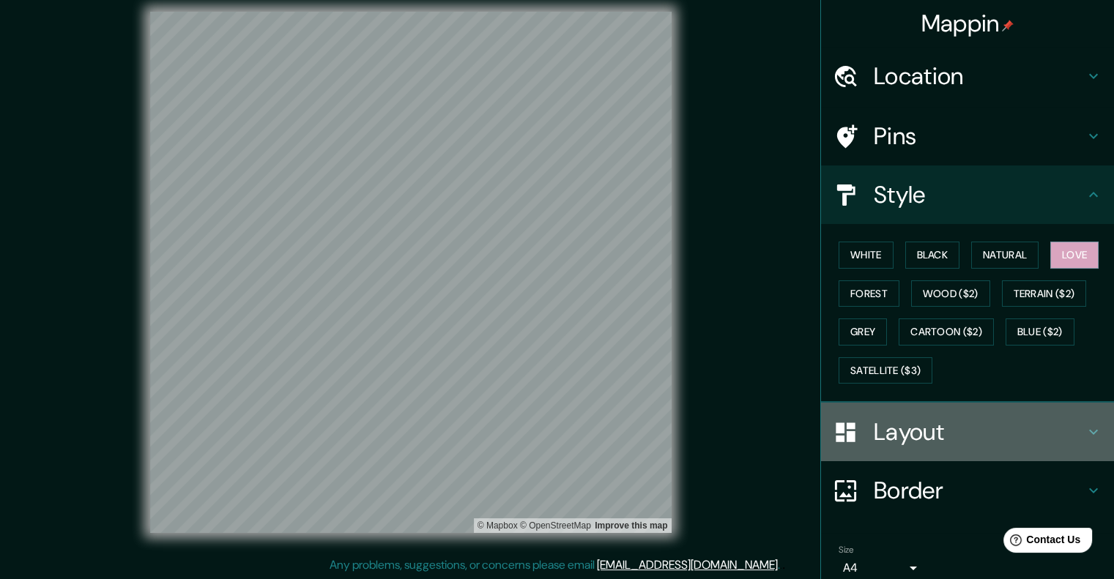
click at [908, 428] on h4 "Layout" at bounding box center [979, 431] width 211 height 29
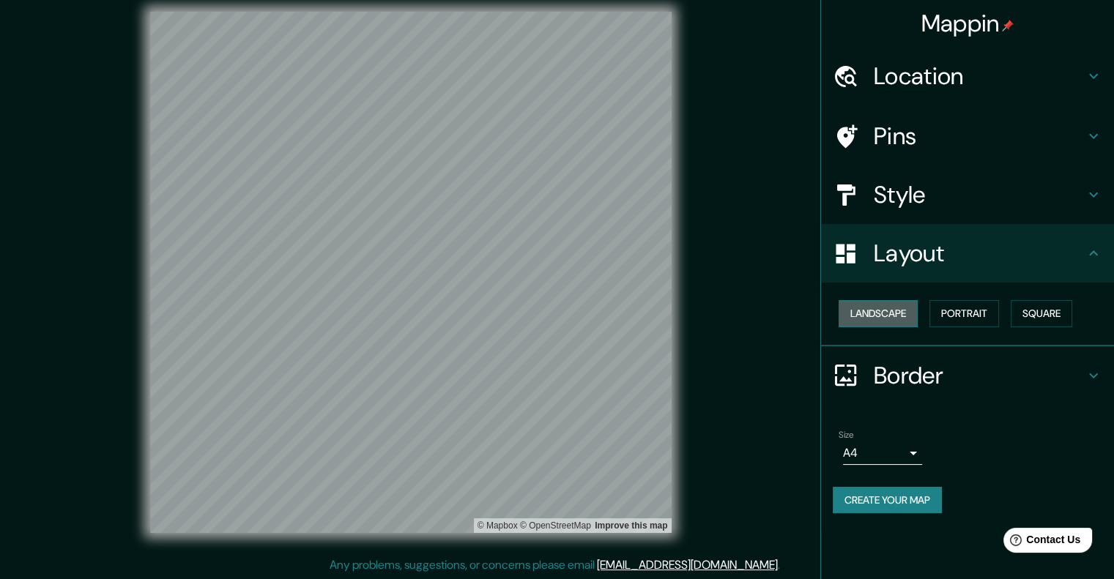
click at [897, 318] on button "Landscape" at bounding box center [878, 313] width 79 height 27
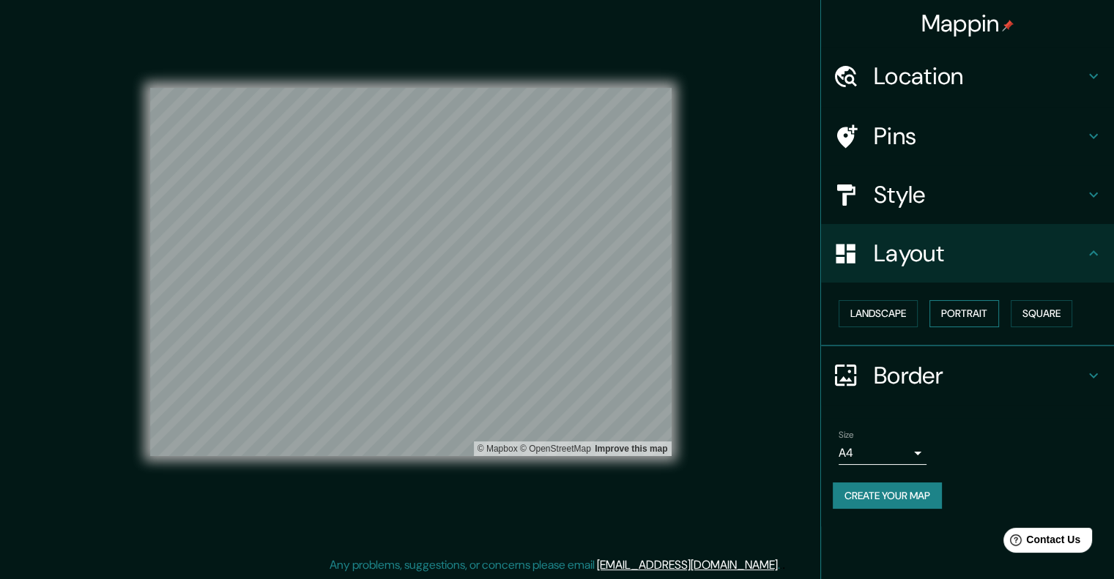
drag, startPoint x: 950, startPoint y: 316, endPoint x: 979, endPoint y: 316, distance: 29.3
click at [951, 316] on button "Portrait" at bounding box center [964, 313] width 70 height 27
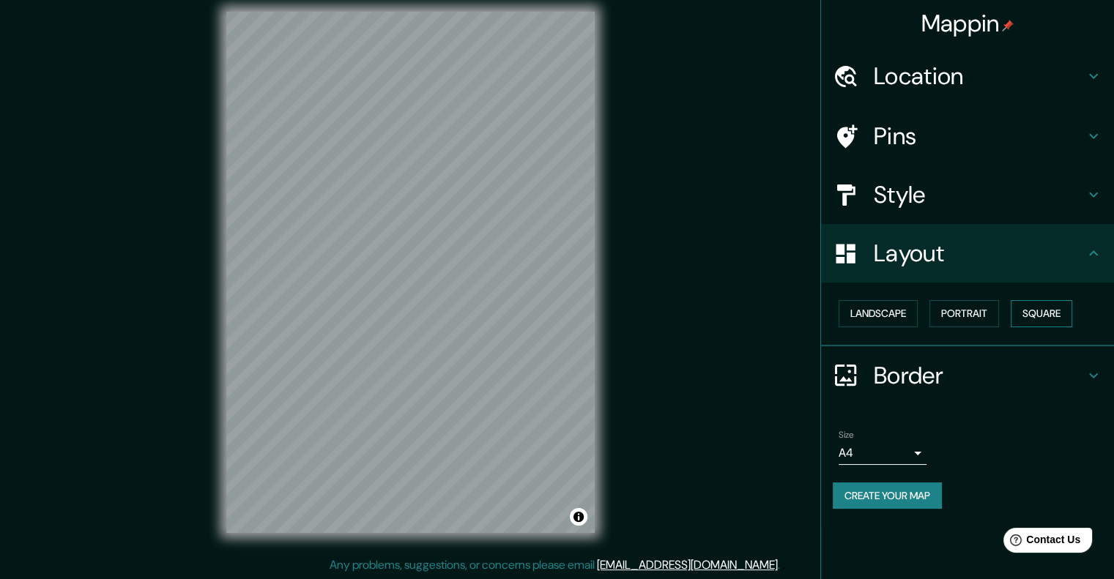
click at [1051, 311] on button "Square" at bounding box center [1042, 313] width 62 height 27
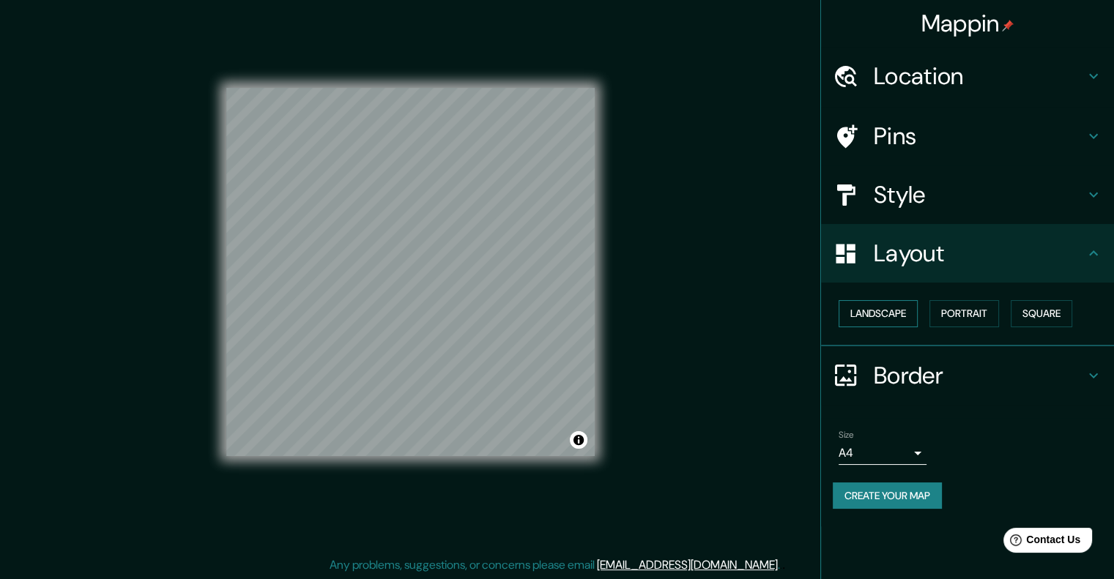
click at [912, 310] on button "Landscape" at bounding box center [878, 313] width 79 height 27
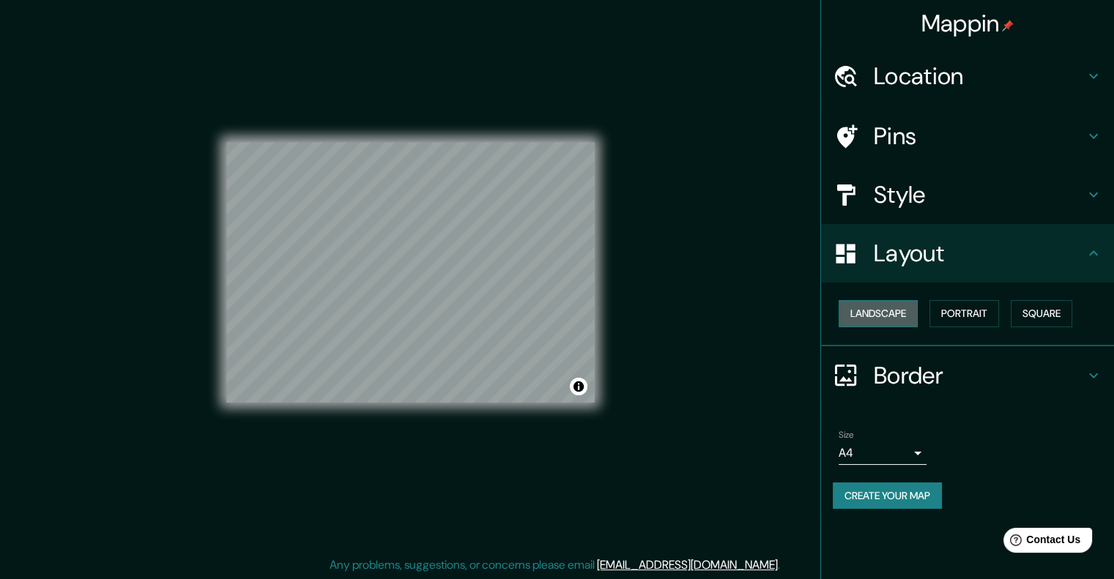
click at [912, 310] on button "Landscape" at bounding box center [878, 313] width 79 height 27
click at [1031, 311] on button "Square" at bounding box center [1042, 313] width 62 height 27
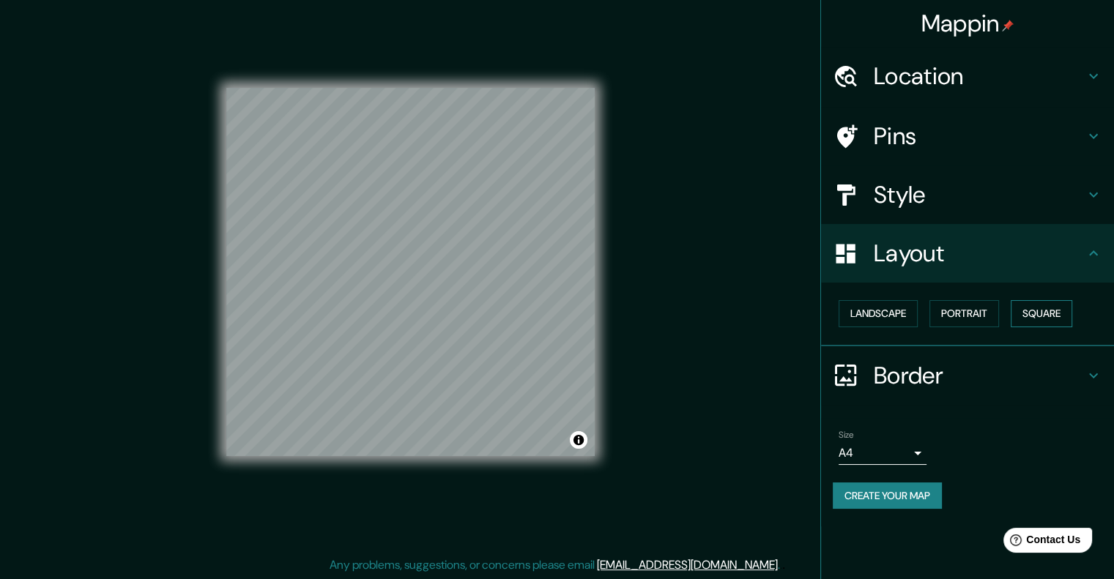
click at [1031, 311] on button "Square" at bounding box center [1042, 313] width 62 height 27
click at [959, 311] on button "Portrait" at bounding box center [964, 313] width 70 height 27
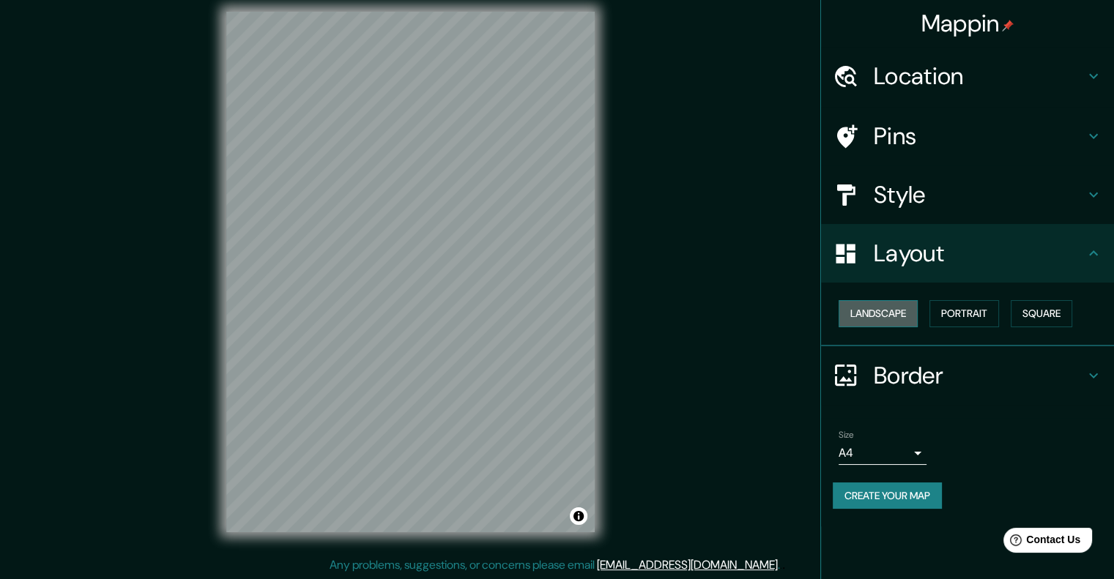
click at [855, 316] on button "Landscape" at bounding box center [878, 313] width 79 height 27
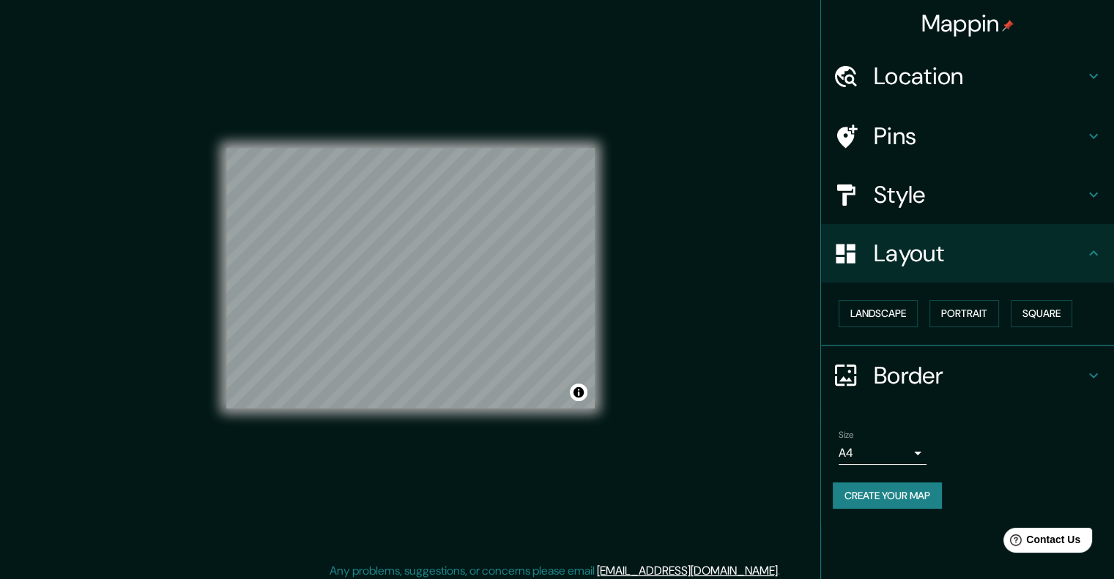
scroll to position [0, 0]
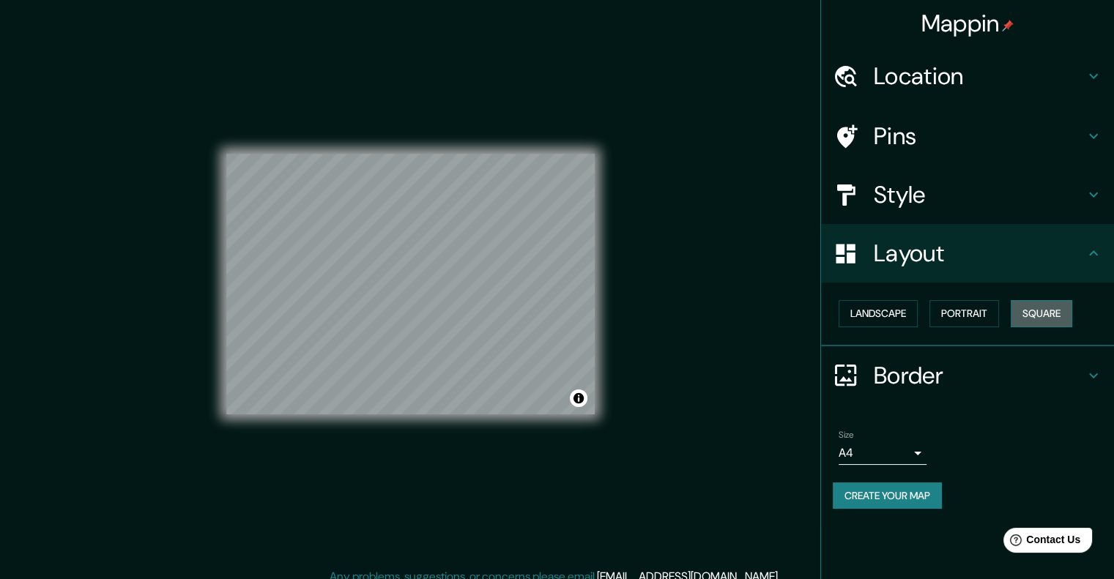
click at [1039, 312] on button "Square" at bounding box center [1042, 313] width 62 height 27
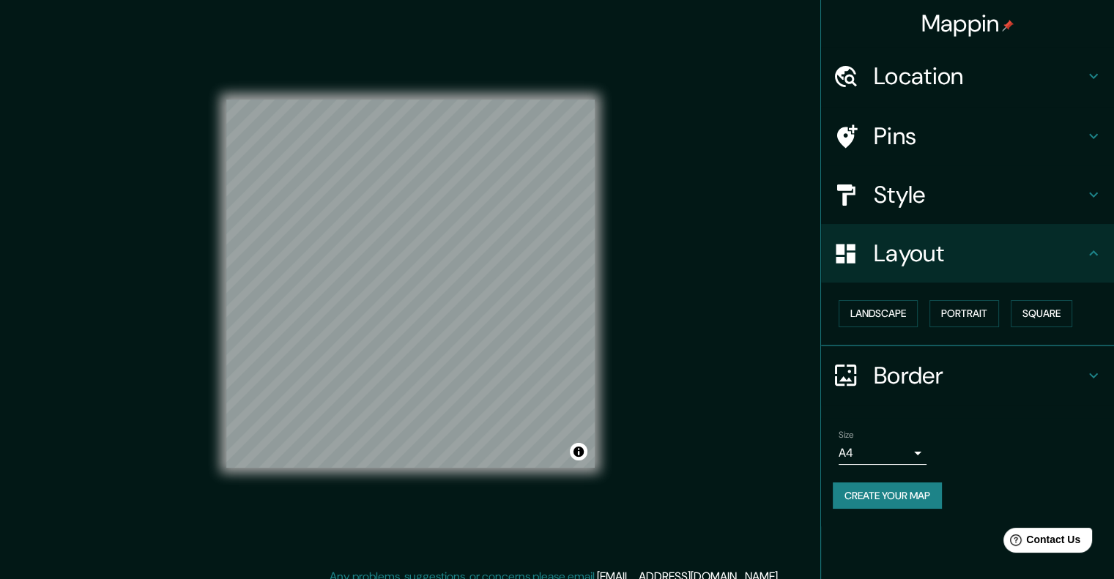
click at [677, 330] on div "Mappin Location Pins Style Layout Landscape Portrait Square Border Choose a bor…" at bounding box center [557, 296] width 1114 height 592
click at [959, 319] on button "Portrait" at bounding box center [964, 313] width 70 height 27
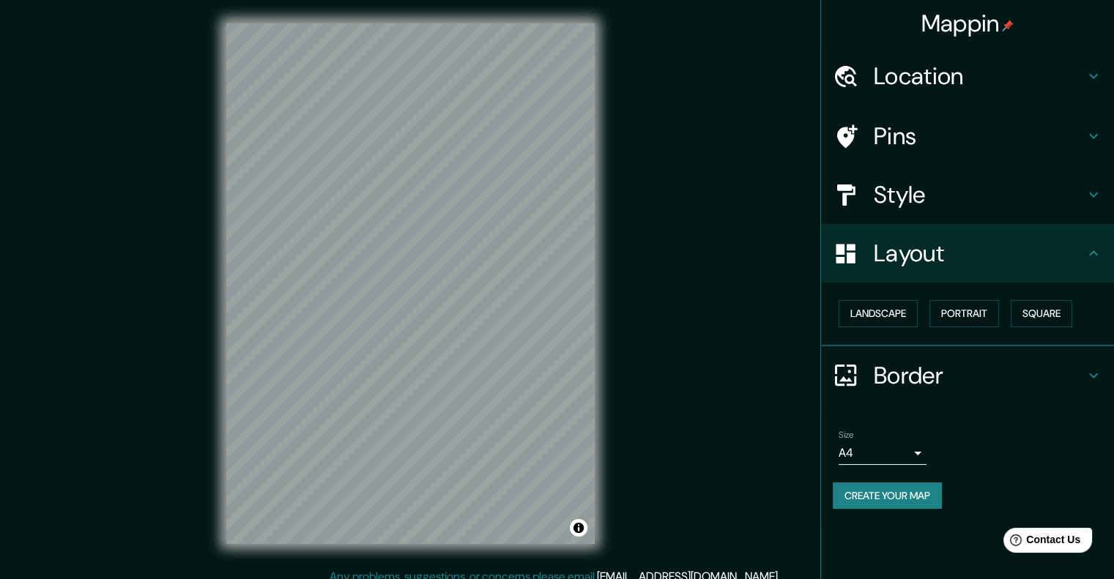
click at [908, 379] on h4 "Border" at bounding box center [979, 375] width 211 height 29
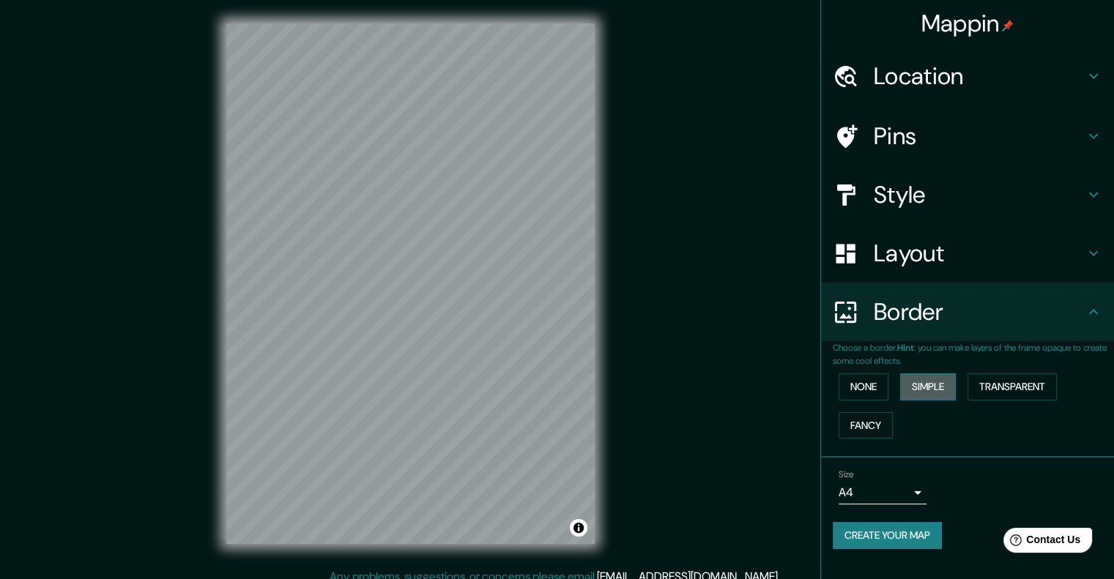
click at [937, 384] on button "Simple" at bounding box center [928, 387] width 56 height 27
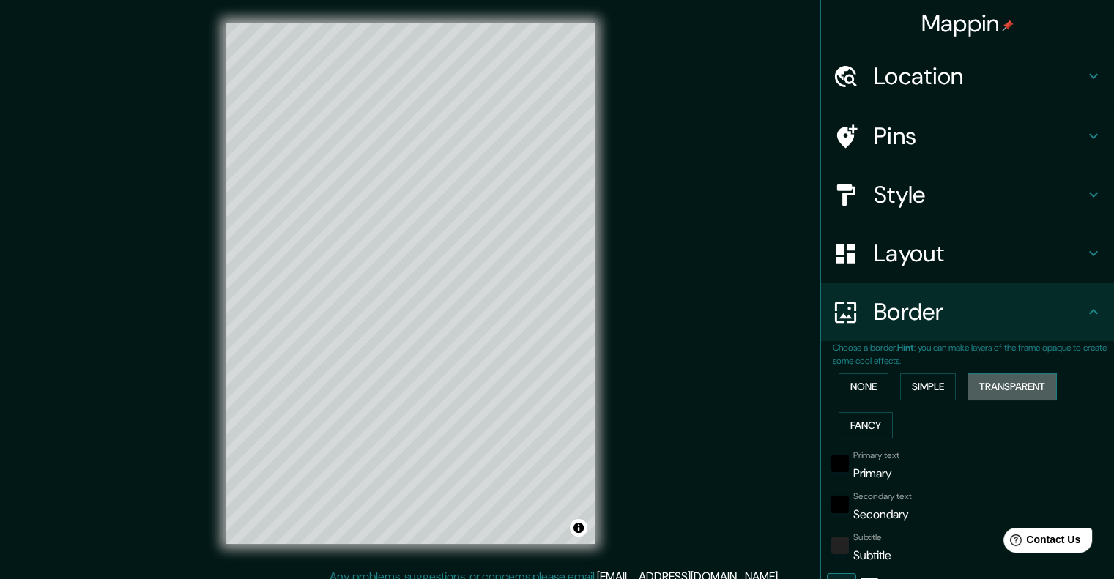
click at [993, 383] on button "Transparent" at bounding box center [1011, 387] width 89 height 27
click at [862, 417] on button "Fancy" at bounding box center [866, 425] width 54 height 27
click at [930, 383] on button "Simple" at bounding box center [928, 387] width 56 height 27
click at [1036, 382] on button "Transparent" at bounding box center [1011, 387] width 89 height 27
click at [891, 467] on input "Primary" at bounding box center [918, 473] width 131 height 23
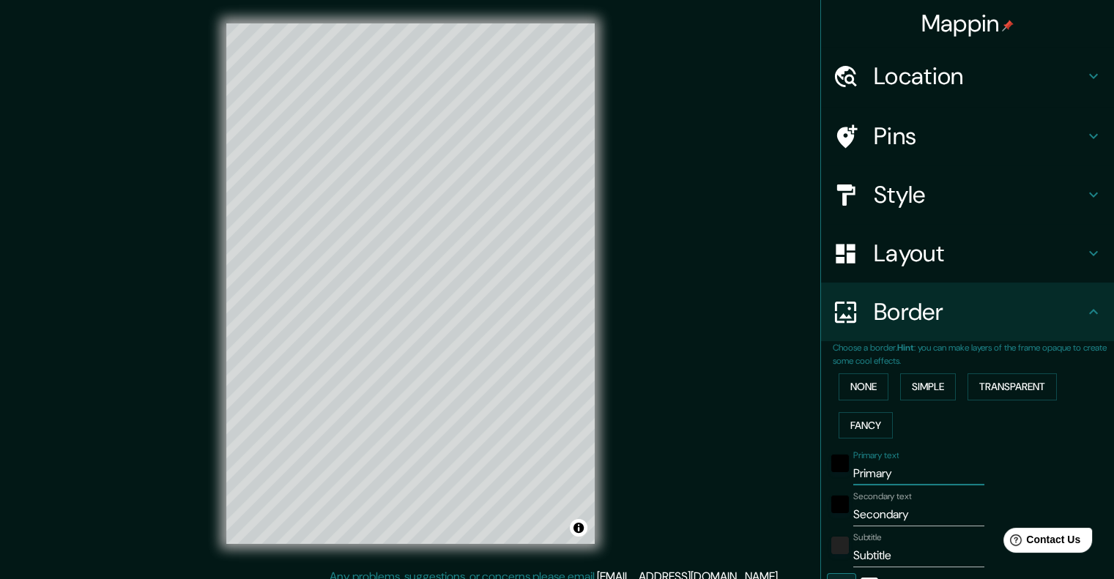
click at [890, 467] on input "Primary" at bounding box center [918, 473] width 131 height 23
click at [899, 508] on input "Secondary" at bounding box center [918, 514] width 131 height 23
click at [895, 548] on input "Subtitle" at bounding box center [918, 555] width 131 height 23
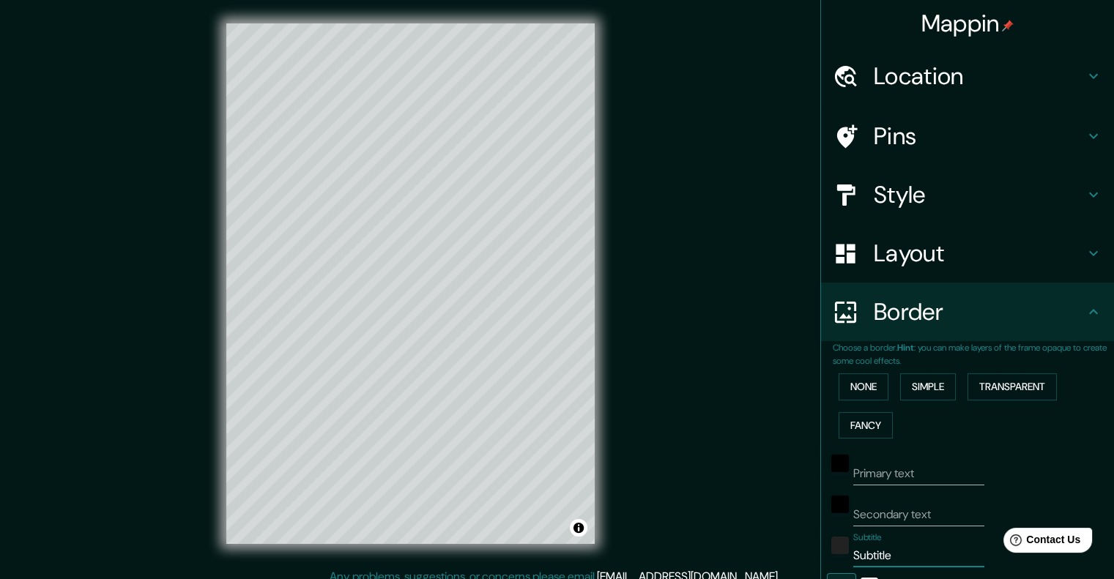
click at [896, 548] on input "Subtitle" at bounding box center [918, 555] width 131 height 23
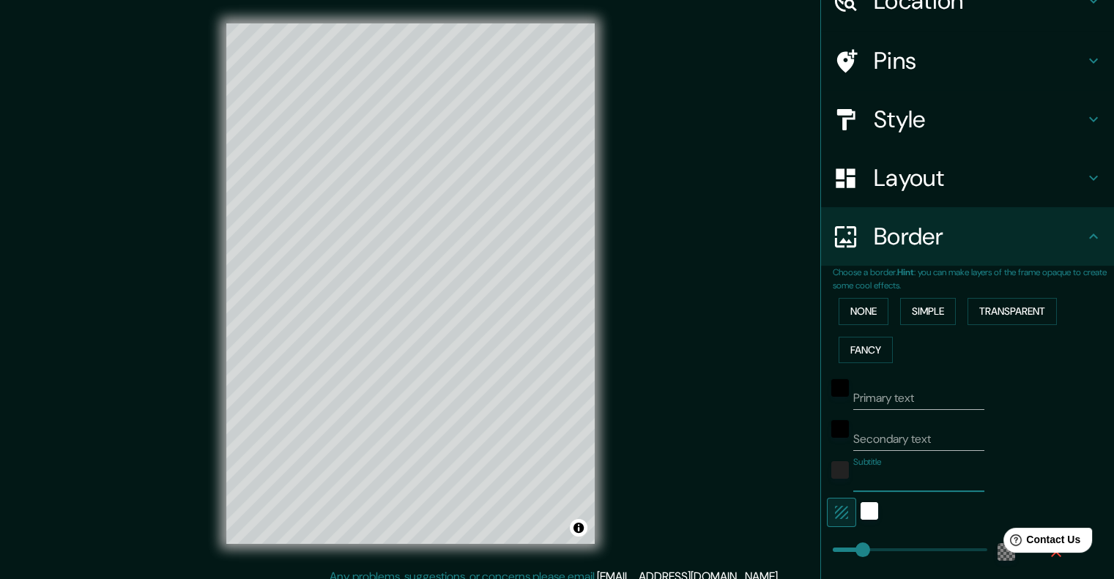
scroll to position [97, 0]
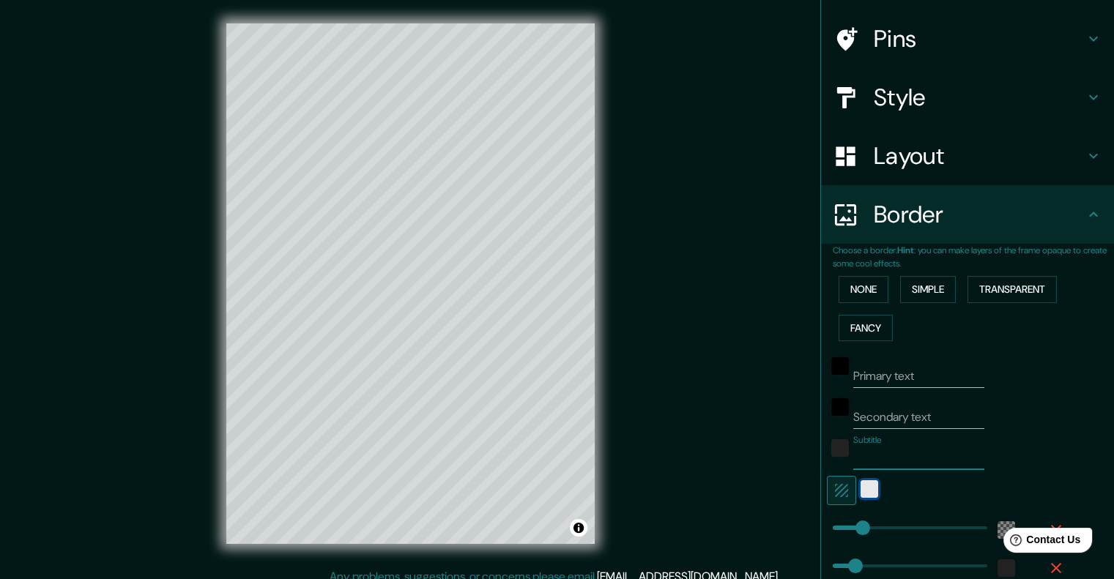
click at [864, 490] on div "white" at bounding box center [870, 489] width 18 height 18
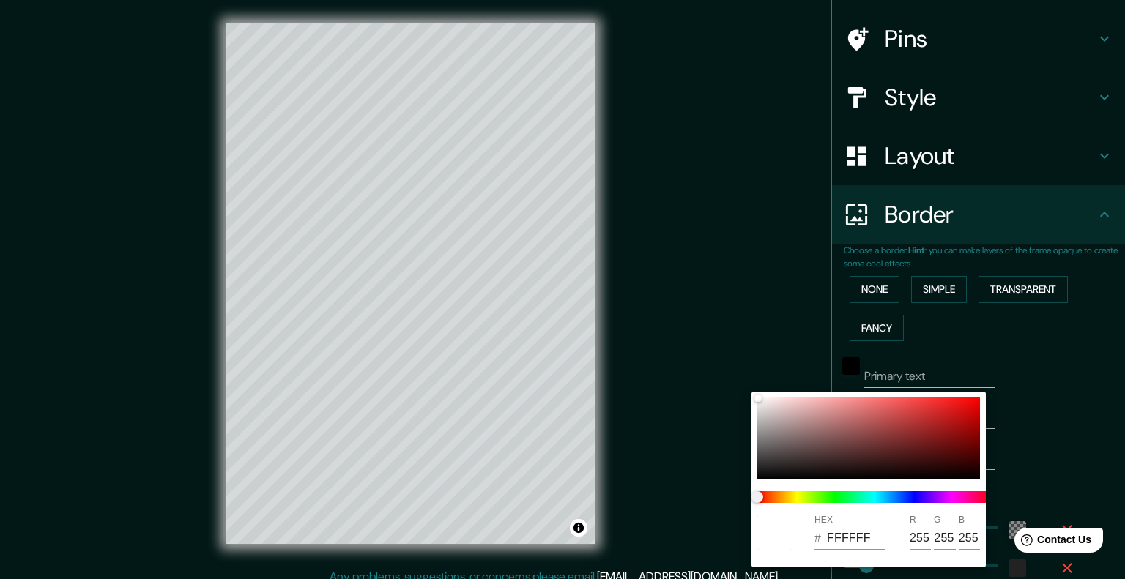
click at [989, 352] on div at bounding box center [562, 289] width 1125 height 579
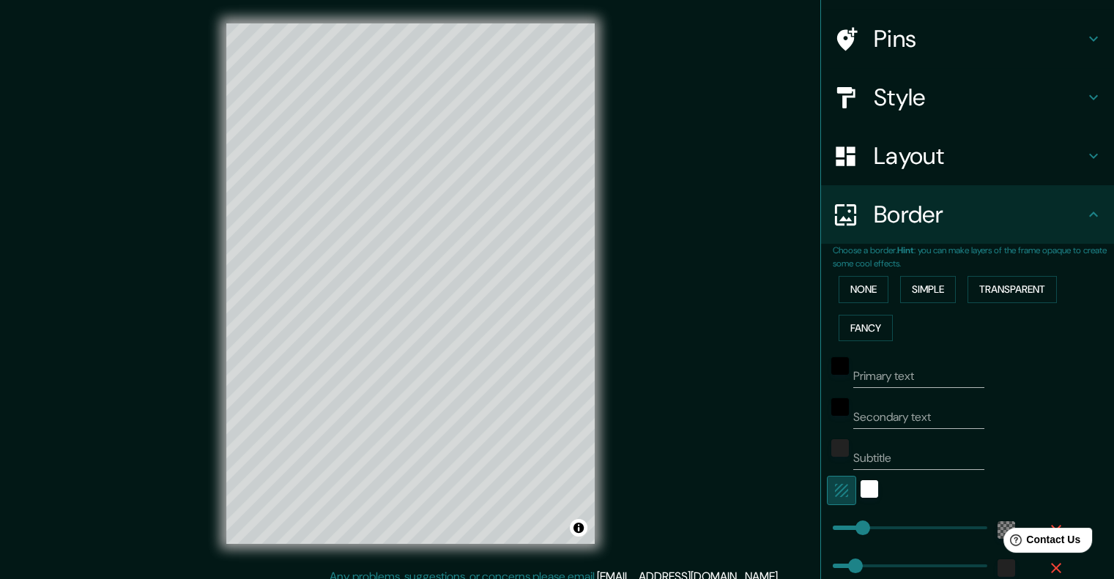
click at [833, 492] on icon "button" at bounding box center [842, 491] width 18 height 18
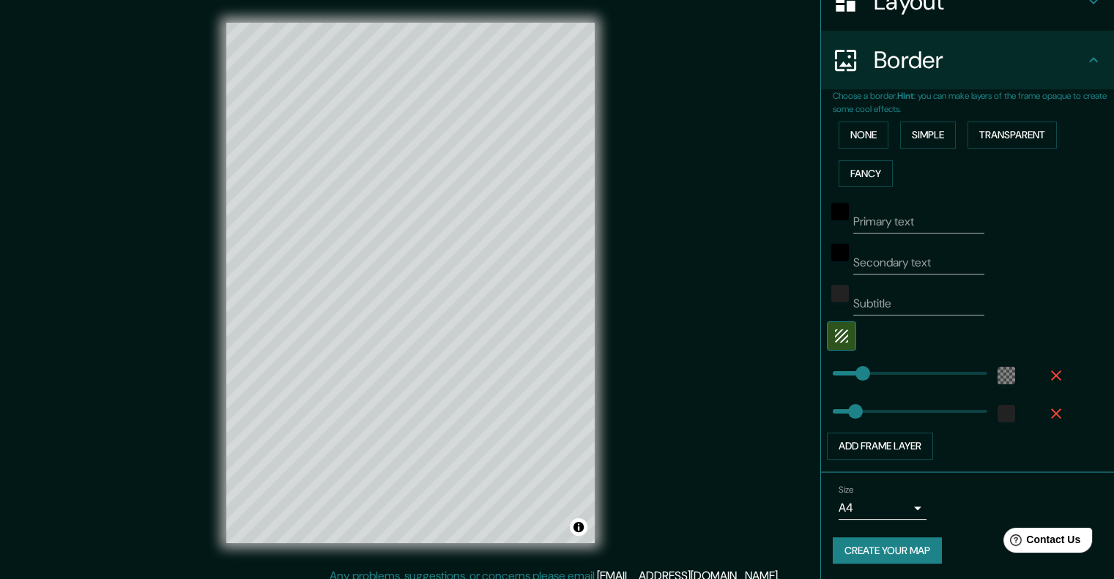
scroll to position [12, 0]
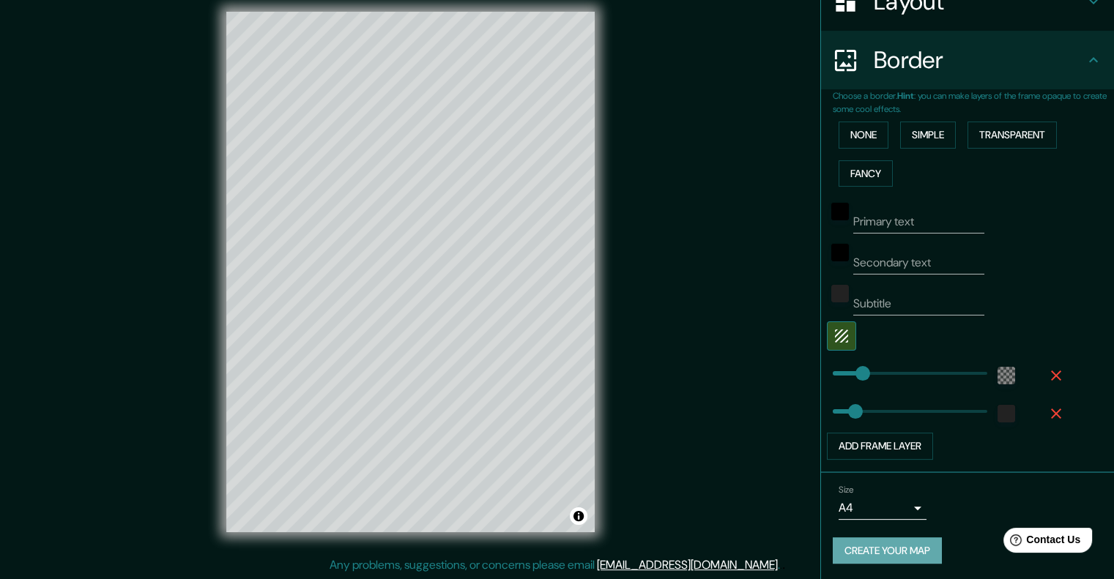
click at [909, 546] on button "Create your map" at bounding box center [887, 551] width 109 height 27
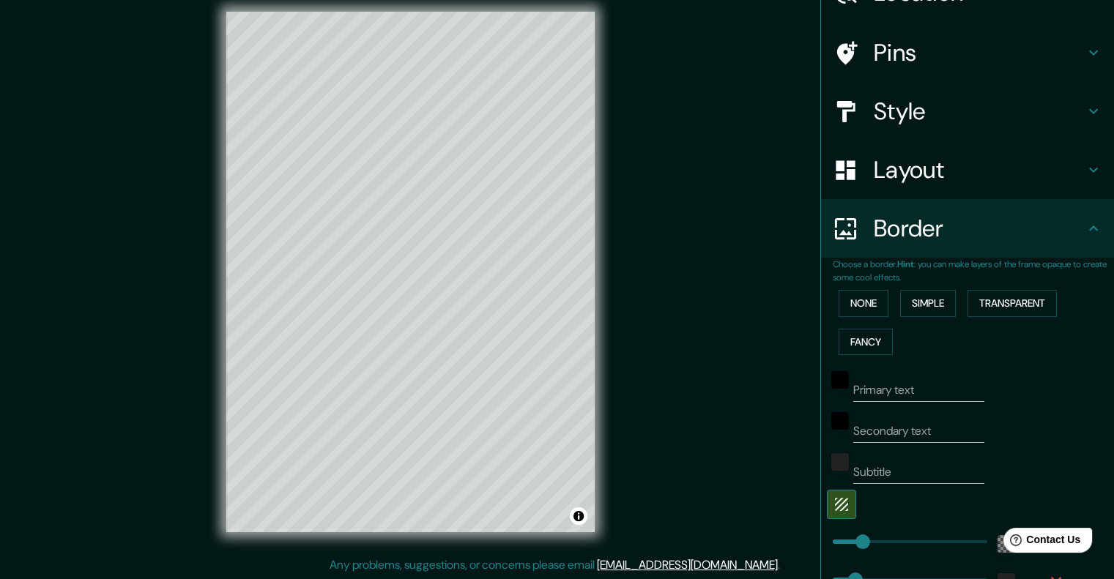
scroll to position [0, 0]
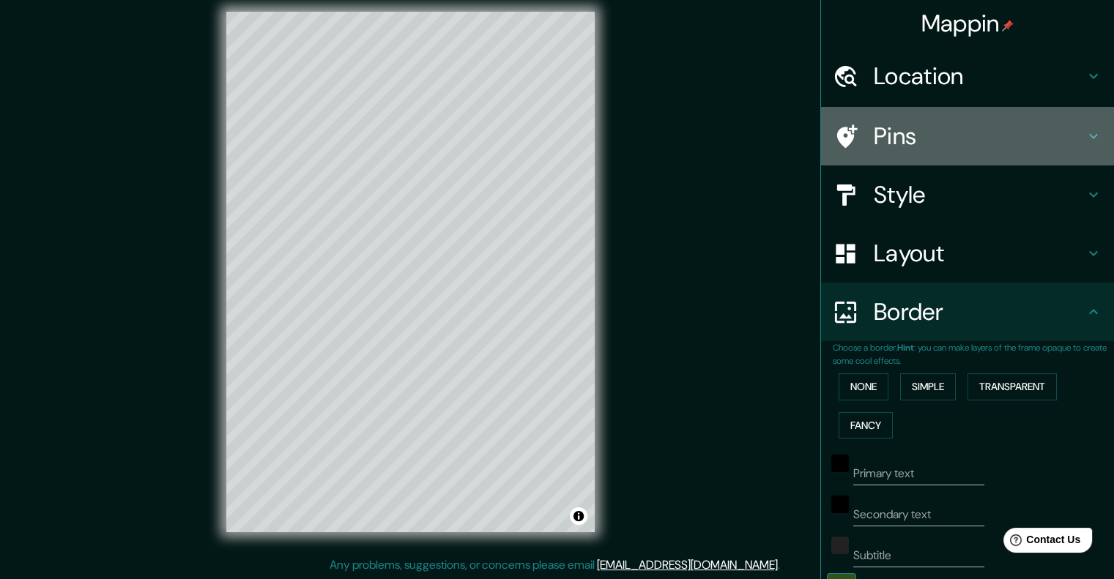
click at [910, 130] on h4 "Pins" at bounding box center [979, 136] width 211 height 29
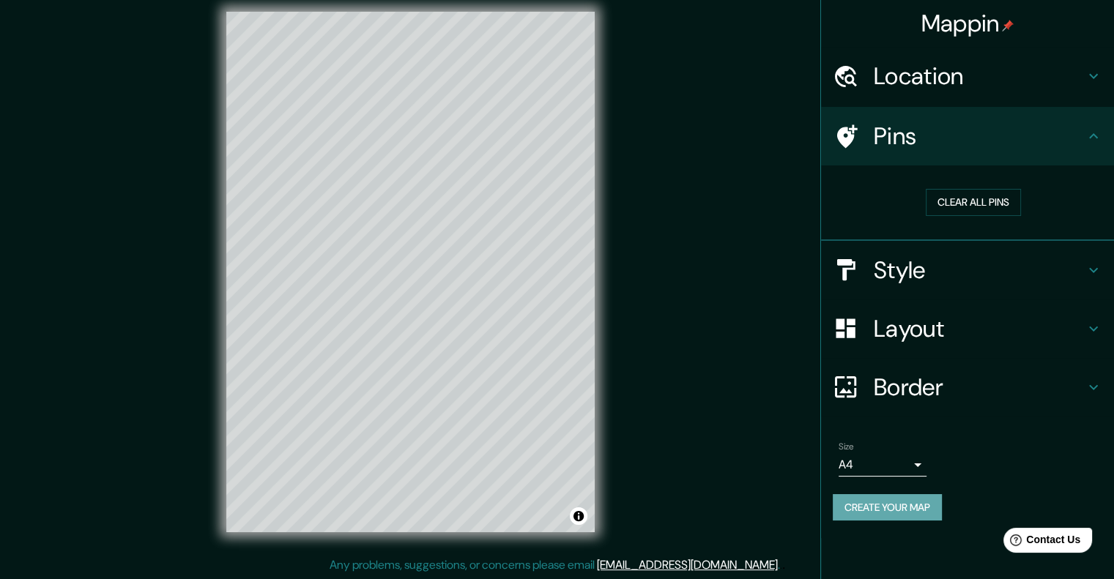
click at [913, 510] on button "Create your map" at bounding box center [887, 507] width 109 height 27
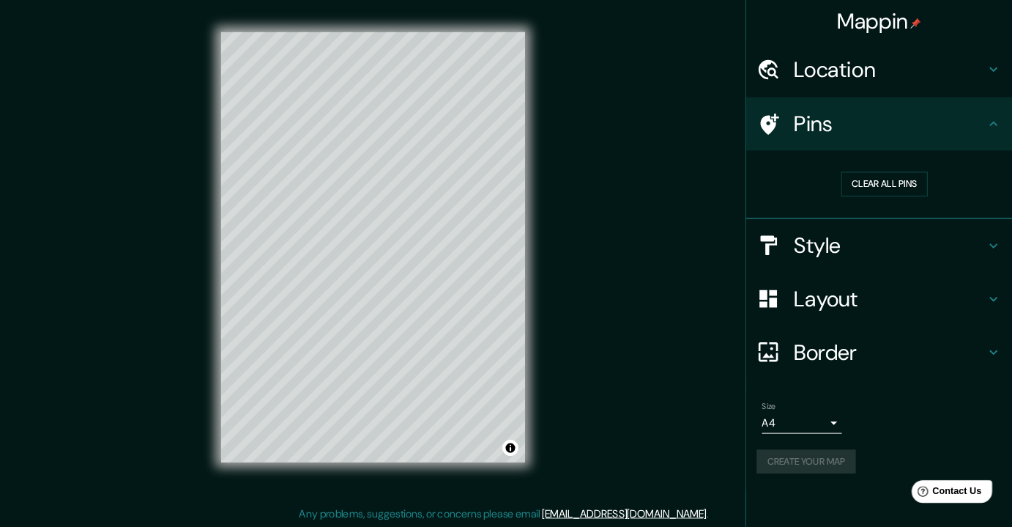
scroll to position [12, 0]
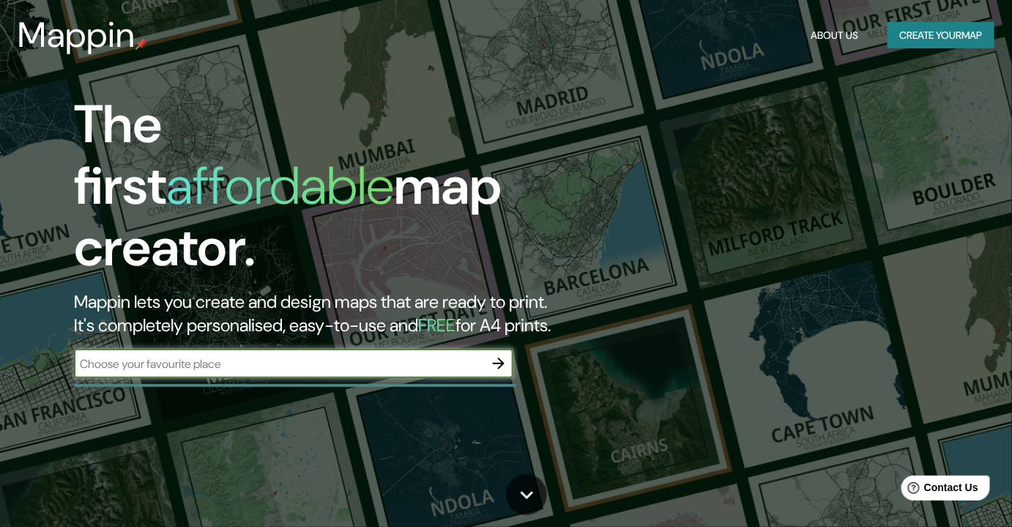
scroll to position [12, 0]
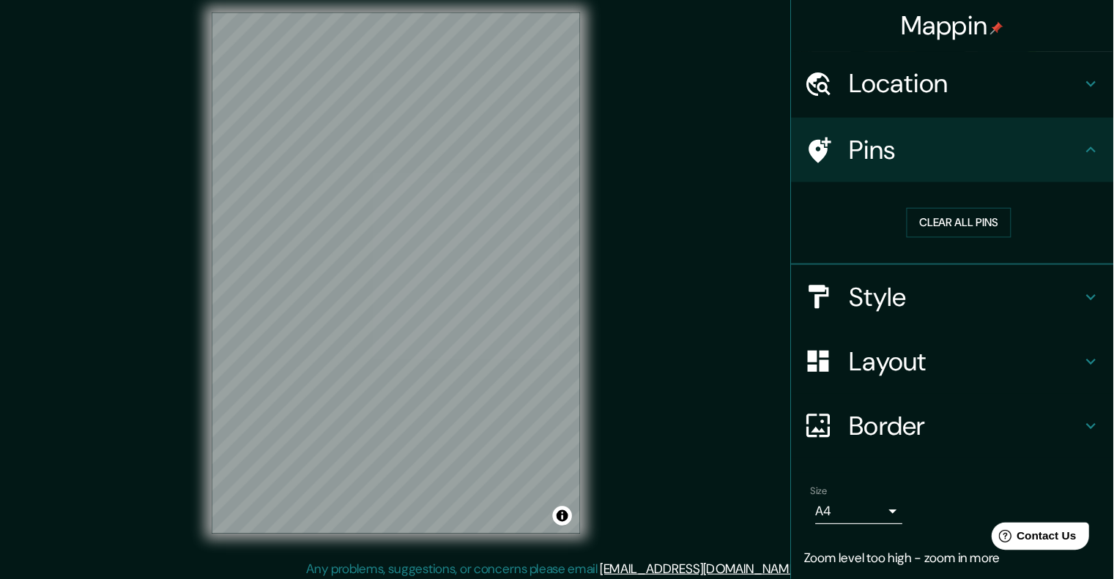
scroll to position [12, 0]
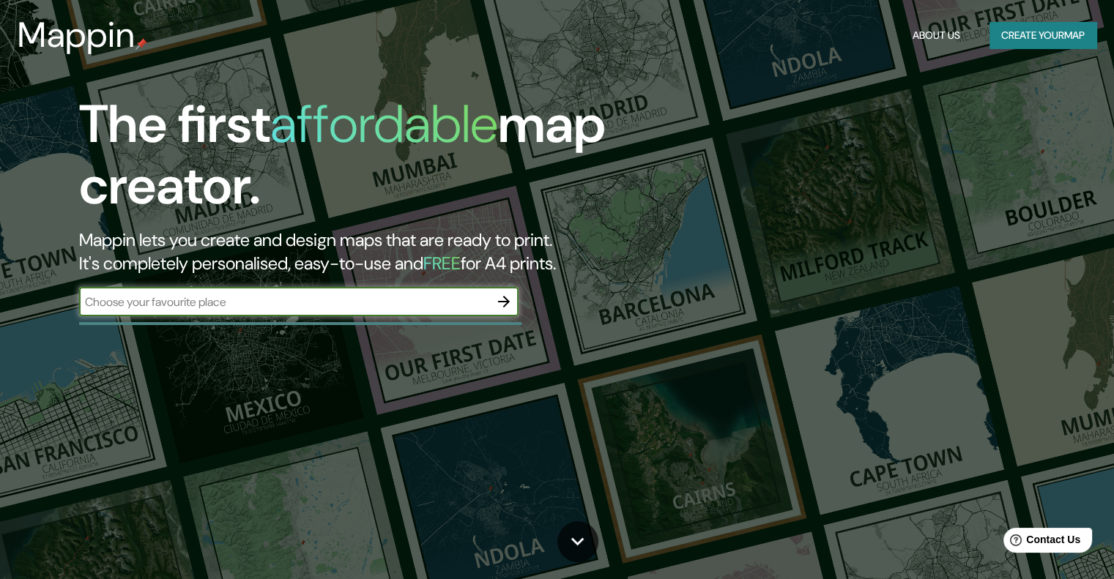
scroll to position [12, 0]
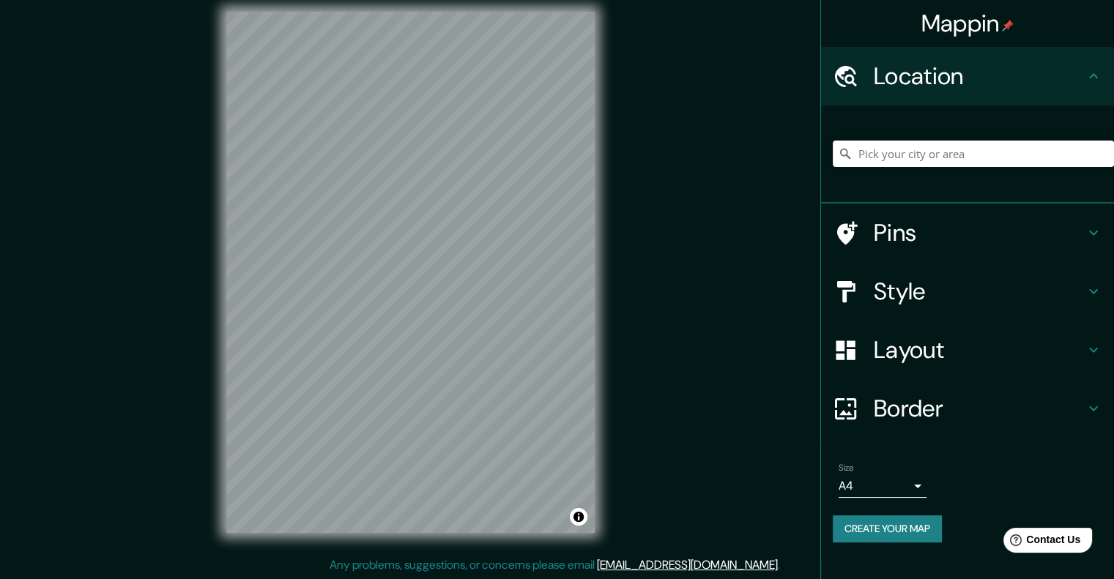
click at [932, 346] on h4 "Layout" at bounding box center [979, 349] width 211 height 29
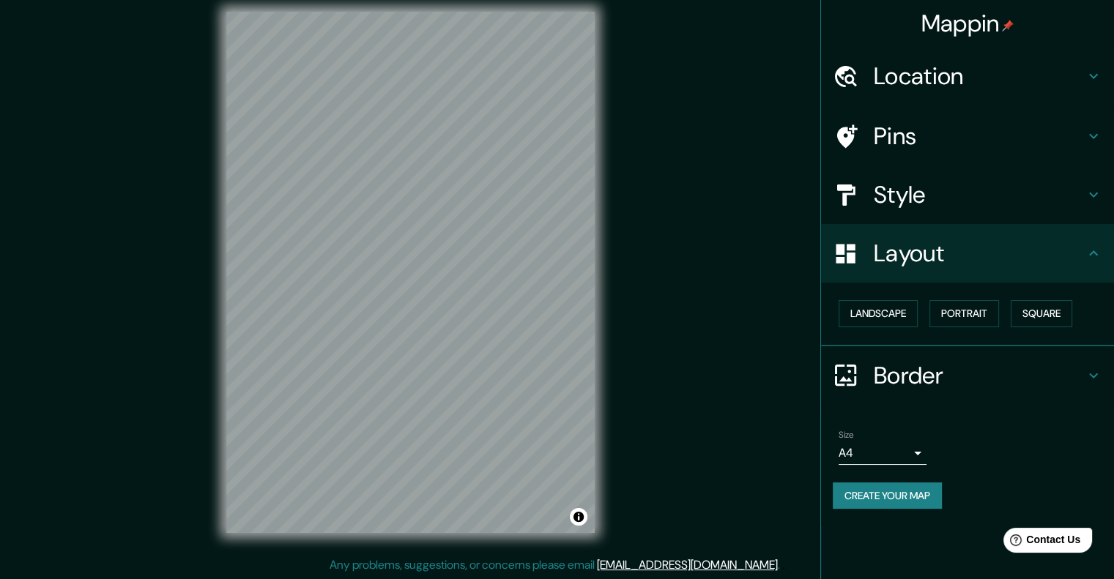
click at [949, 193] on h4 "Style" at bounding box center [979, 194] width 211 height 29
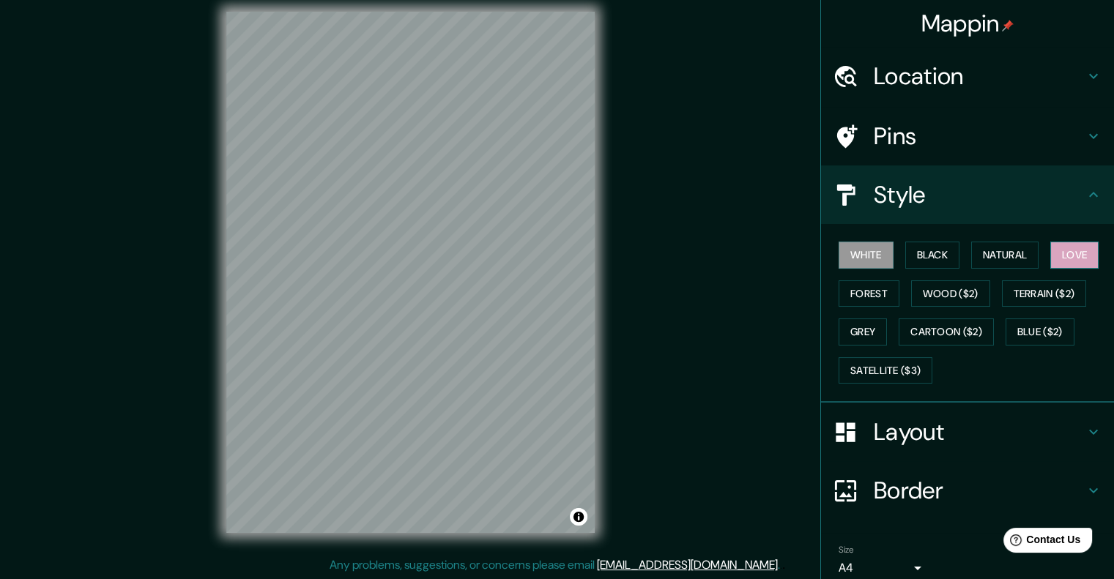
click at [1066, 259] on button "Love" at bounding box center [1074, 255] width 48 height 27
drag, startPoint x: 913, startPoint y: 440, endPoint x: 911, endPoint y: 450, distance: 10.5
click at [913, 440] on h4 "Layout" at bounding box center [979, 431] width 211 height 29
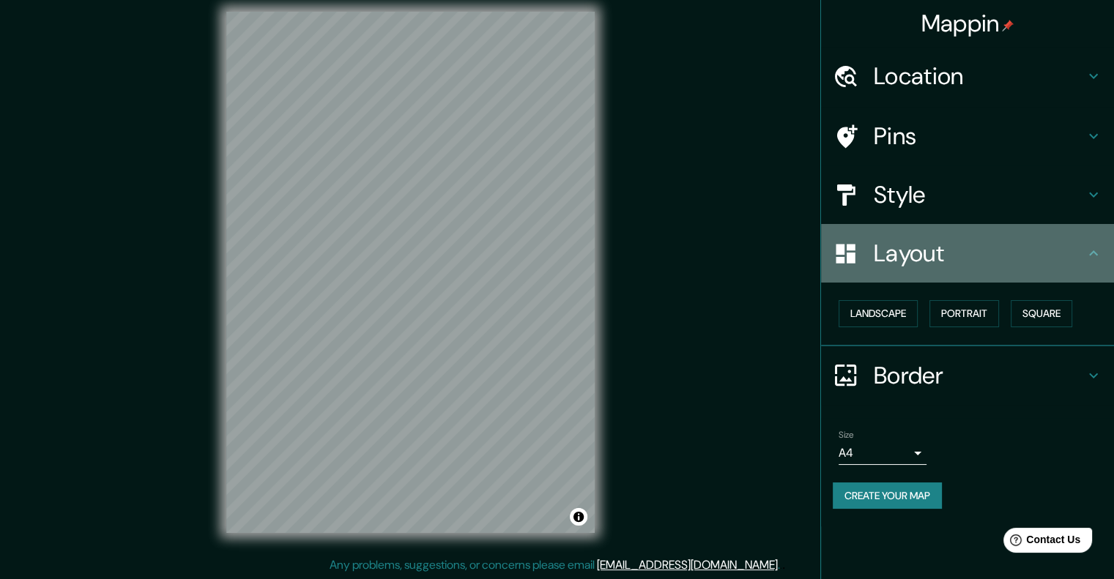
drag, startPoint x: 945, startPoint y: 255, endPoint x: 955, endPoint y: 267, distance: 15.6
click at [945, 254] on h4 "Layout" at bounding box center [979, 253] width 211 height 29
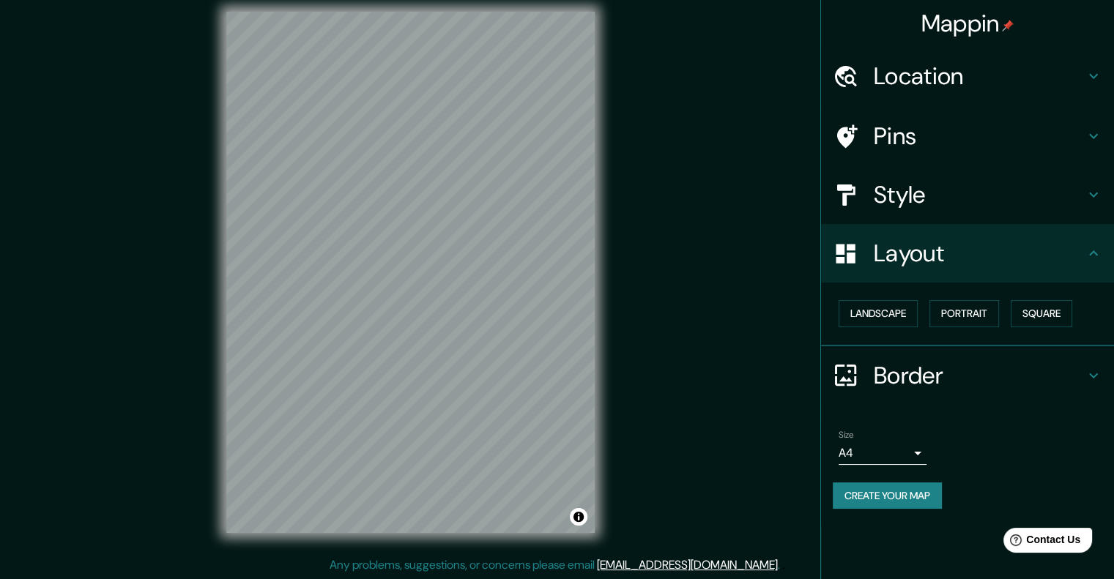
click at [938, 361] on h4 "Border" at bounding box center [979, 375] width 211 height 29
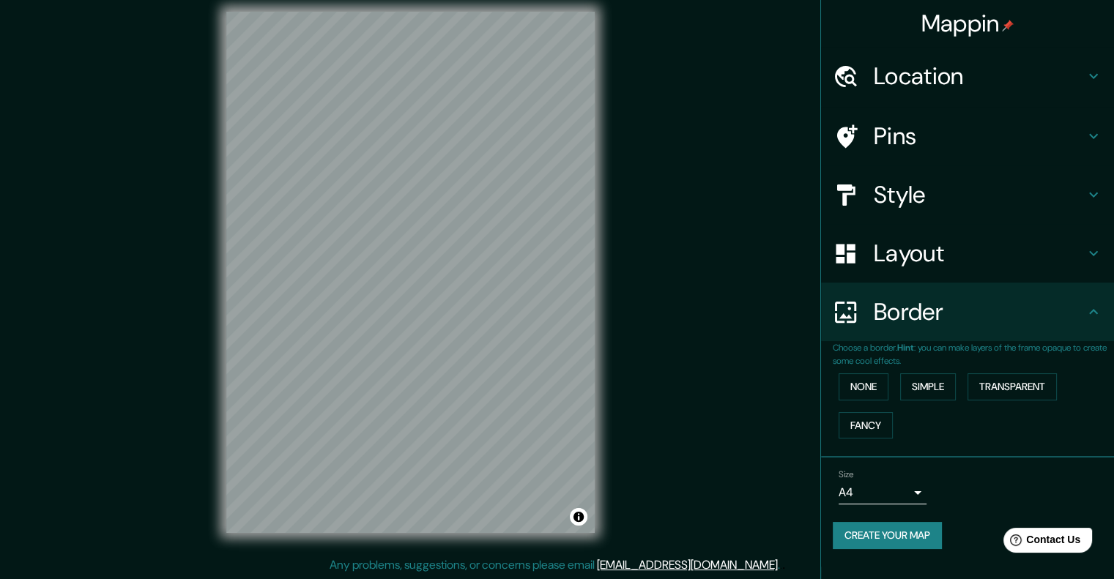
click at [941, 73] on h4 "Location" at bounding box center [979, 76] width 211 height 29
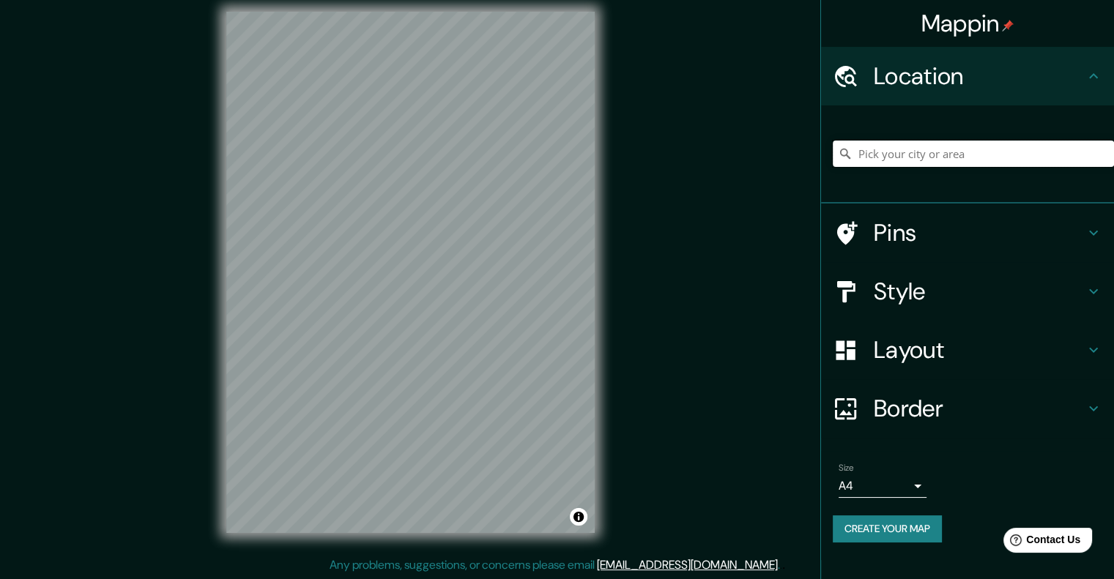
click at [978, 147] on input "Pick your city or area" at bounding box center [973, 154] width 281 height 26
type input "Mérida, Yucatán, México"
click at [918, 524] on button "Create your map" at bounding box center [887, 529] width 109 height 27
click at [978, 281] on h4 "Style" at bounding box center [979, 291] width 211 height 29
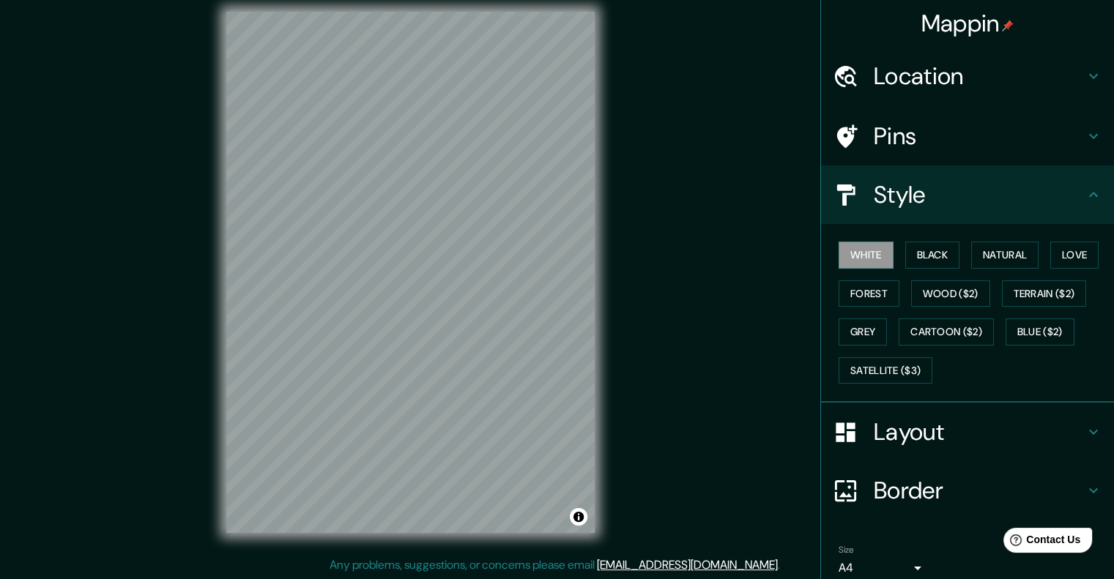
click at [915, 153] on div "Pins" at bounding box center [967, 136] width 293 height 59
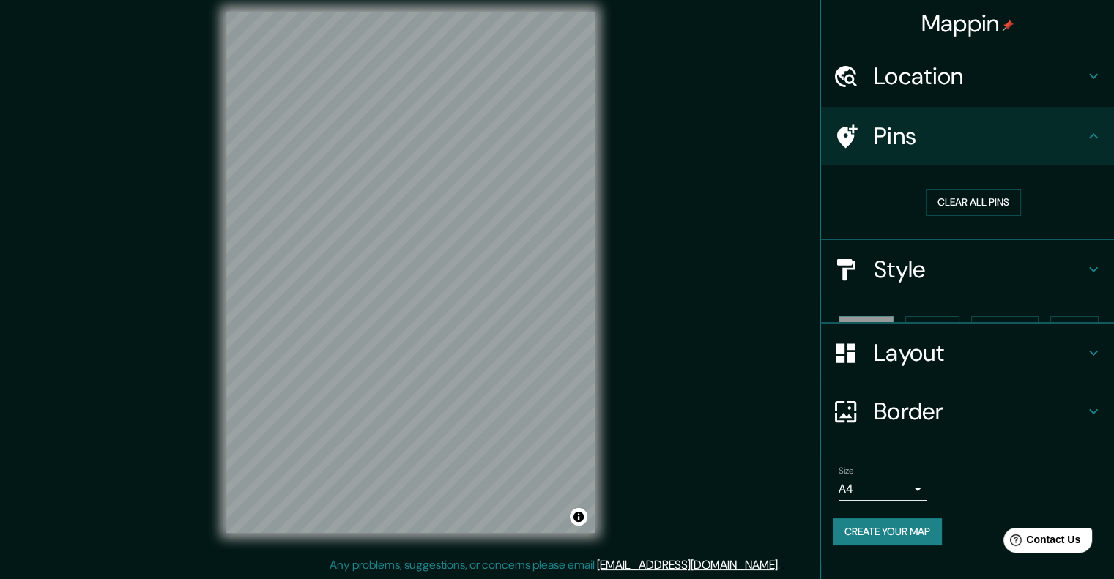
click at [956, 71] on h4 "Location" at bounding box center [979, 76] width 211 height 29
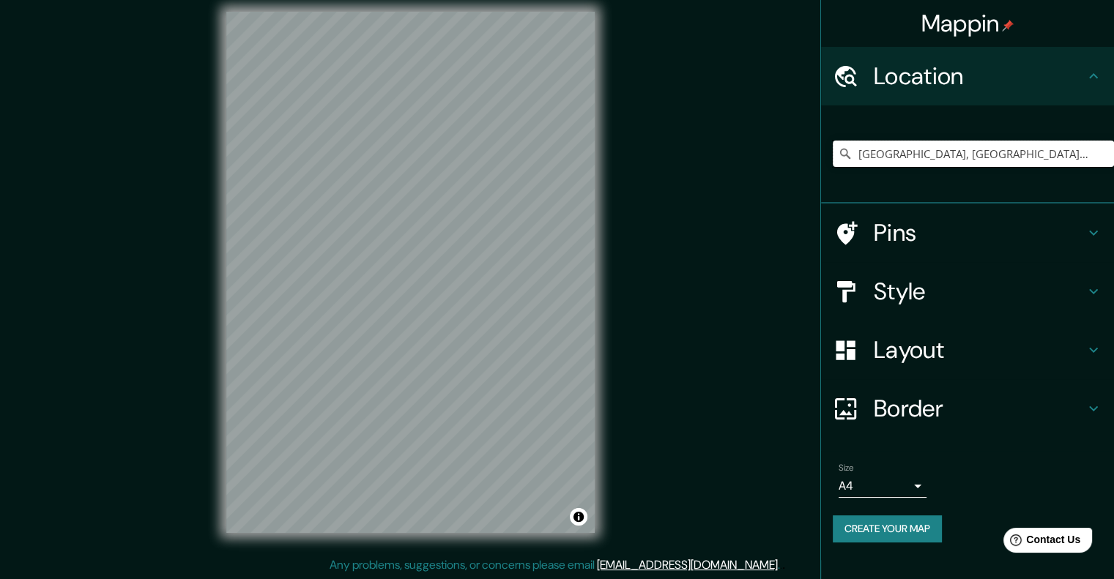
click at [993, 154] on input "[GEOGRAPHIC_DATA], [GEOGRAPHIC_DATA], [GEOGRAPHIC_DATA]" at bounding box center [973, 154] width 281 height 26
click at [993, 153] on input "[GEOGRAPHIC_DATA], [GEOGRAPHIC_DATA], [GEOGRAPHIC_DATA]" at bounding box center [973, 154] width 281 height 26
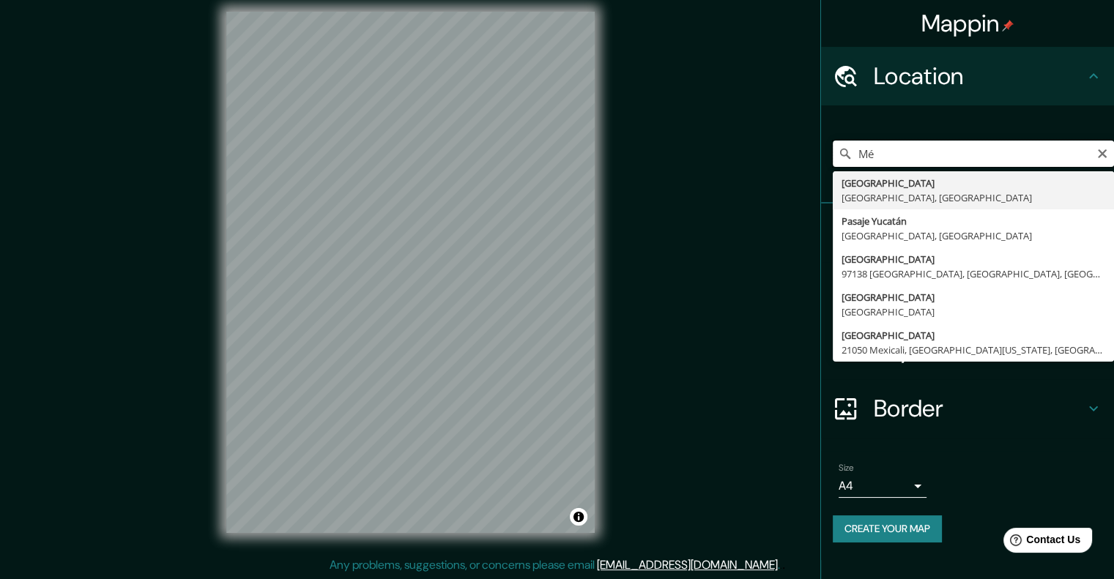
type input "M"
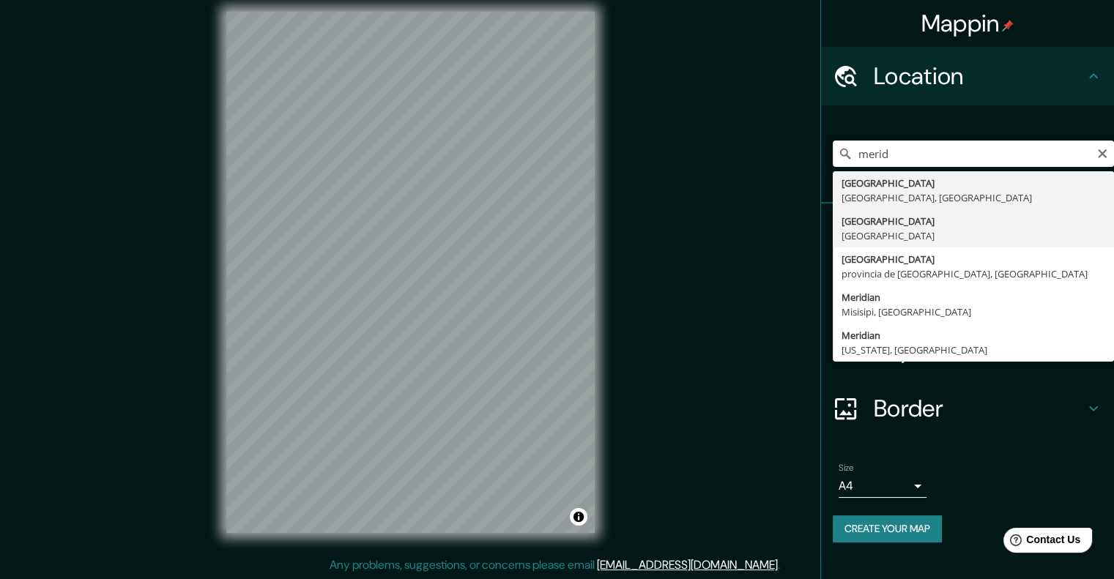
type input "[GEOGRAPHIC_DATA], [GEOGRAPHIC_DATA], [GEOGRAPHIC_DATA]"
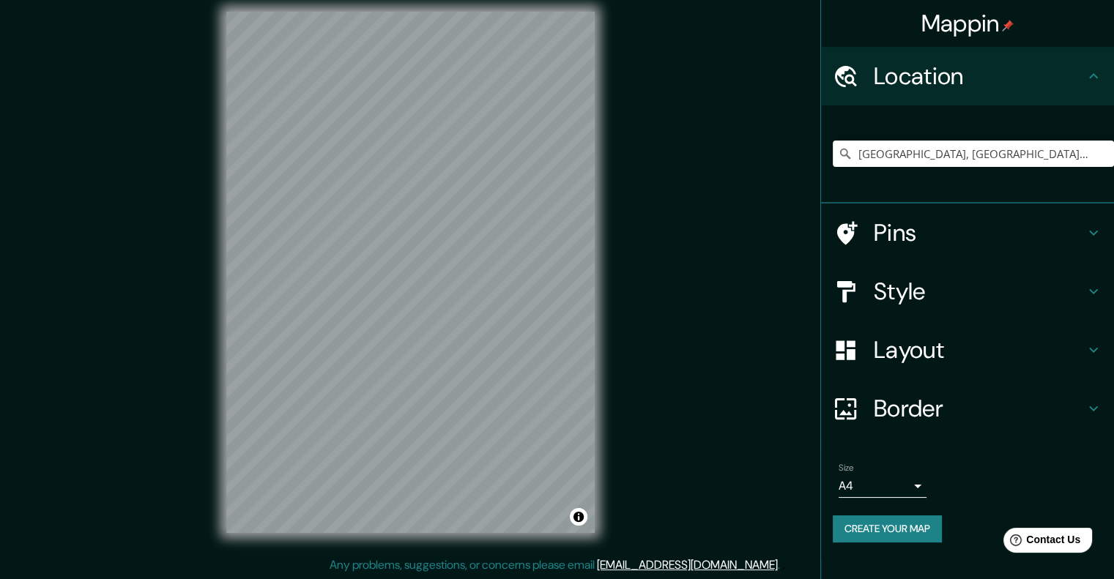
click at [942, 302] on h4 "Style" at bounding box center [979, 291] width 211 height 29
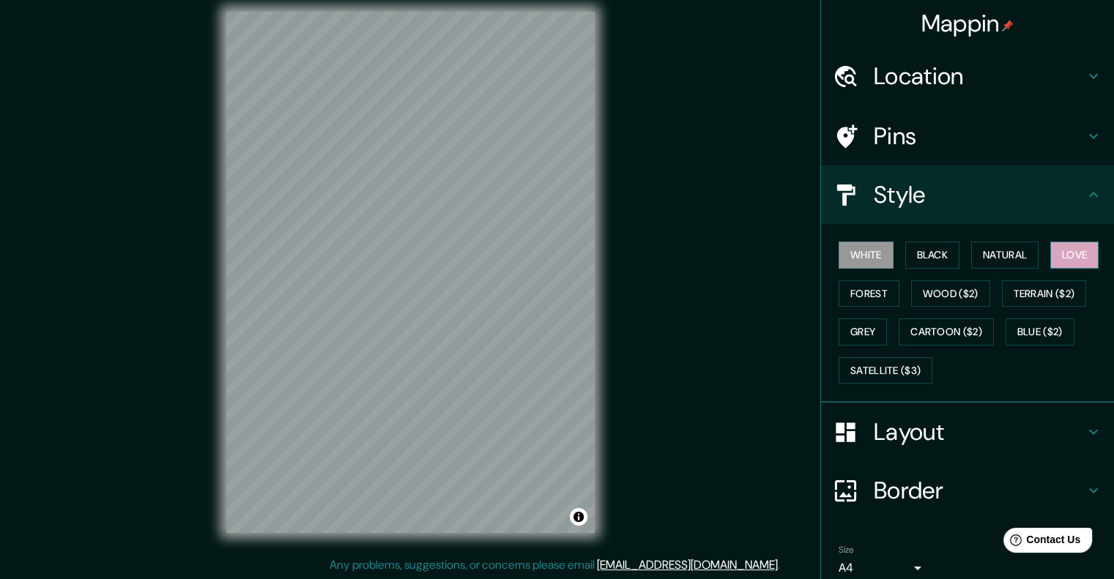
click at [1082, 250] on button "Love" at bounding box center [1074, 255] width 48 height 27
click at [961, 199] on h4 "Style" at bounding box center [979, 194] width 211 height 29
click at [923, 447] on div "Layout" at bounding box center [967, 432] width 293 height 59
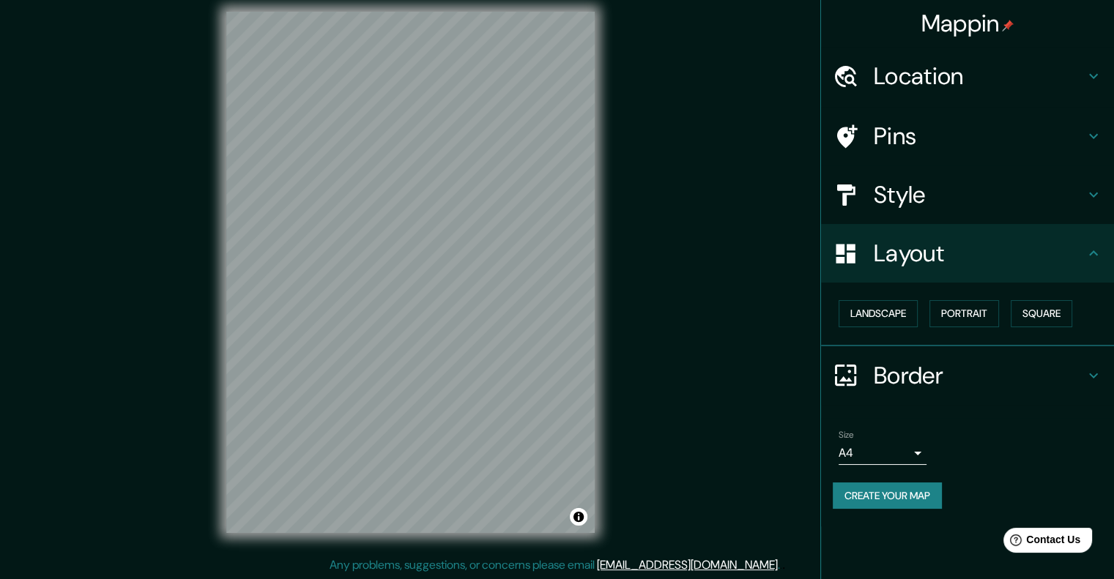
click at [902, 369] on h4 "Border" at bounding box center [979, 375] width 211 height 29
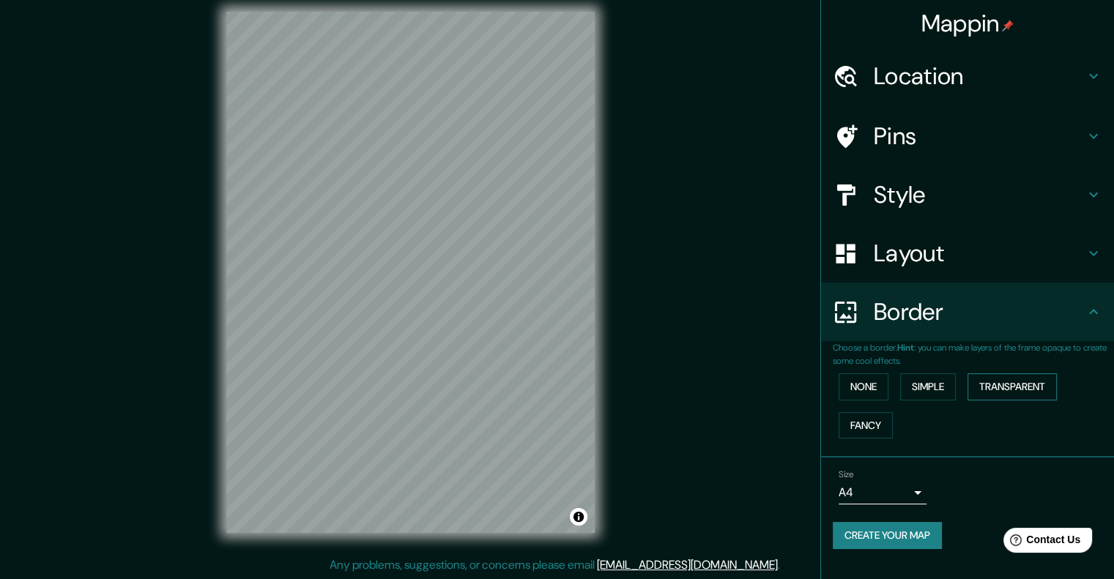
click at [1007, 389] on button "Transparent" at bounding box center [1011, 387] width 89 height 27
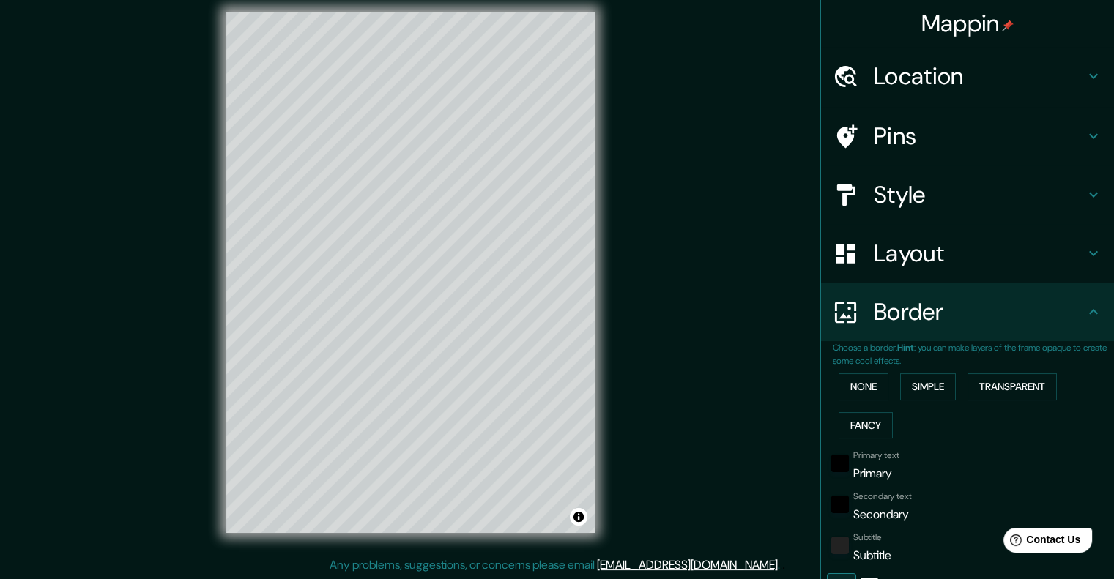
click at [884, 473] on input "Primary" at bounding box center [918, 473] width 131 height 23
drag, startPoint x: 888, startPoint y: 474, endPoint x: 828, endPoint y: 482, distance: 60.6
click at [828, 482] on div "Primary text Primary" at bounding box center [947, 467] width 240 height 35
type input "241"
type input "40"
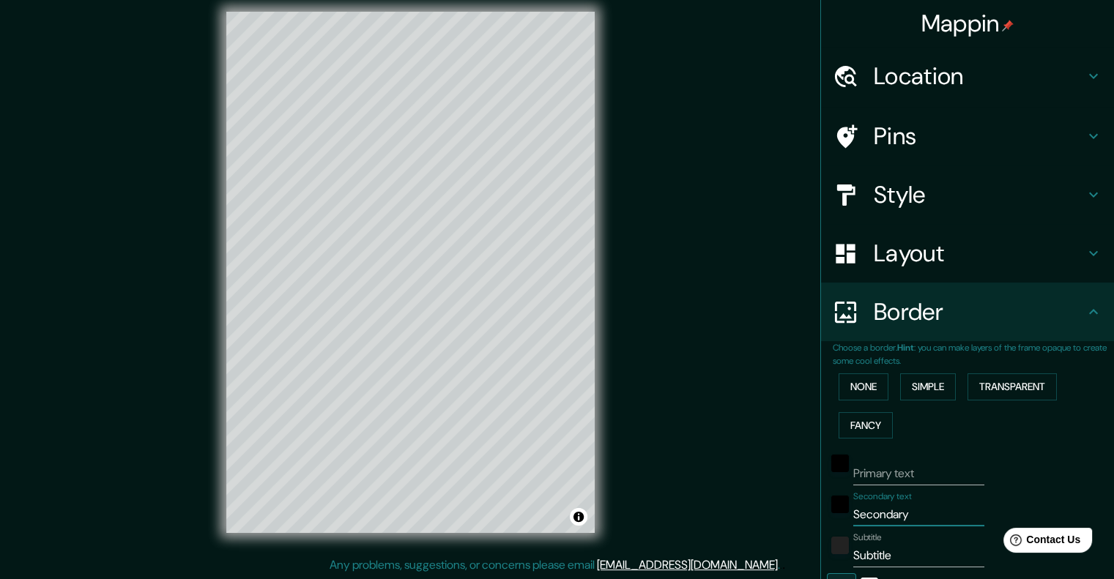
drag, startPoint x: 902, startPoint y: 516, endPoint x: 809, endPoint y: 524, distance: 93.4
click at [821, 524] on div "Choose a border. Hint : you can make layers of the frame opaque to create some …" at bounding box center [967, 533] width 293 height 384
type input "241"
type input "40"
drag, startPoint x: 907, startPoint y: 545, endPoint x: 793, endPoint y: 562, distance: 114.9
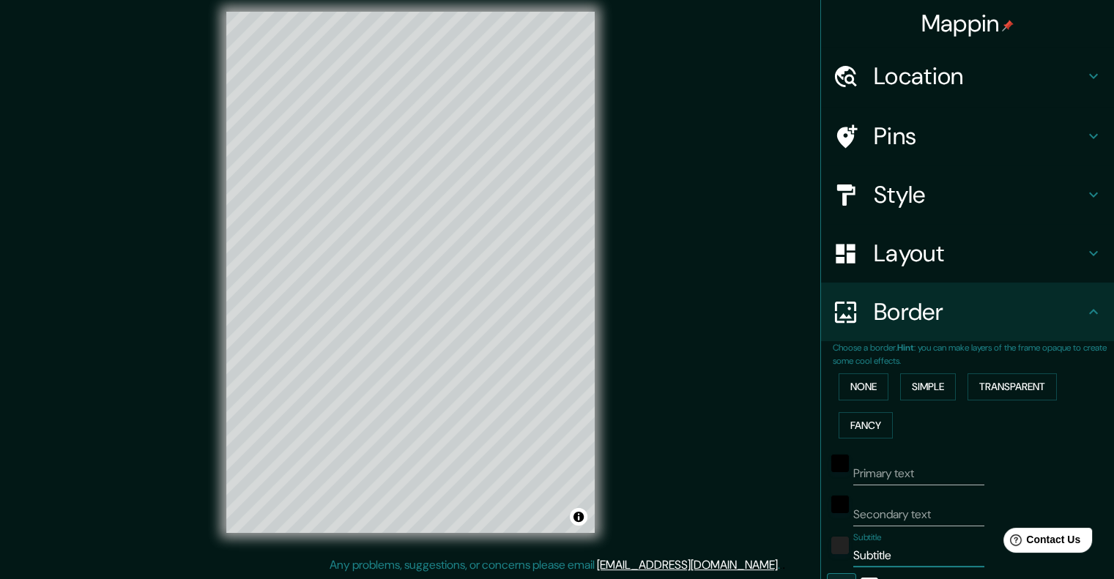
click at [794, 562] on div "Mappin Location Mérida, Yucatán, México Pins Style Layout Border Choose a borde…" at bounding box center [557, 284] width 1114 height 592
type input "241"
type input "40"
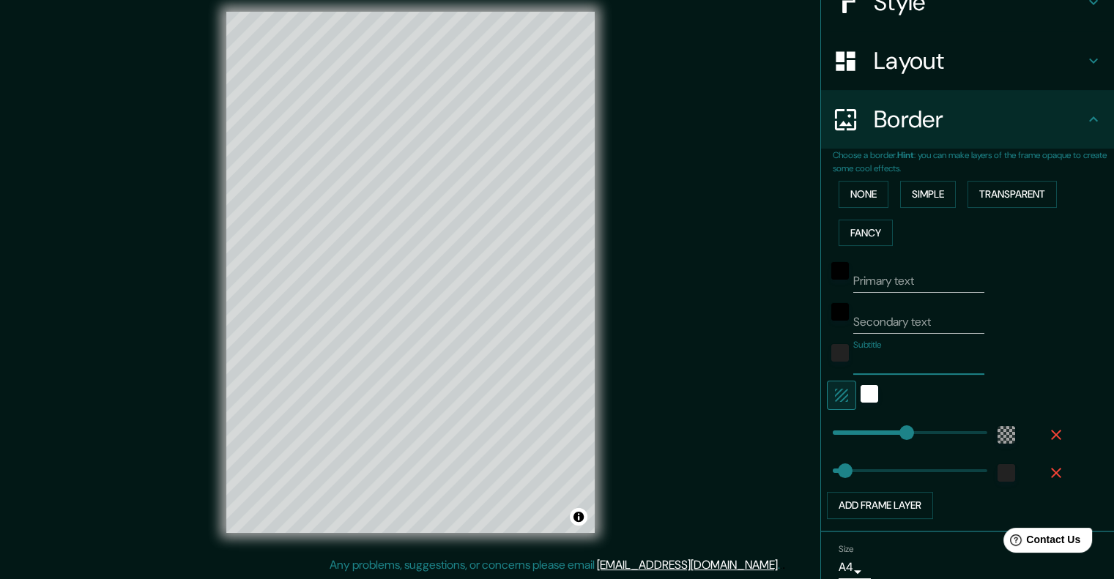
scroll to position [195, 0]
type input "241"
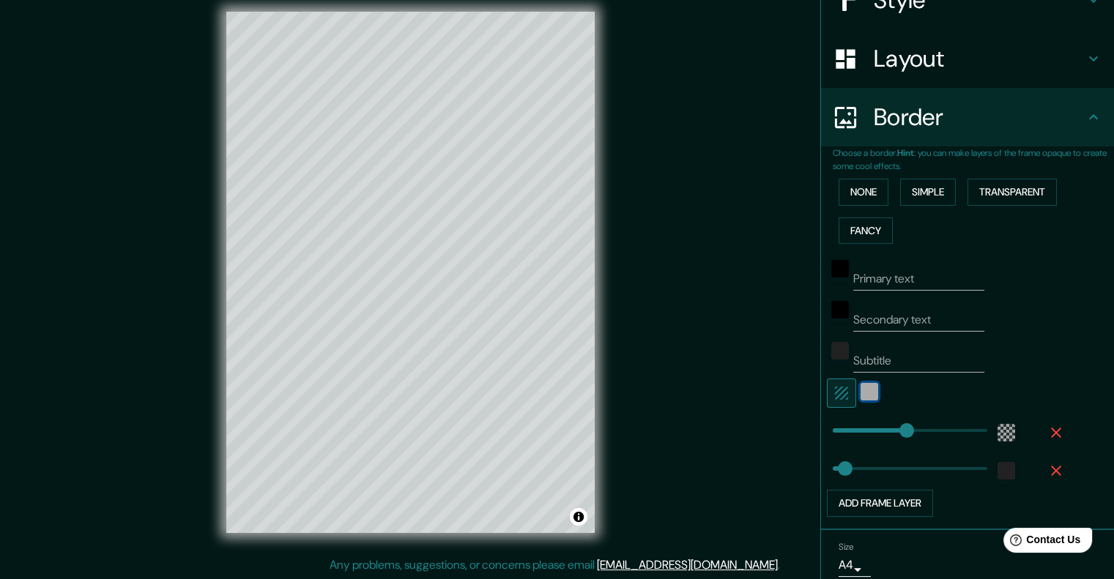
click at [861, 392] on div "white" at bounding box center [870, 392] width 18 height 18
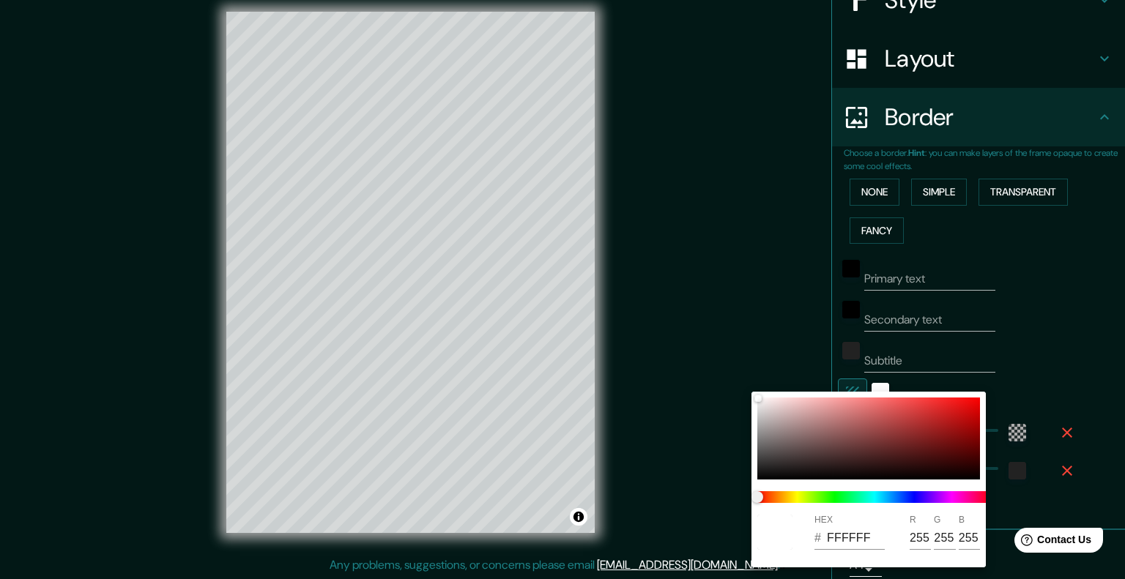
click at [1037, 360] on div at bounding box center [562, 289] width 1125 height 579
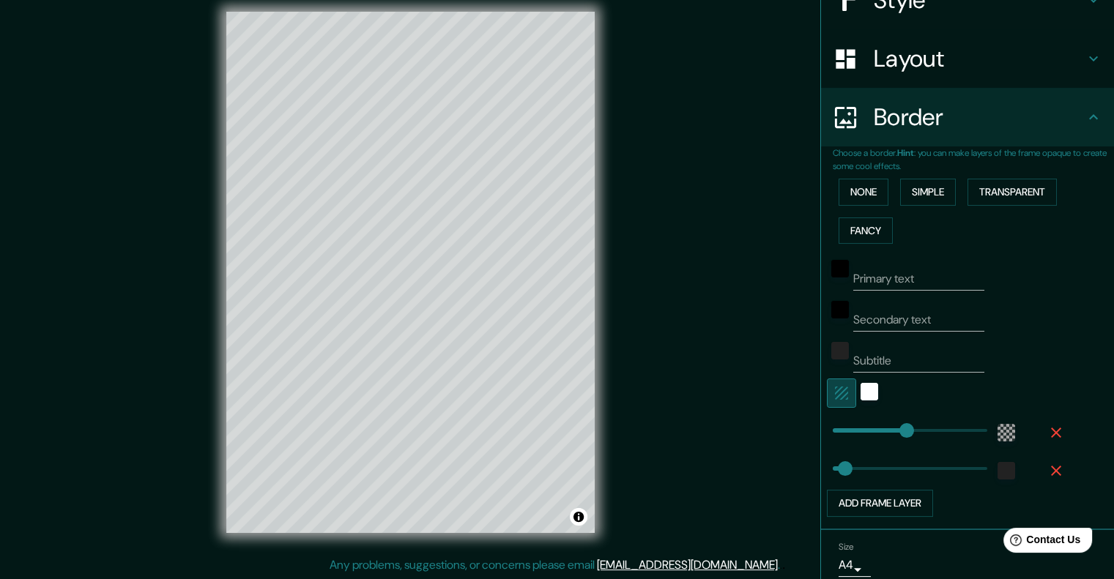
click at [833, 392] on icon "button" at bounding box center [842, 393] width 18 height 18
type input "241"
type input "40"
type input "241"
type input "63"
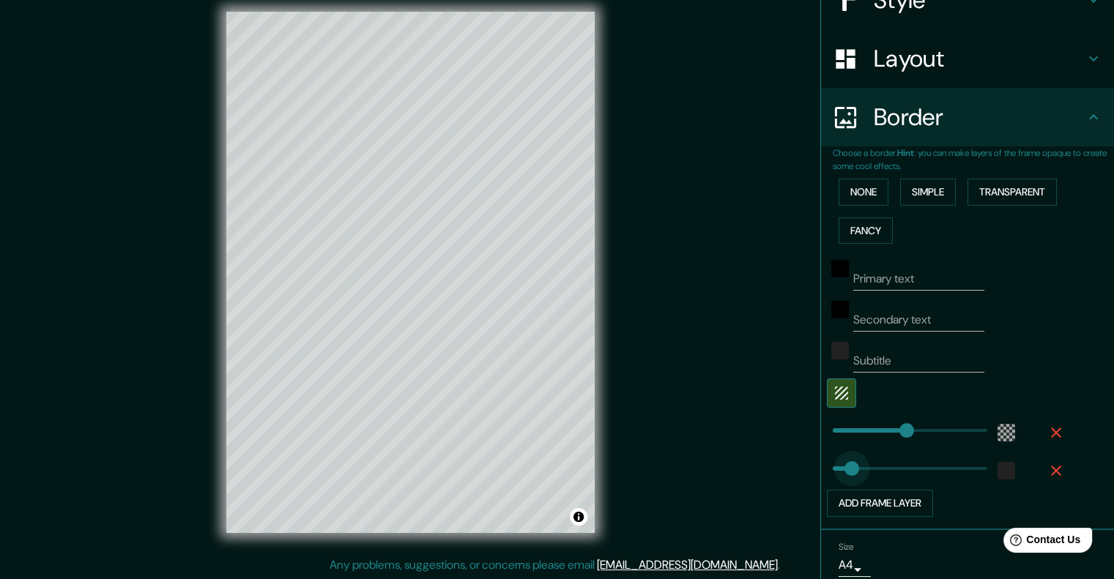
type input "241"
type input "63"
type input "264"
drag, startPoint x: 891, startPoint y: 430, endPoint x: 902, endPoint y: 430, distance: 11.7
type input "63"
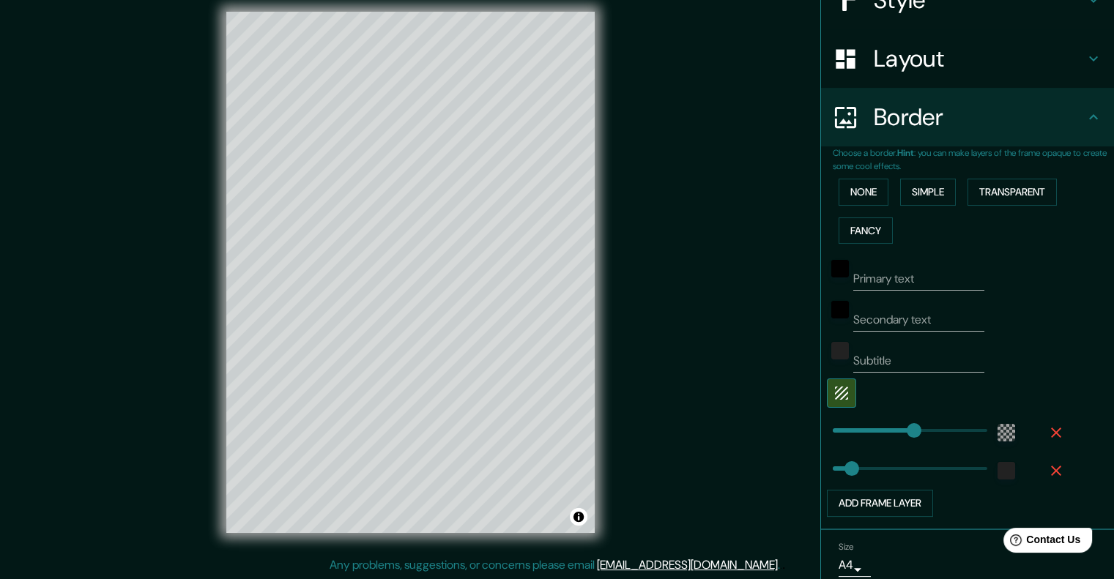
type input "280"
type input "63"
type input "197"
drag, startPoint x: 907, startPoint y: 430, endPoint x: 882, endPoint y: 431, distance: 25.7
type input "63"
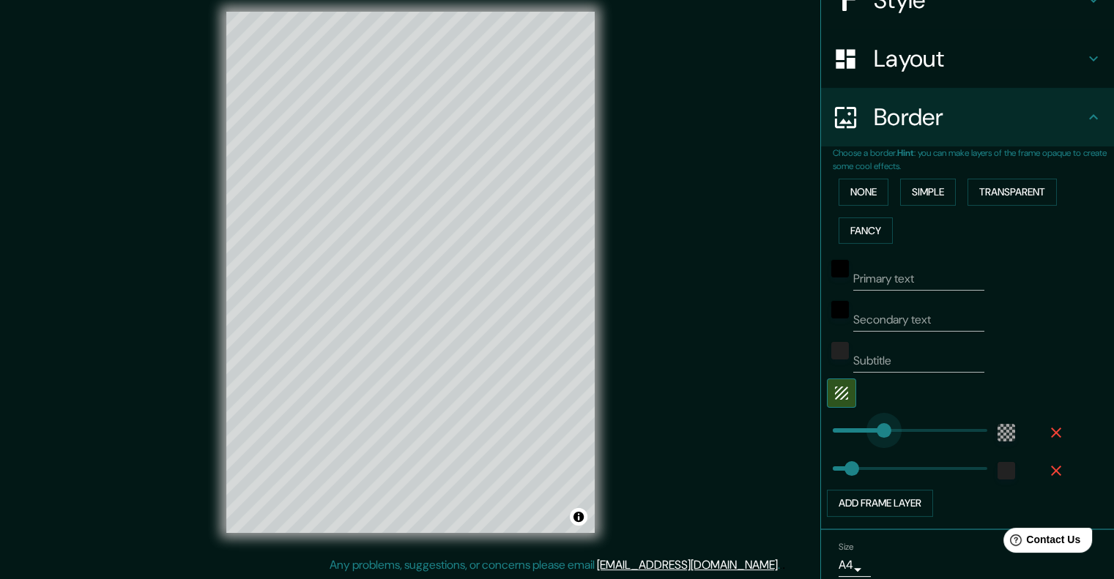
type input "166"
drag, startPoint x: 882, startPoint y: 431, endPoint x: 872, endPoint y: 431, distance: 9.5
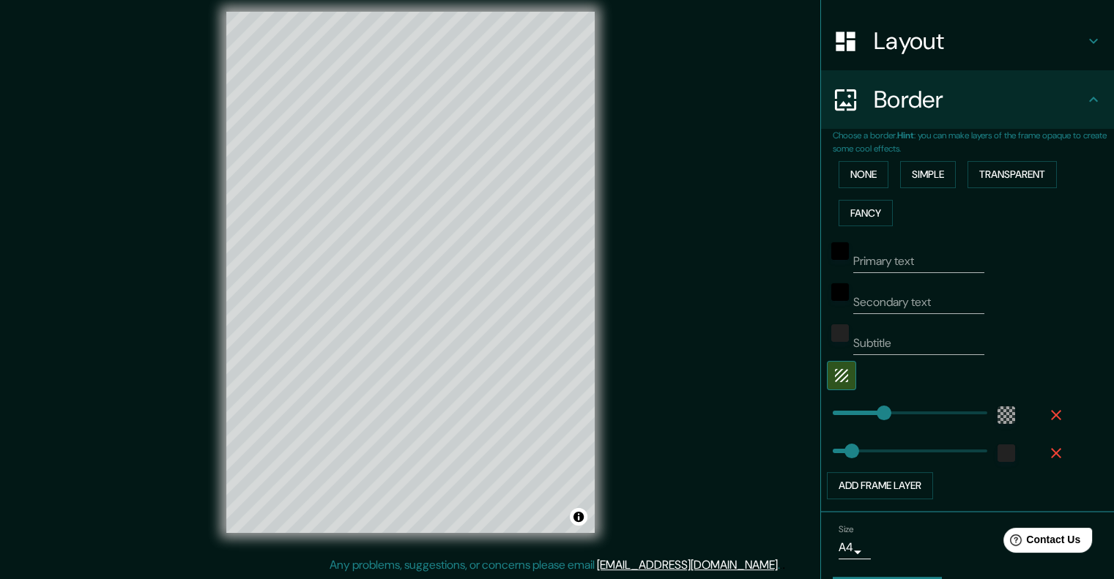
scroll to position [252, 0]
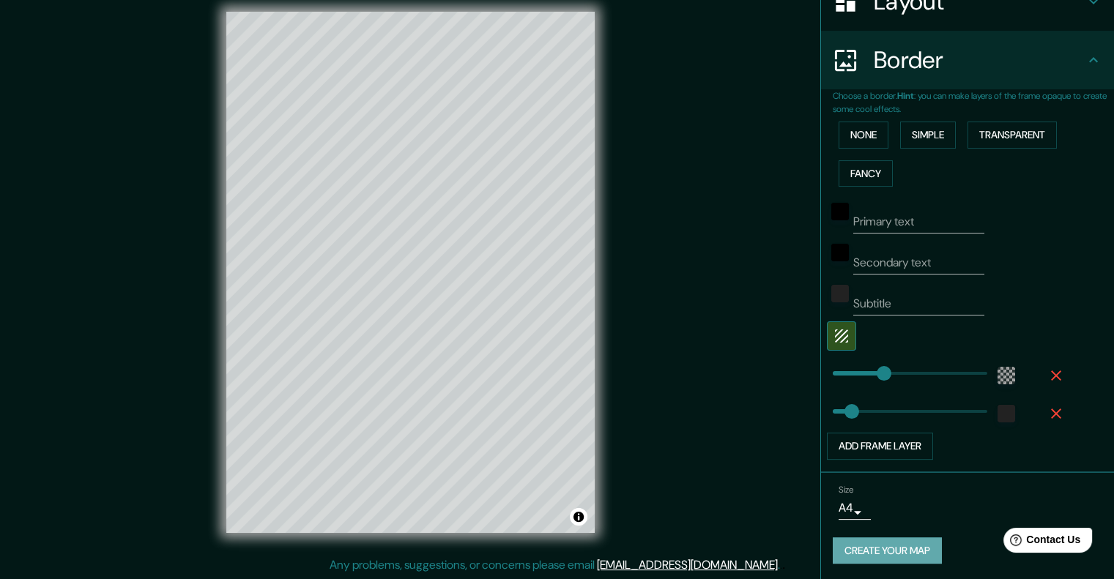
click at [899, 554] on button "Create your map" at bounding box center [887, 551] width 109 height 27
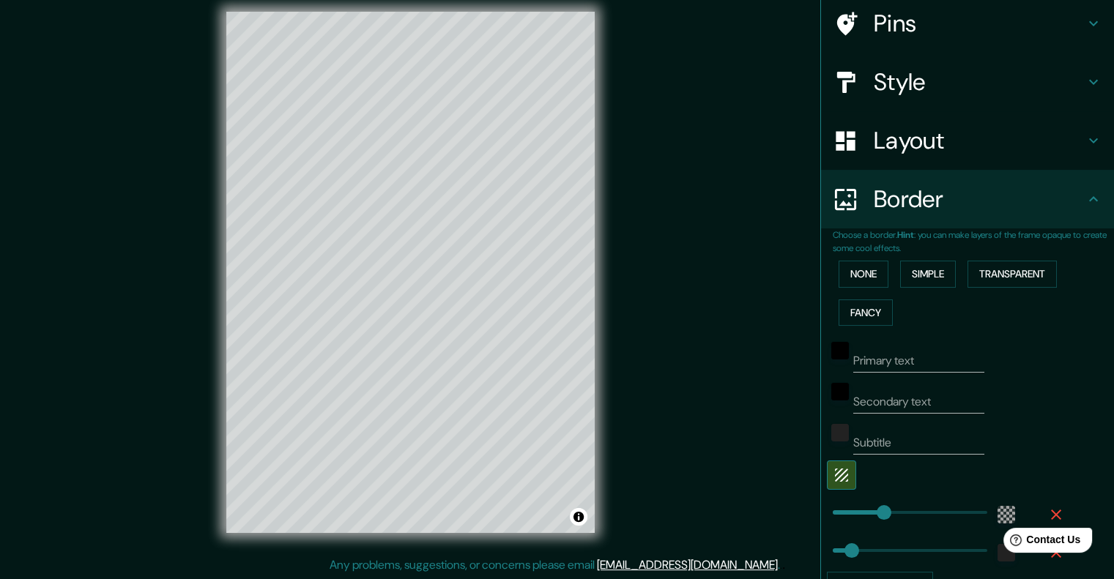
scroll to position [105, 0]
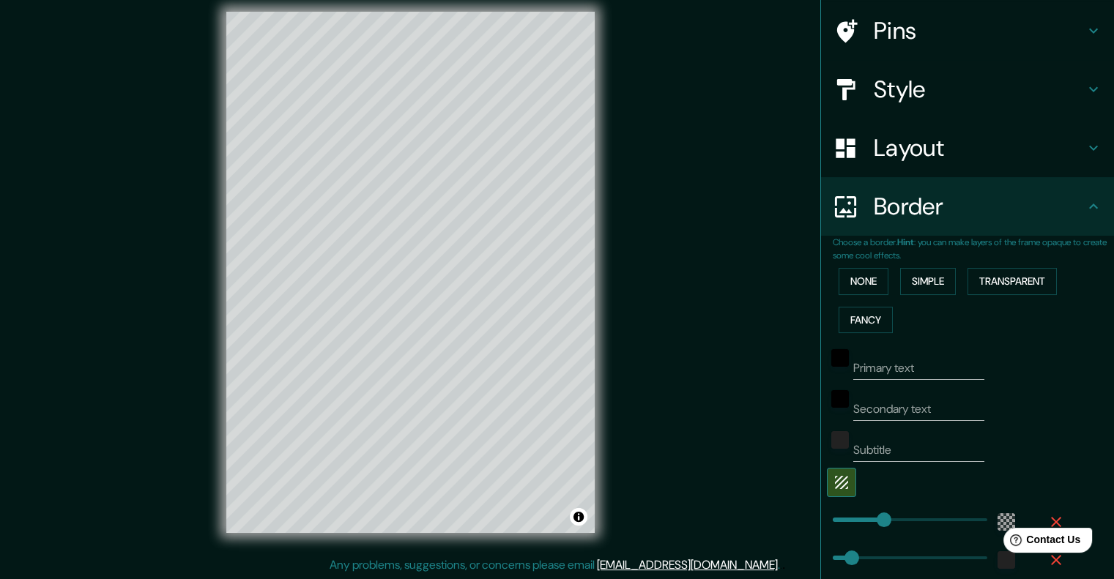
click at [1085, 210] on icon at bounding box center [1094, 207] width 18 height 18
click at [1033, 148] on h4 "Layout" at bounding box center [979, 147] width 211 height 29
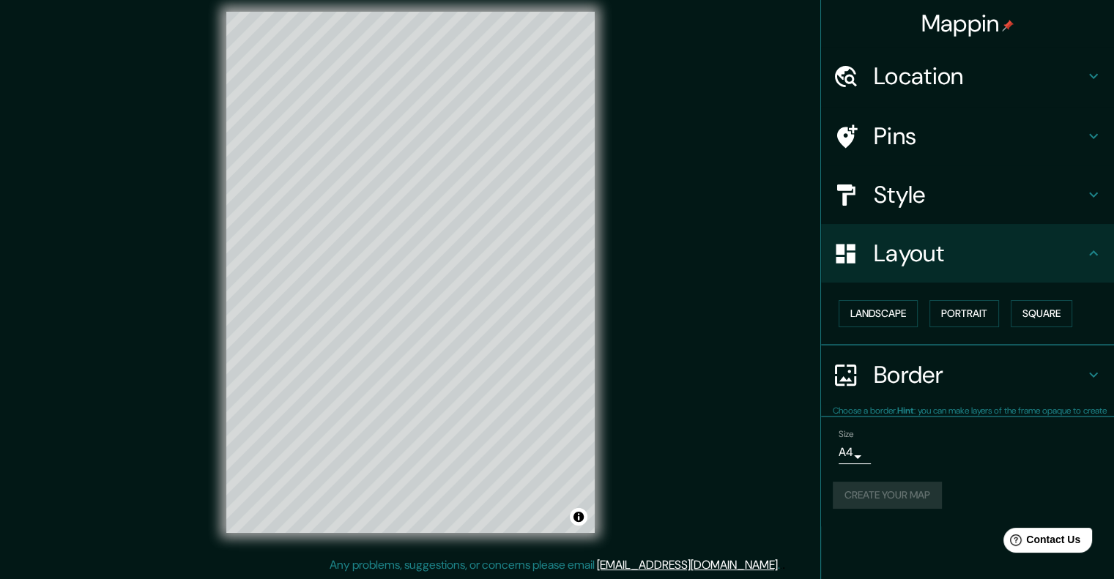
scroll to position [0, 0]
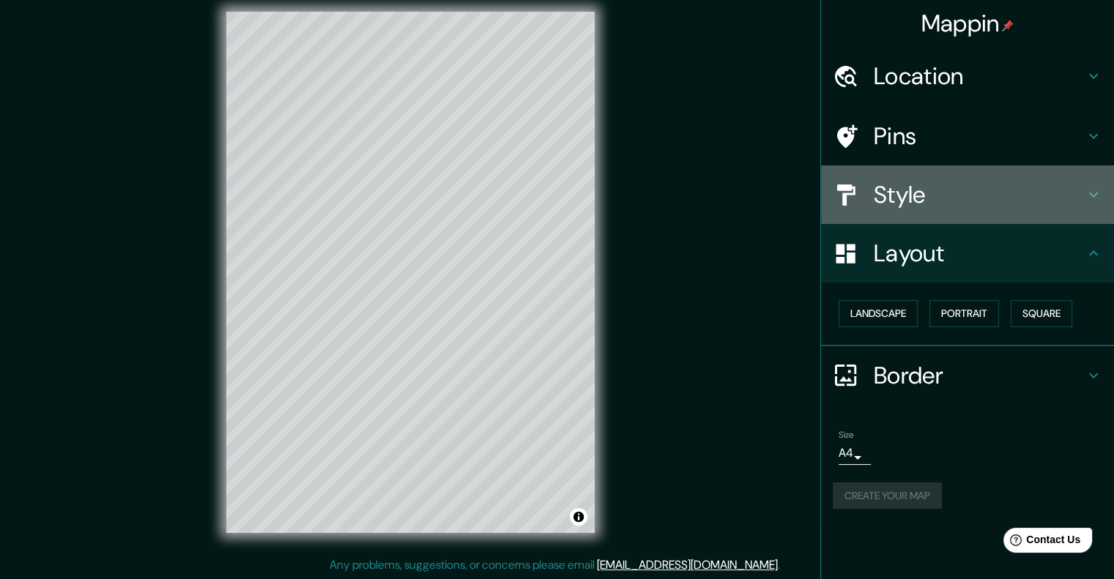
click at [1062, 190] on h4 "Style" at bounding box center [979, 194] width 211 height 29
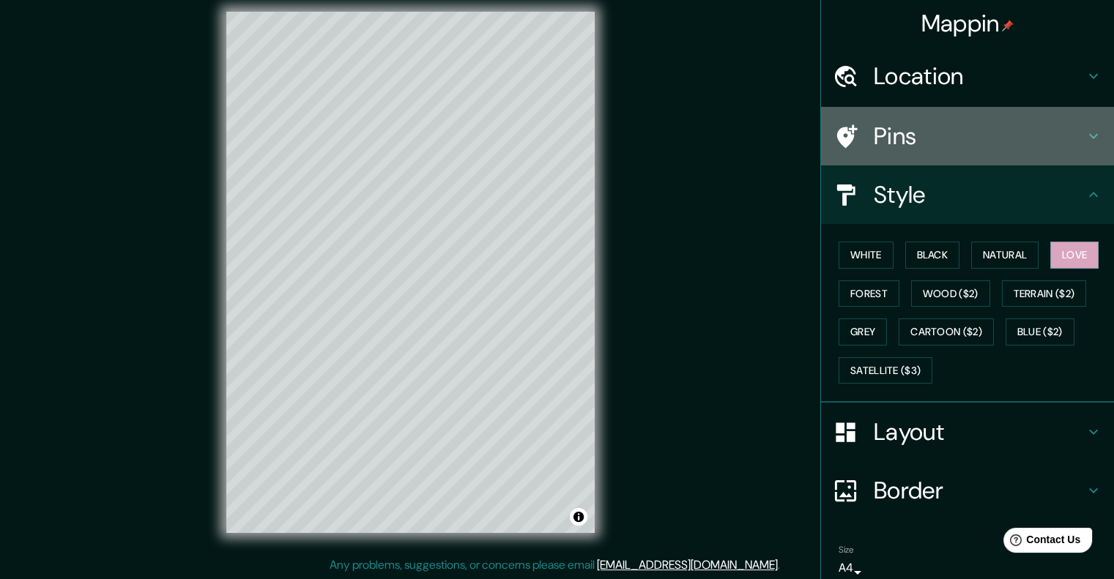
click at [1058, 146] on h4 "Pins" at bounding box center [979, 136] width 211 height 29
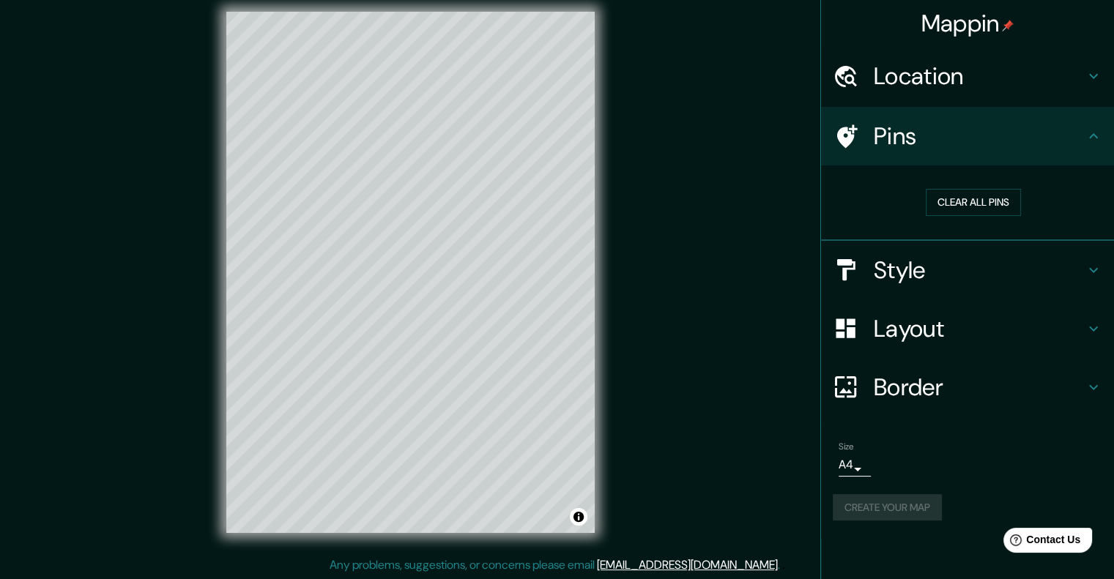
click at [1052, 87] on h4 "Location" at bounding box center [979, 76] width 211 height 29
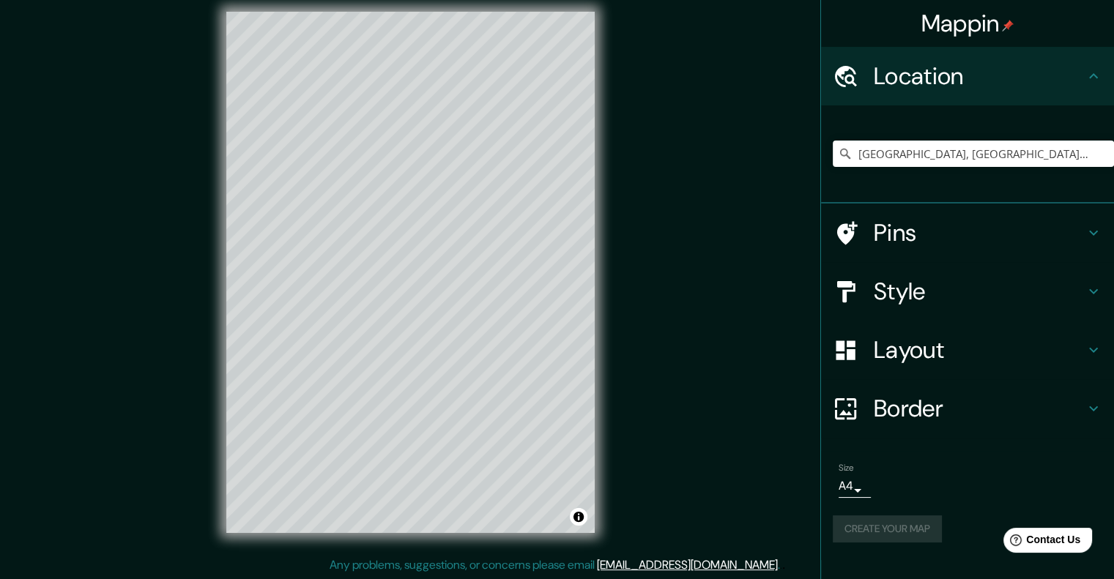
click at [899, 537] on div "Create your map" at bounding box center [968, 529] width 270 height 27
click at [899, 537] on button "Create your map" at bounding box center [887, 529] width 109 height 27
click at [940, 399] on h4 "Border" at bounding box center [979, 408] width 211 height 29
type input "63"
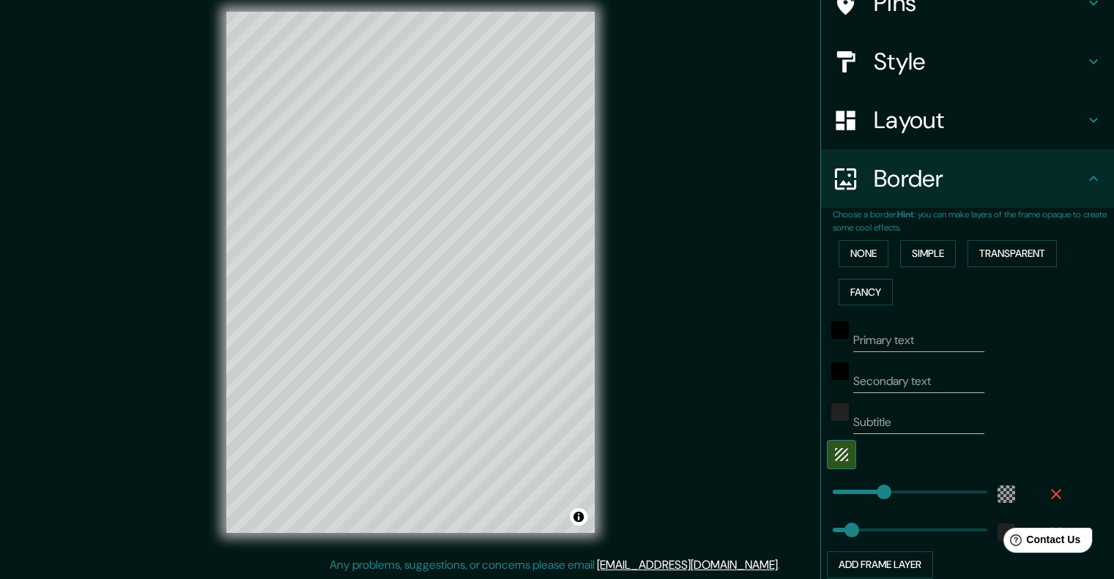
scroll to position [195, 0]
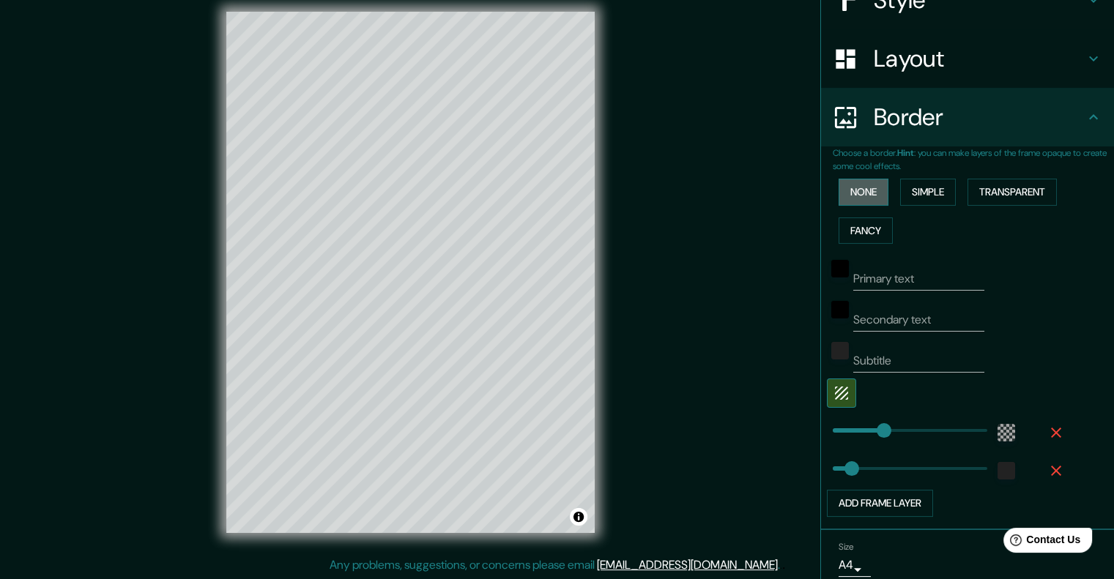
click at [856, 198] on button "None" at bounding box center [864, 192] width 50 height 27
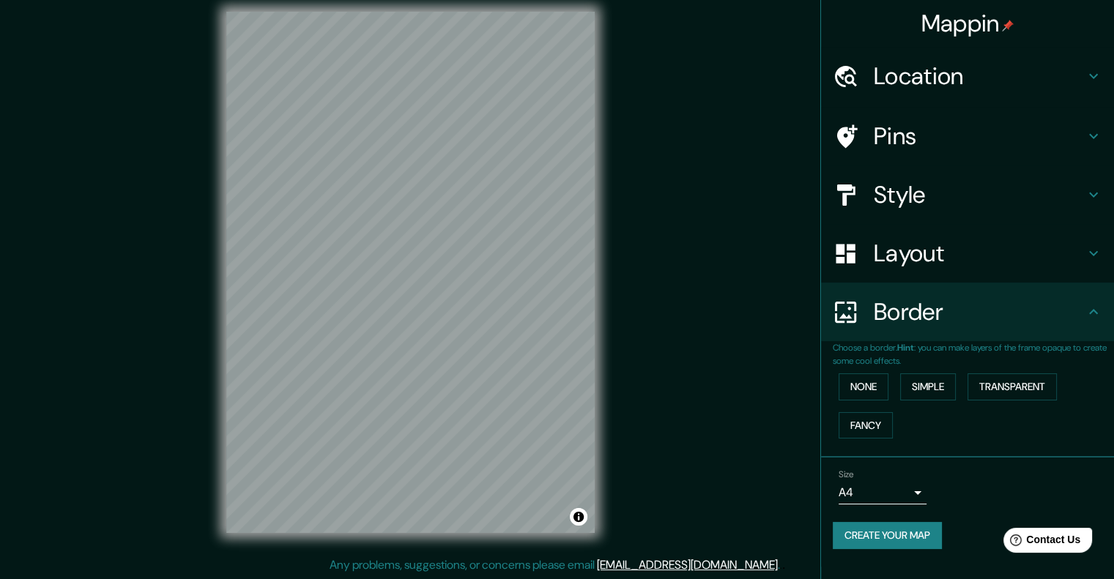
click at [753, 456] on div "Mappin Location Mérida, Yucatán, México Pins Style Layout Border Choose a borde…" at bounding box center [557, 284] width 1114 height 592
click at [908, 540] on button "Create your map" at bounding box center [887, 535] width 109 height 27
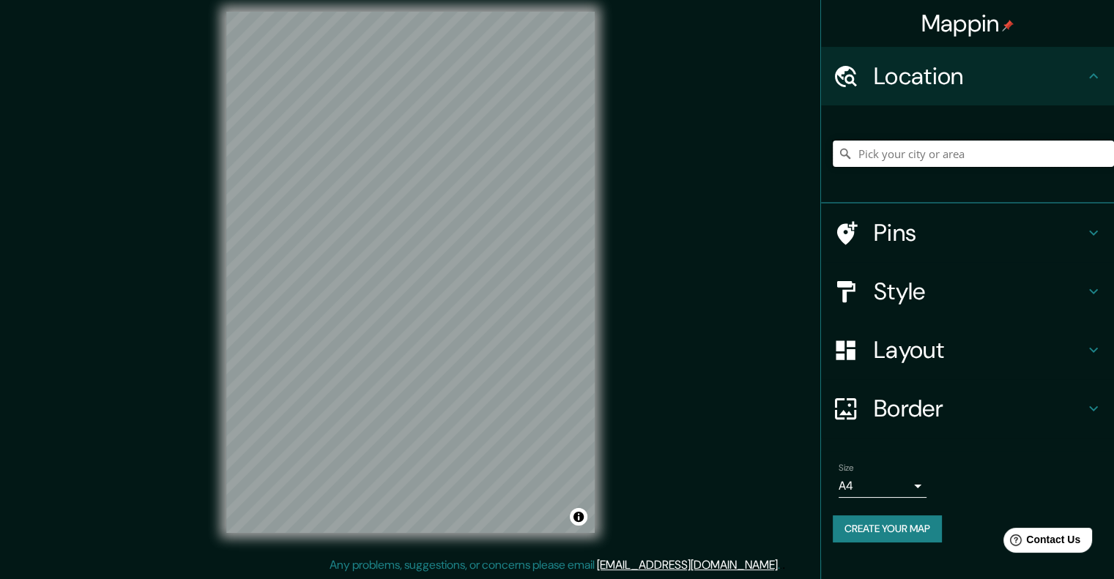
click at [925, 158] on input "Pick your city or area" at bounding box center [973, 154] width 281 height 26
type input "[GEOGRAPHIC_DATA], [GEOGRAPHIC_DATA], [GEOGRAPHIC_DATA]"
click at [935, 357] on h4 "Layout" at bounding box center [979, 349] width 211 height 29
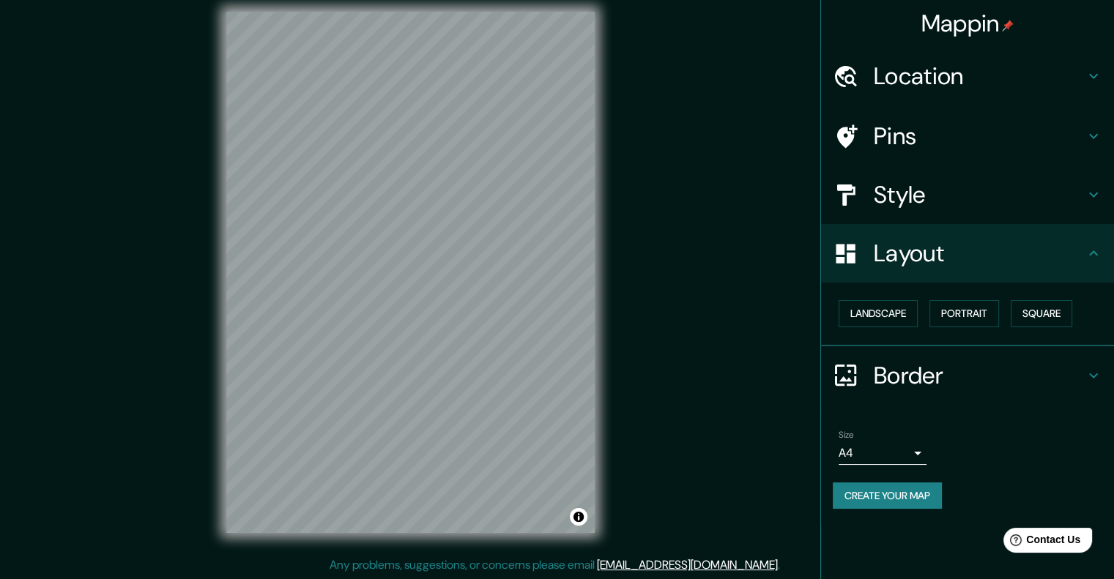
click at [971, 187] on h4 "Style" at bounding box center [979, 194] width 211 height 29
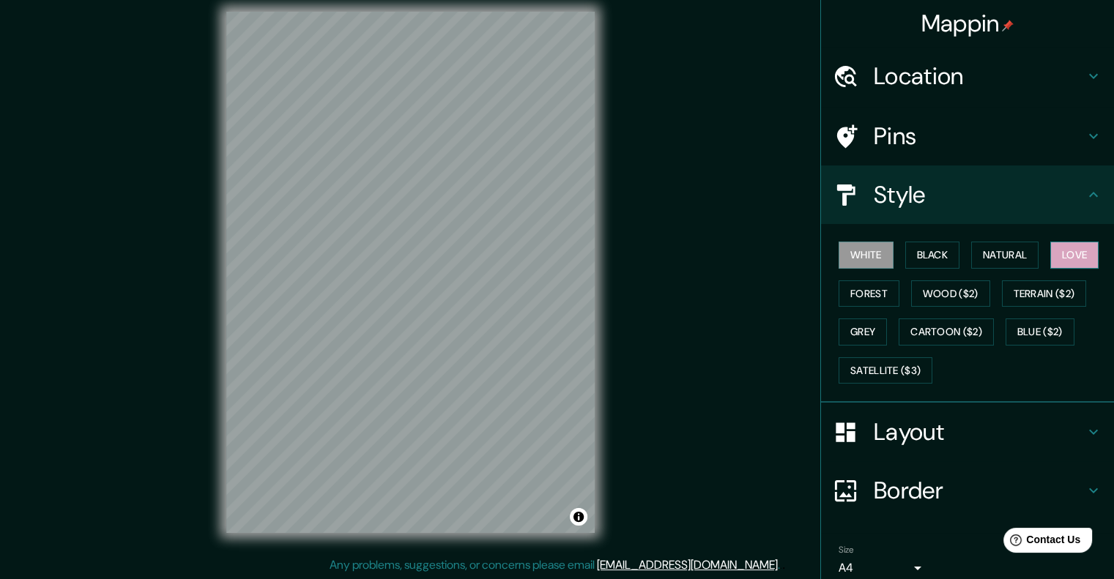
click at [1068, 253] on button "Love" at bounding box center [1074, 255] width 48 height 27
click at [945, 198] on h4 "Style" at bounding box center [979, 194] width 211 height 29
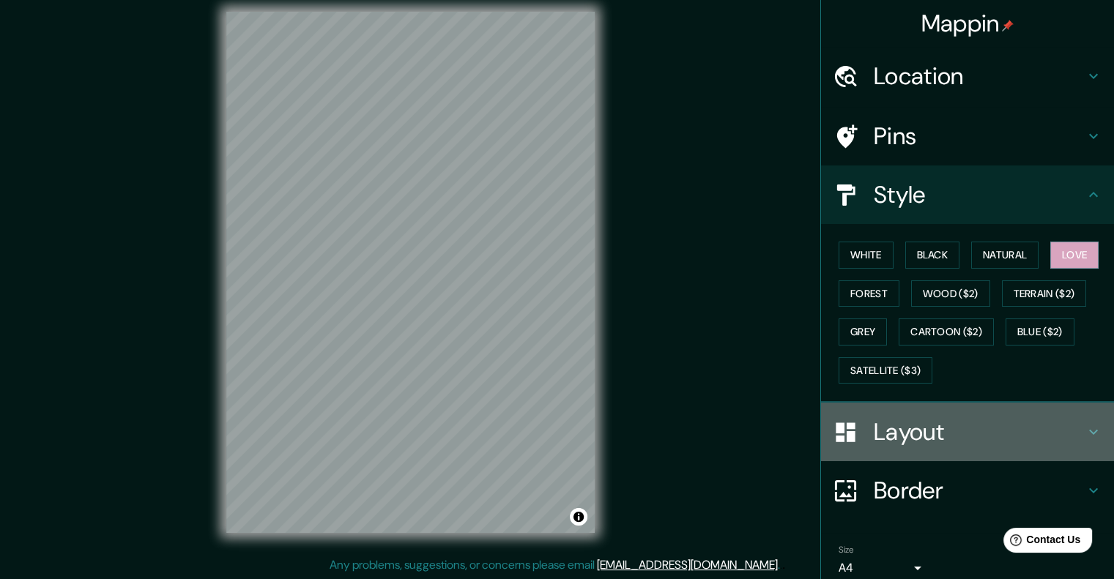
click at [920, 422] on h4 "Layout" at bounding box center [979, 431] width 211 height 29
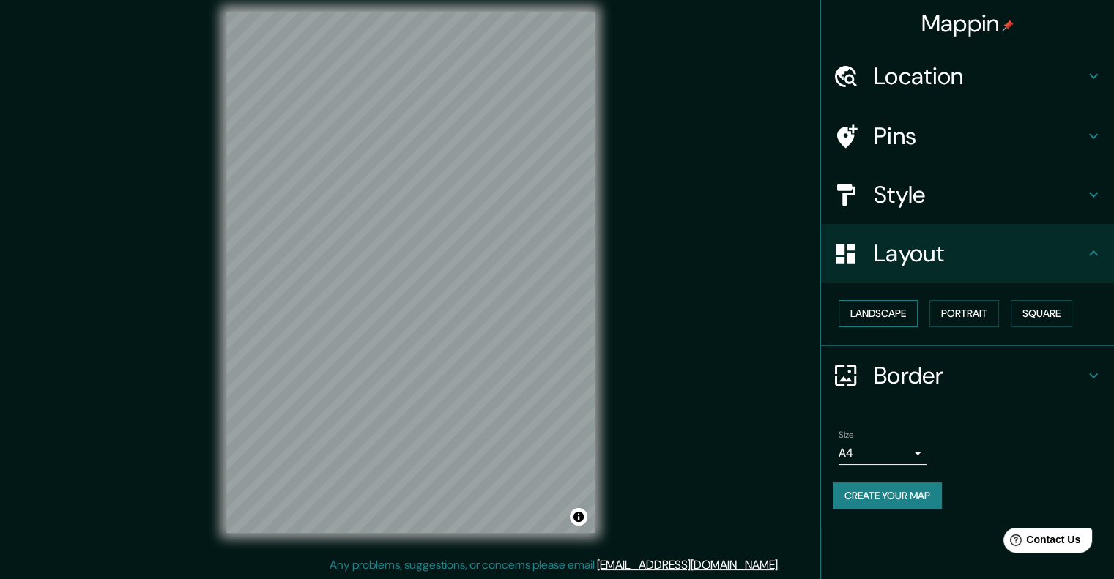
click at [883, 305] on button "Landscape" at bounding box center [878, 313] width 79 height 27
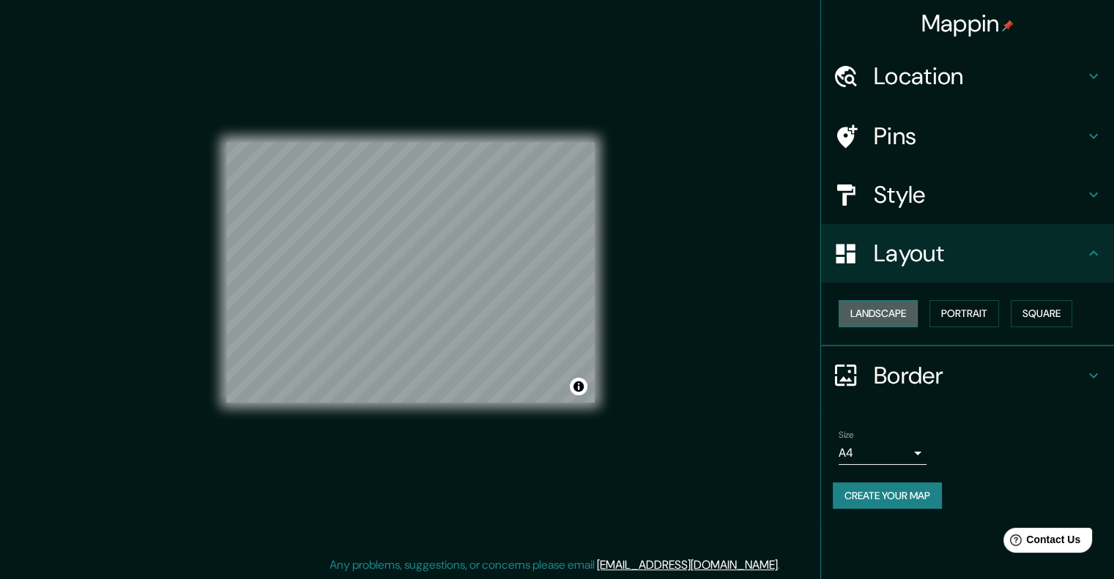
click at [888, 307] on button "Landscape" at bounding box center [878, 313] width 79 height 27
click at [1044, 311] on button "Square" at bounding box center [1042, 313] width 62 height 27
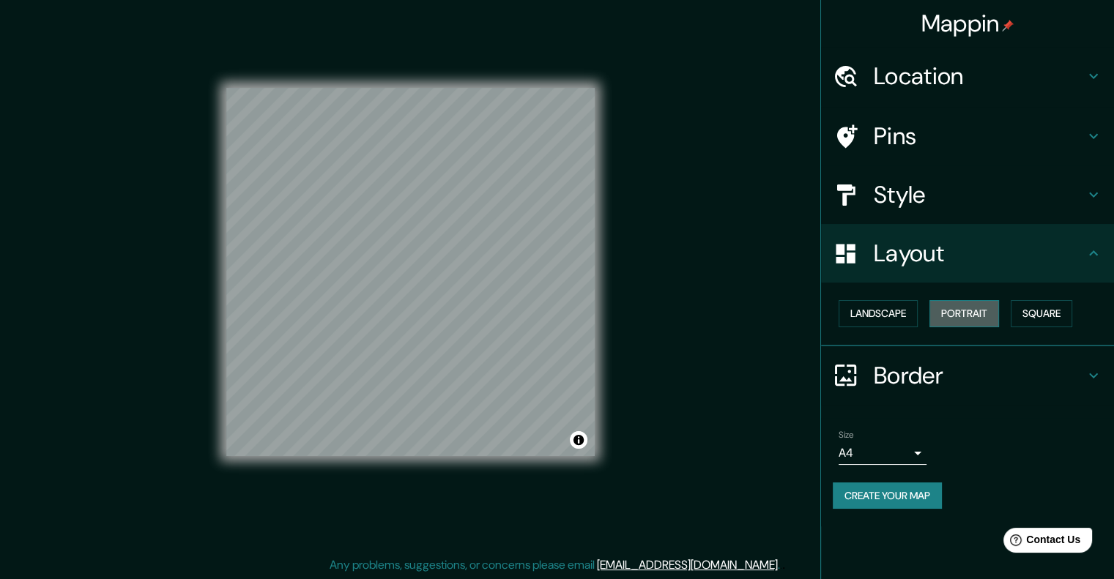
click at [961, 317] on button "Portrait" at bounding box center [964, 313] width 70 height 27
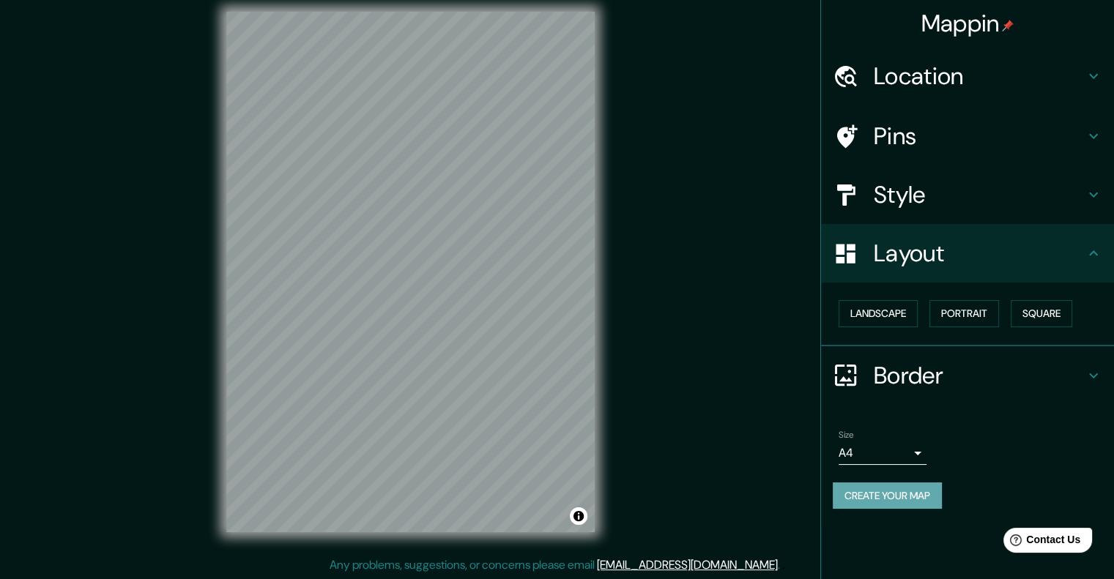
click at [907, 498] on button "Create your map" at bounding box center [887, 496] width 109 height 27
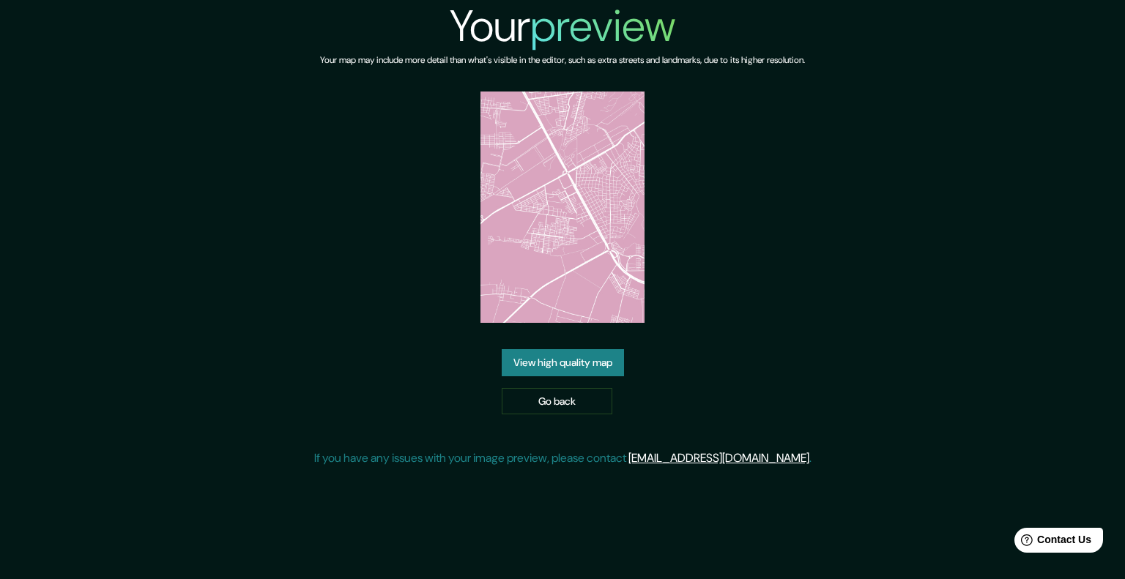
click at [568, 354] on link "View high quality map" at bounding box center [563, 362] width 122 height 27
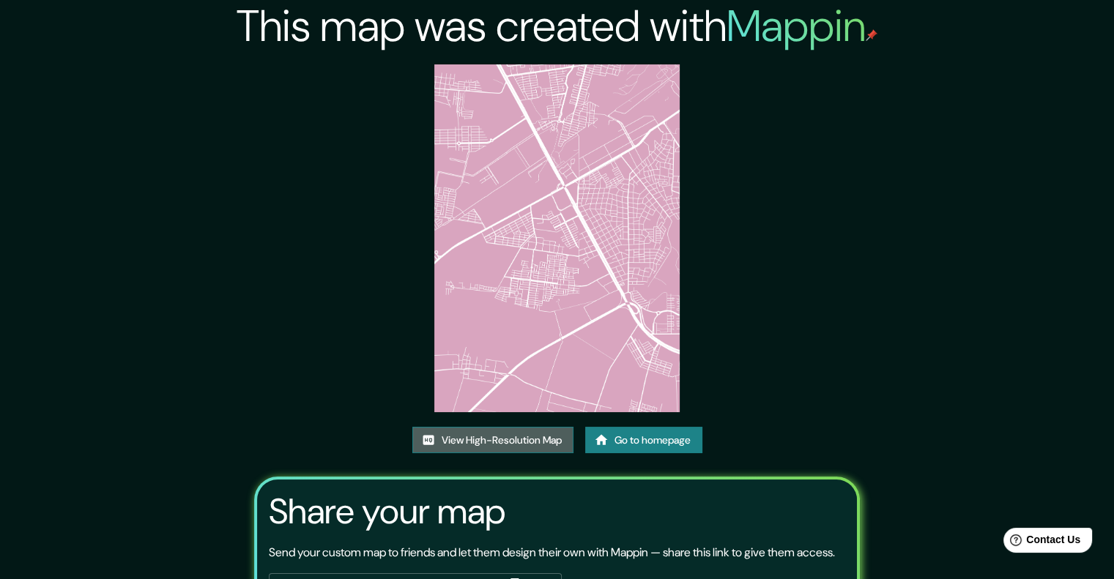
click at [506, 445] on link "View High-Resolution Map" at bounding box center [492, 440] width 161 height 27
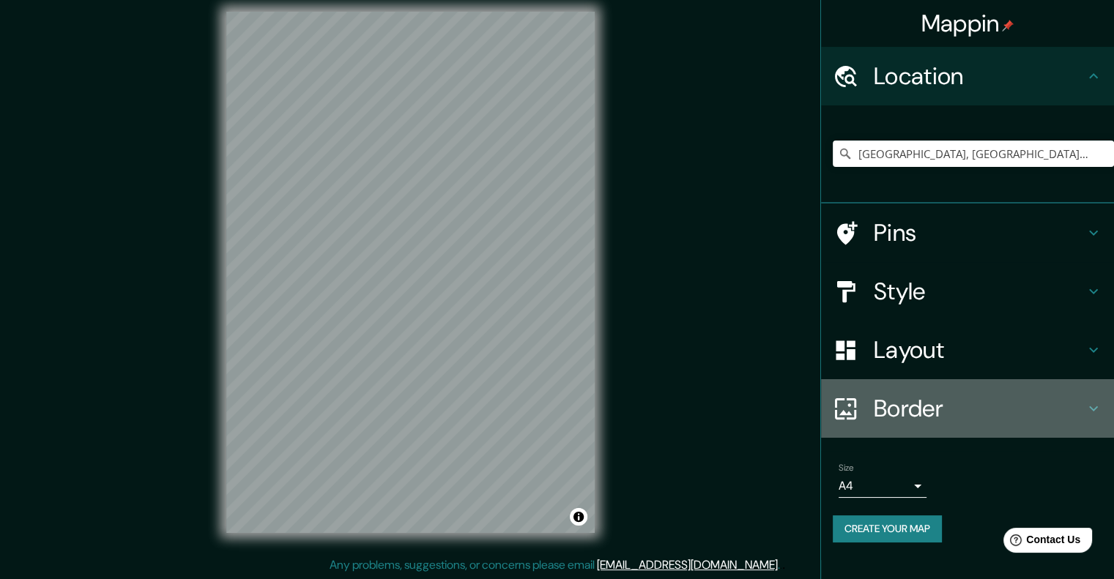
click at [937, 404] on h4 "Border" at bounding box center [979, 408] width 211 height 29
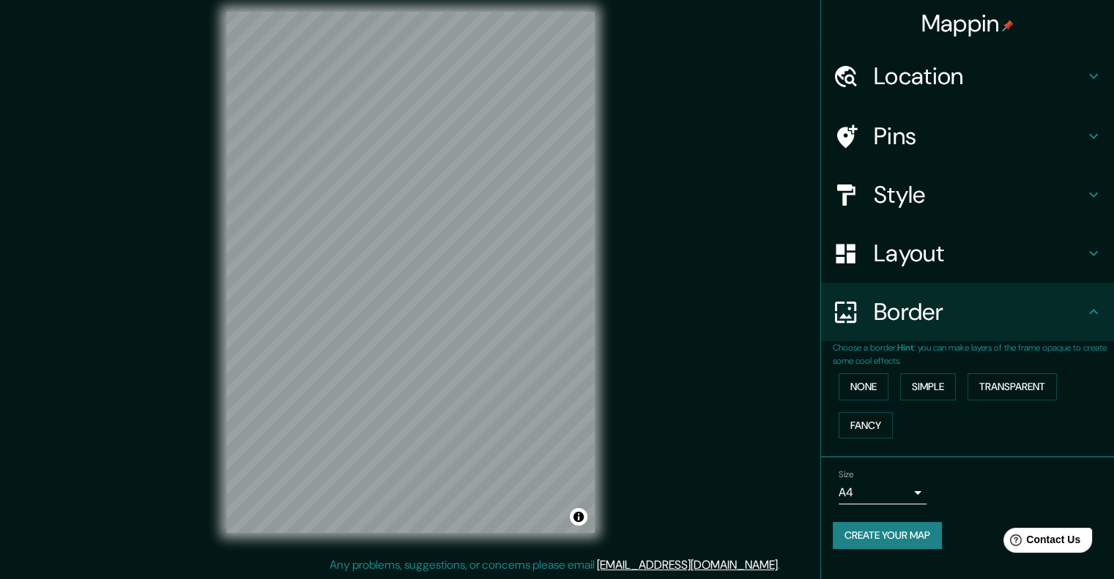
click at [935, 196] on h4 "Style" at bounding box center [979, 194] width 211 height 29
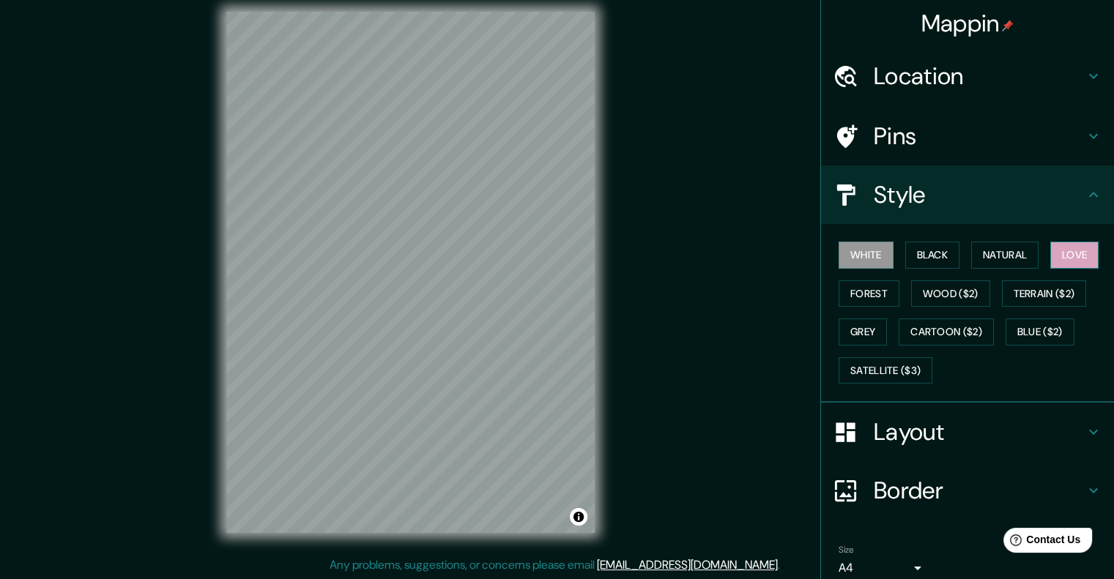
click at [1069, 258] on button "Love" at bounding box center [1074, 255] width 48 height 27
click at [919, 411] on div "Layout" at bounding box center [967, 432] width 293 height 59
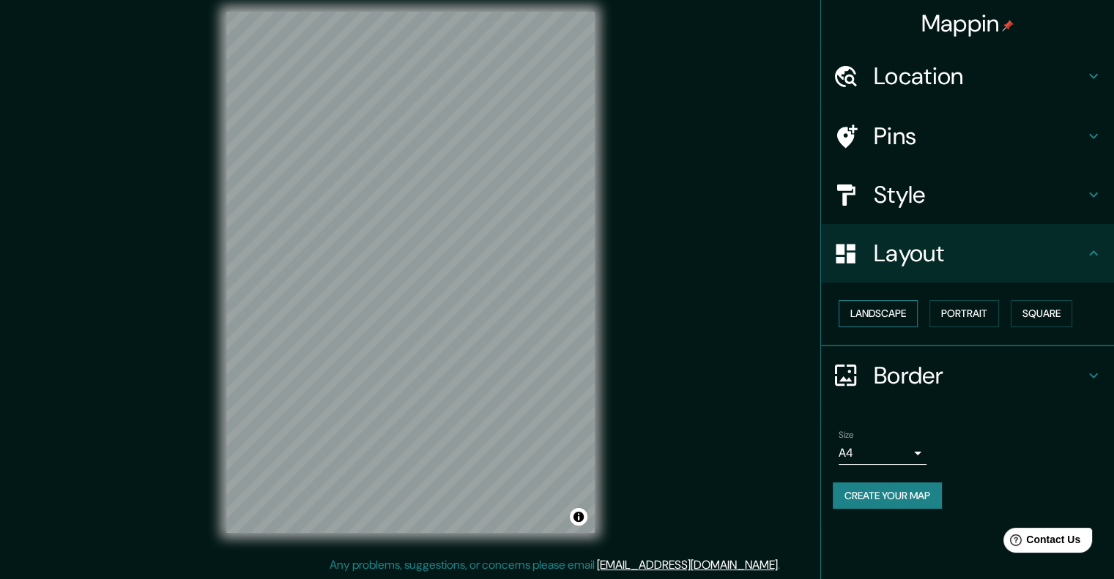
click at [888, 313] on button "Landscape" at bounding box center [878, 313] width 79 height 27
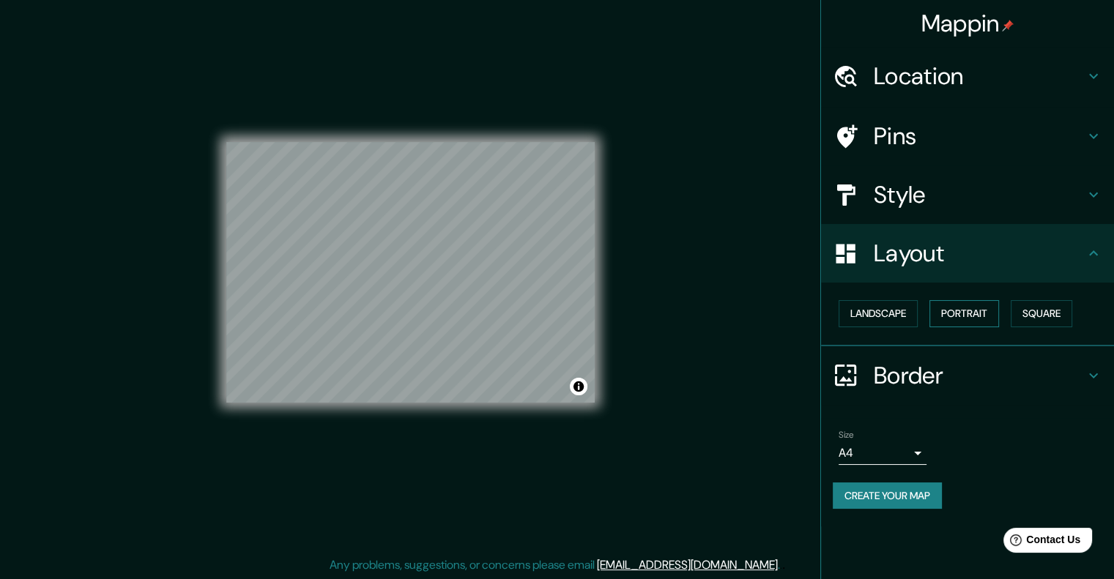
click at [967, 316] on button "Portrait" at bounding box center [964, 313] width 70 height 27
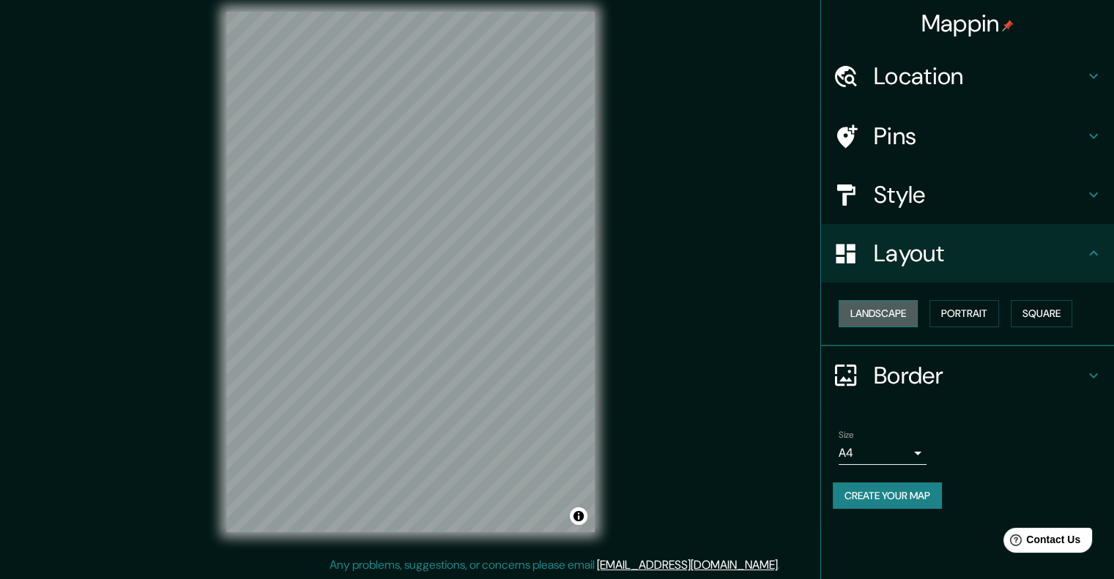
click at [895, 316] on button "Landscape" at bounding box center [878, 313] width 79 height 27
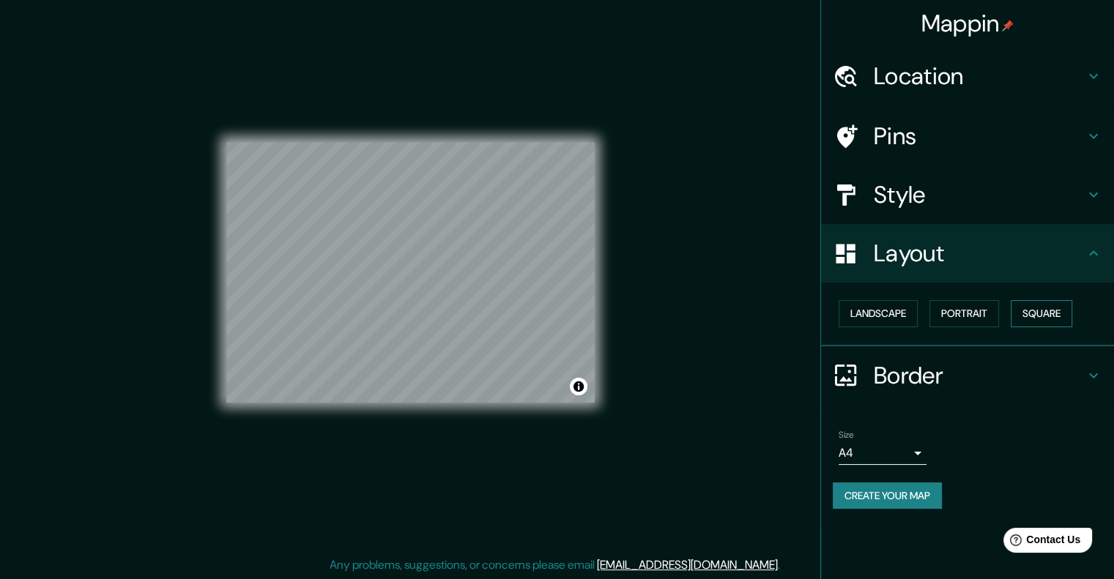
click at [1028, 313] on button "Square" at bounding box center [1042, 313] width 62 height 27
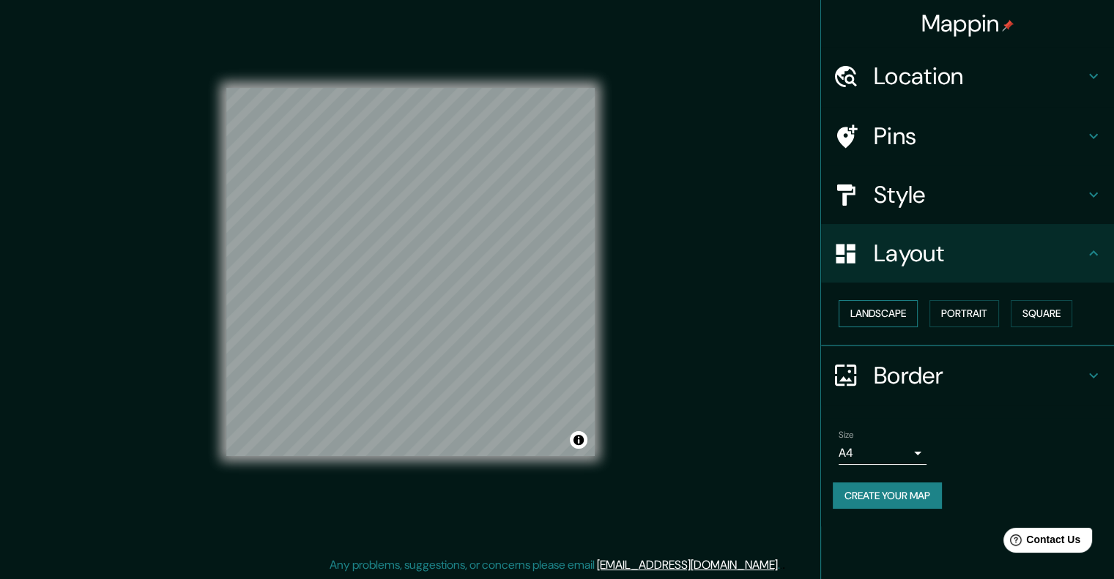
click at [890, 316] on button "Landscape" at bounding box center [878, 313] width 79 height 27
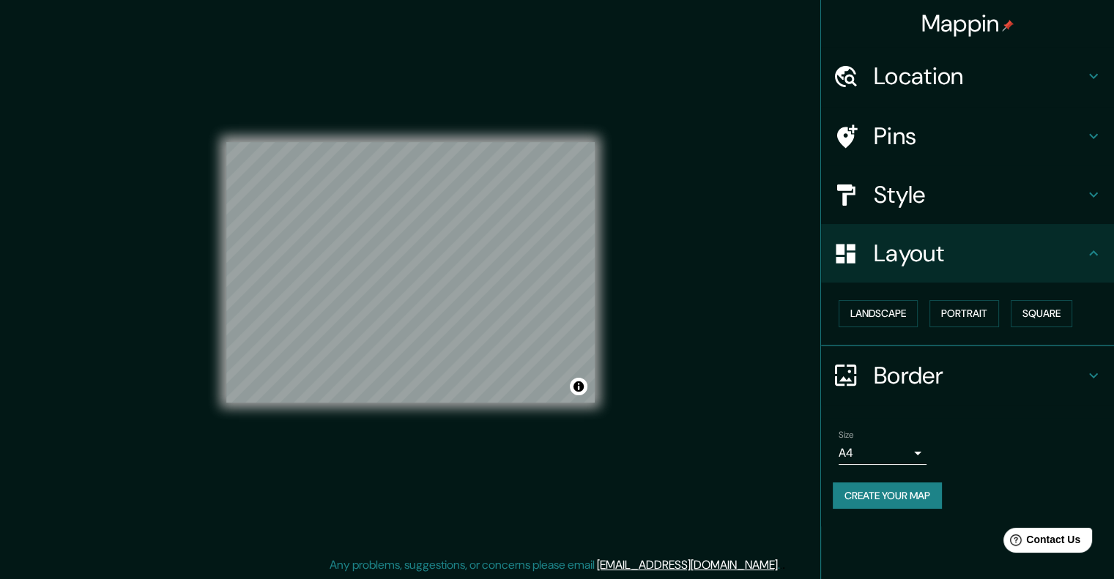
click at [921, 76] on h4 "Location" at bounding box center [979, 76] width 211 height 29
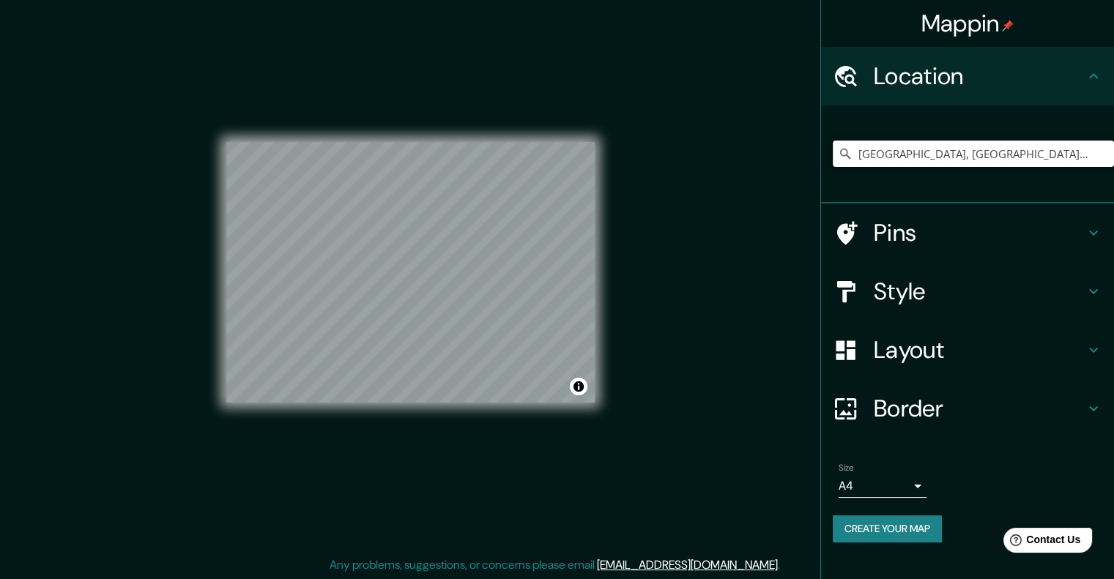
click at [915, 157] on input "Mérida, Yucatán, México" at bounding box center [973, 154] width 281 height 26
drag, startPoint x: 1029, startPoint y: 154, endPoint x: 817, endPoint y: 175, distance: 213.4
click at [817, 175] on div "Mappin Location Mérida, Yucatán, México Pins Style Layout Border Choose a borde…" at bounding box center [557, 284] width 1114 height 592
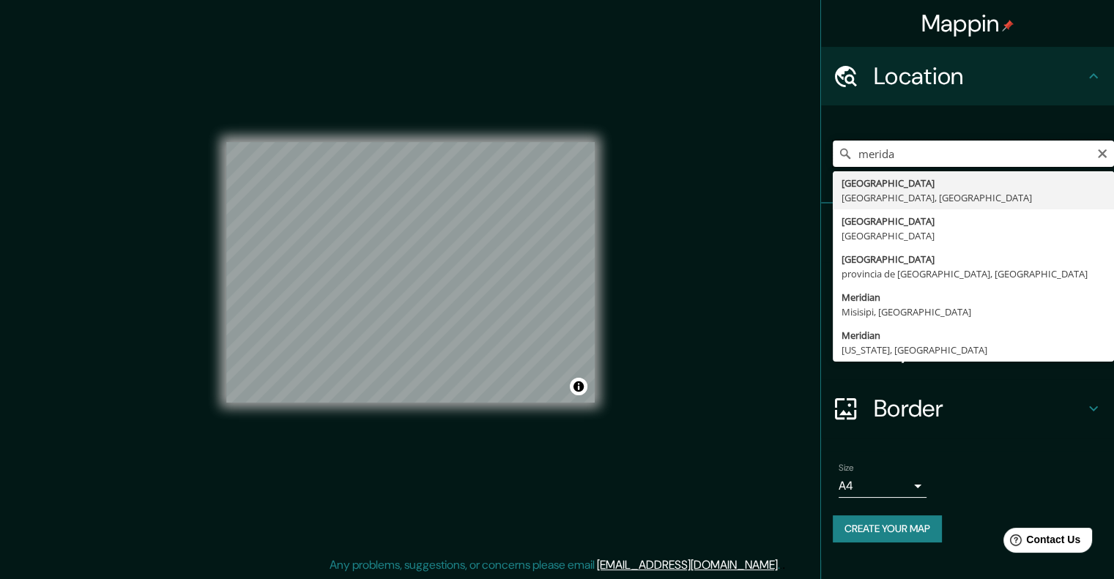
type input "Mérida, Yucatán, México"
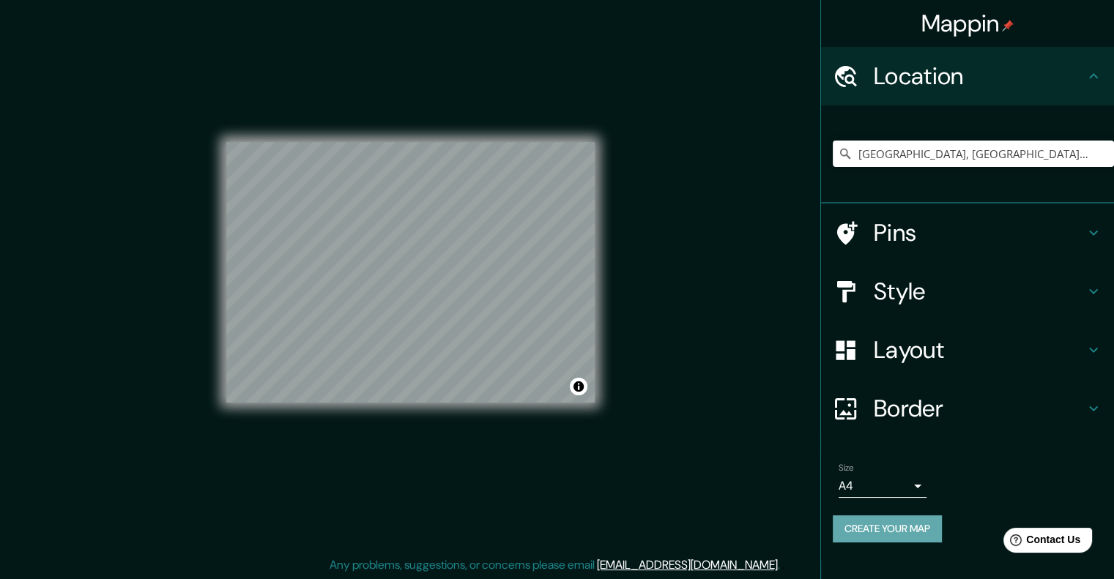
click at [920, 535] on button "Create your map" at bounding box center [887, 529] width 109 height 27
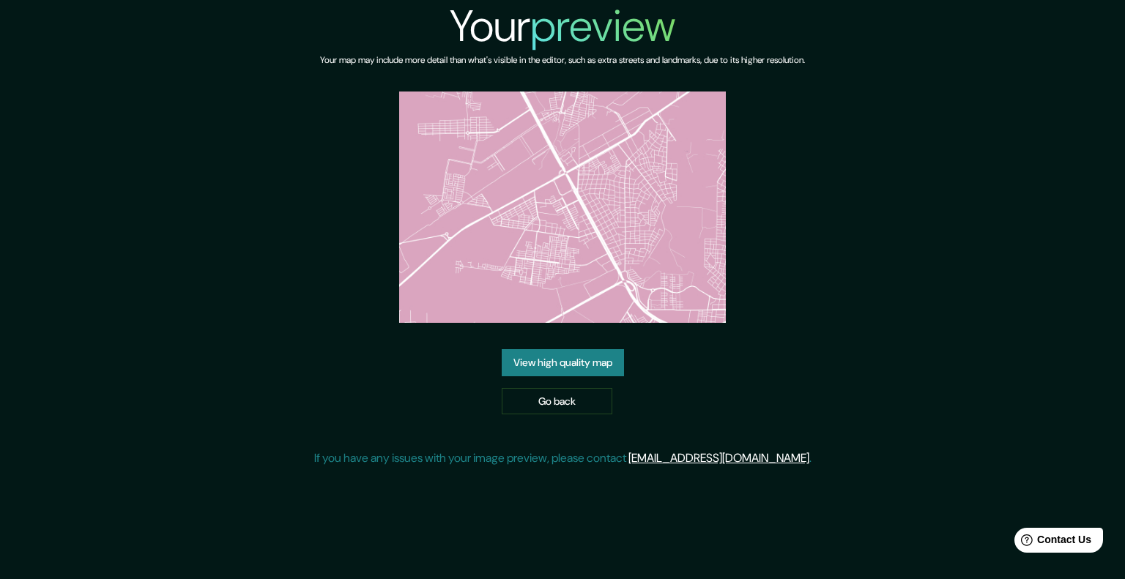
click at [604, 365] on link "View high quality map" at bounding box center [563, 362] width 122 height 27
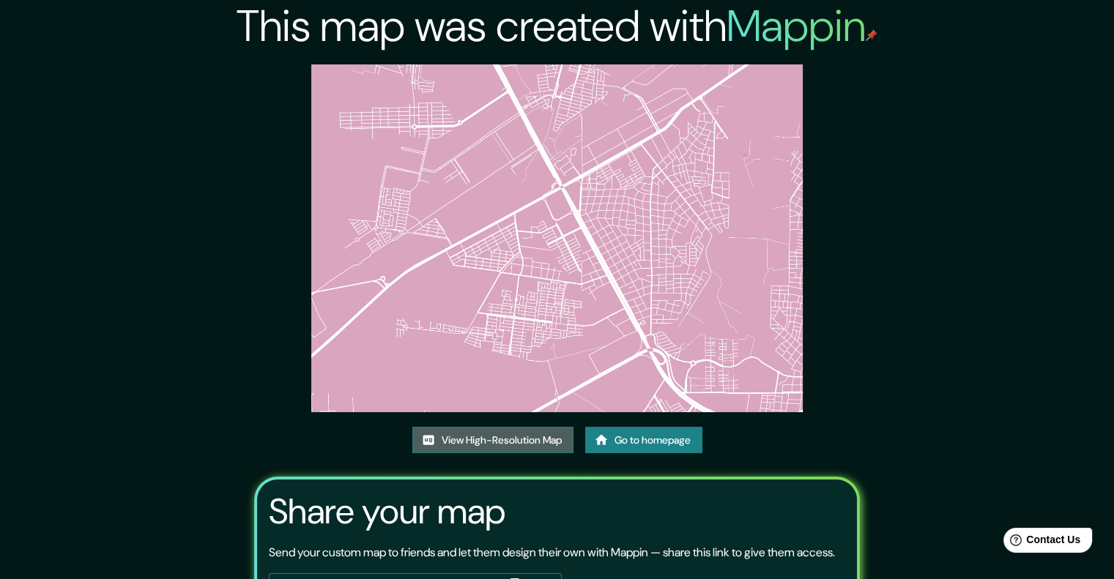
click at [532, 443] on link "View High-Resolution Map" at bounding box center [492, 440] width 161 height 27
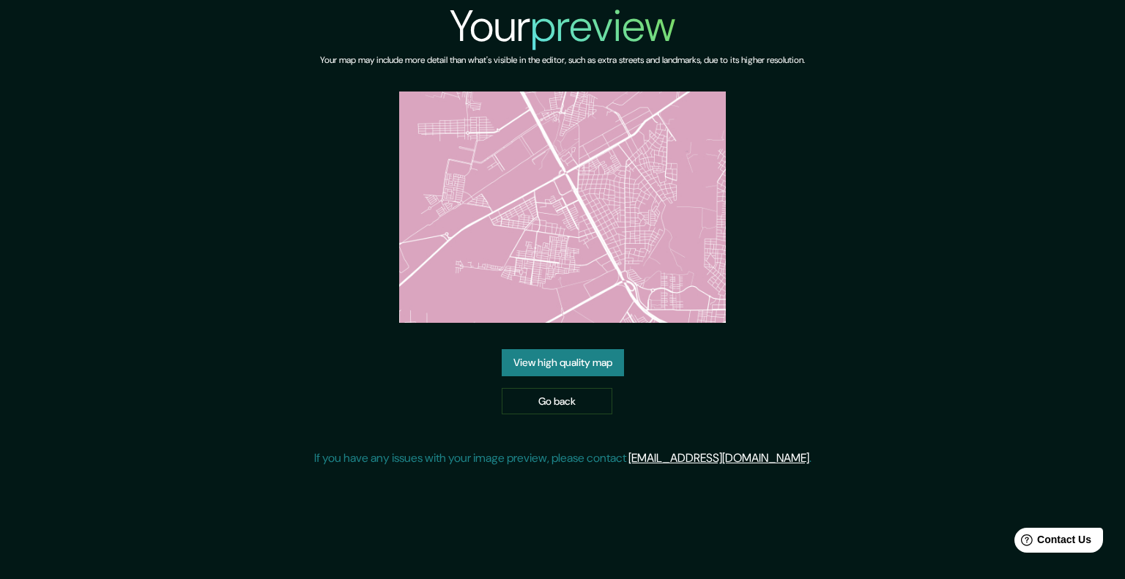
click at [575, 415] on div "Your preview Your map may include more detail than what's visible in the editor…" at bounding box center [562, 239] width 497 height 479
click at [574, 407] on link "Go back" at bounding box center [557, 401] width 111 height 27
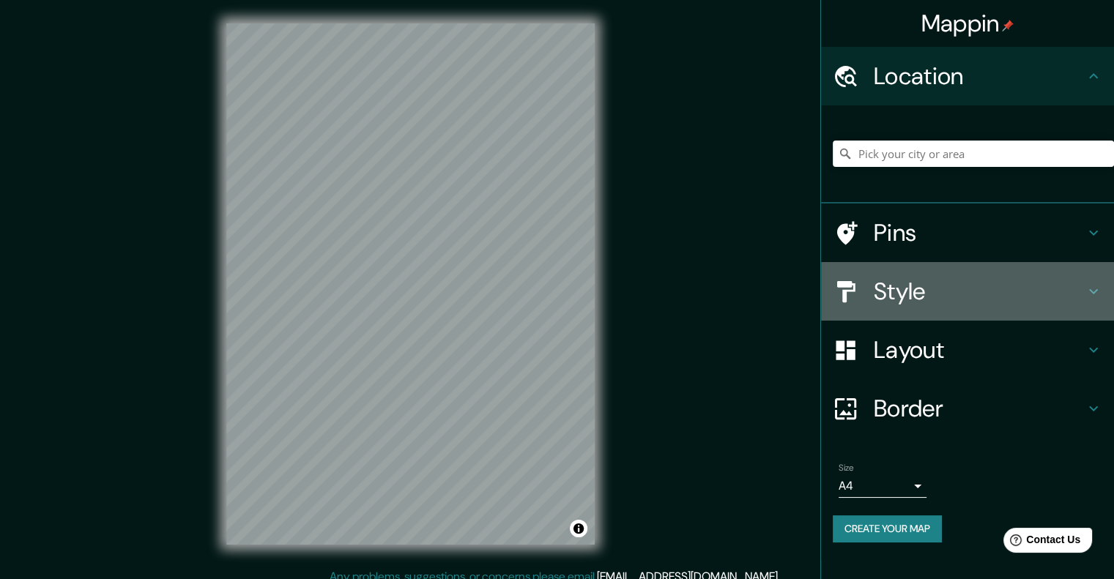
click at [902, 301] on h4 "Style" at bounding box center [979, 291] width 211 height 29
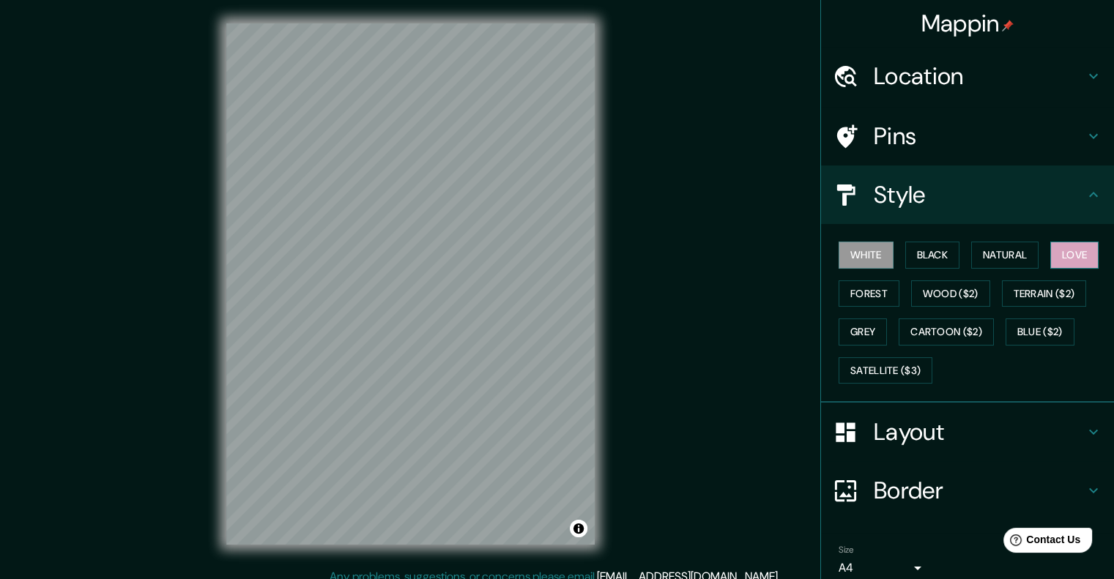
click at [1071, 254] on button "Love" at bounding box center [1074, 255] width 48 height 27
click at [905, 439] on h4 "Layout" at bounding box center [979, 431] width 211 height 29
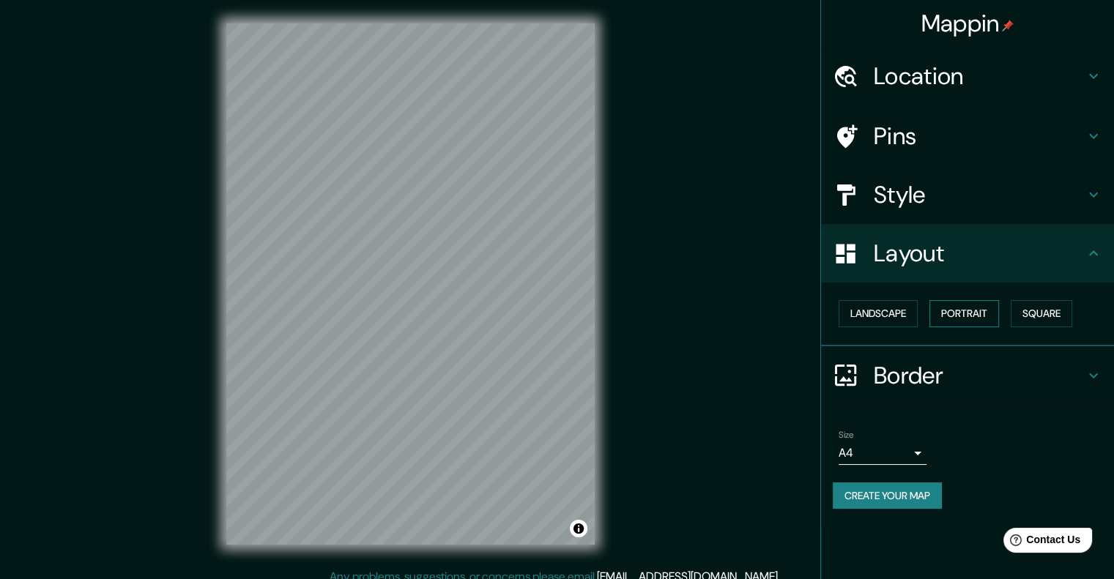
click at [964, 311] on button "Portrait" at bounding box center [964, 313] width 70 height 27
click at [1052, 308] on button "Square" at bounding box center [1042, 313] width 62 height 27
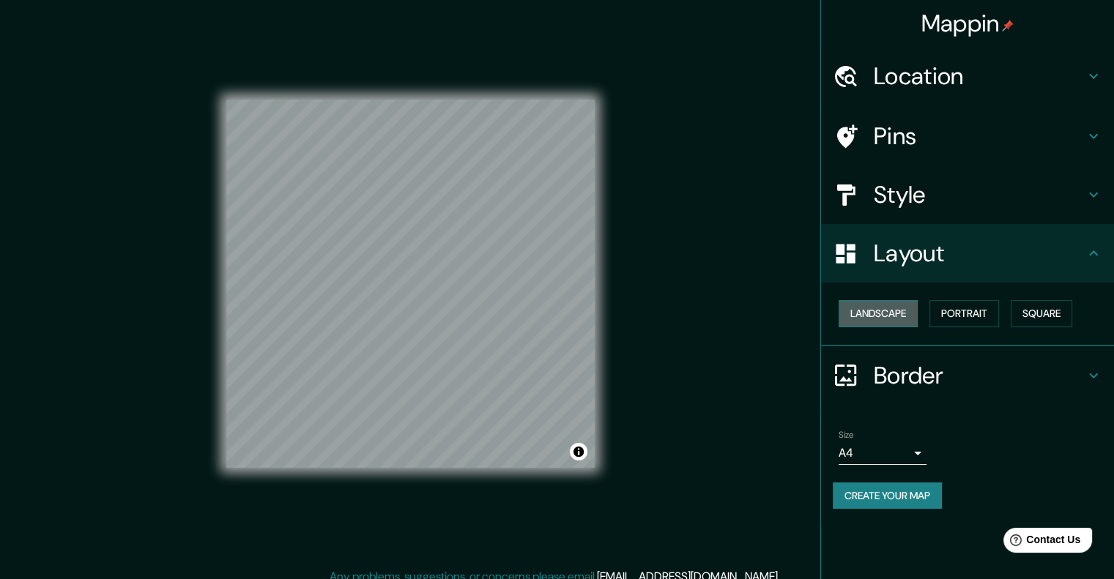
click at [891, 310] on button "Landscape" at bounding box center [878, 313] width 79 height 27
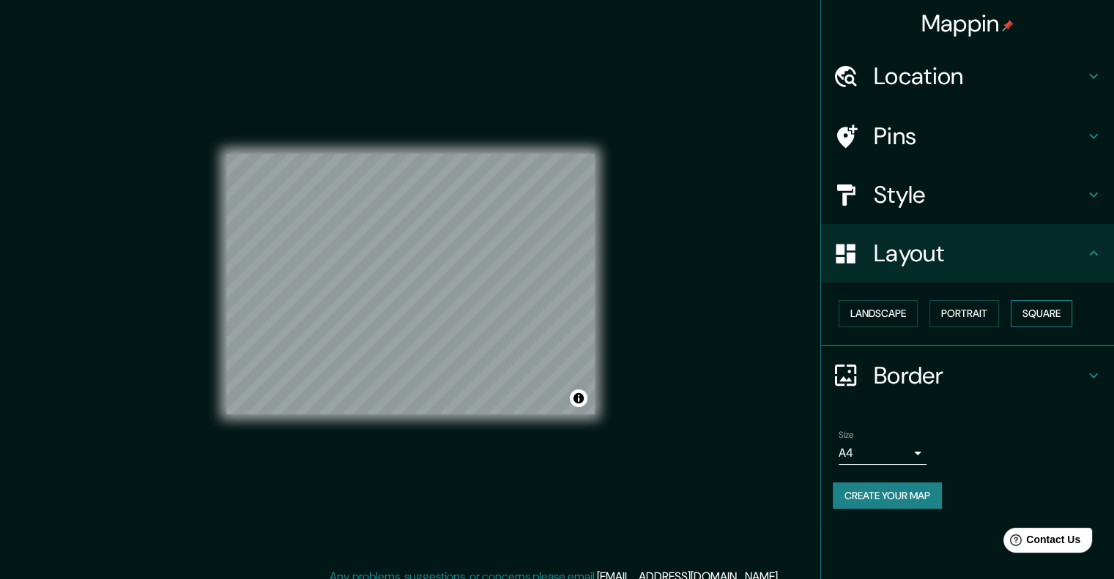
click at [1050, 313] on button "Square" at bounding box center [1042, 313] width 62 height 27
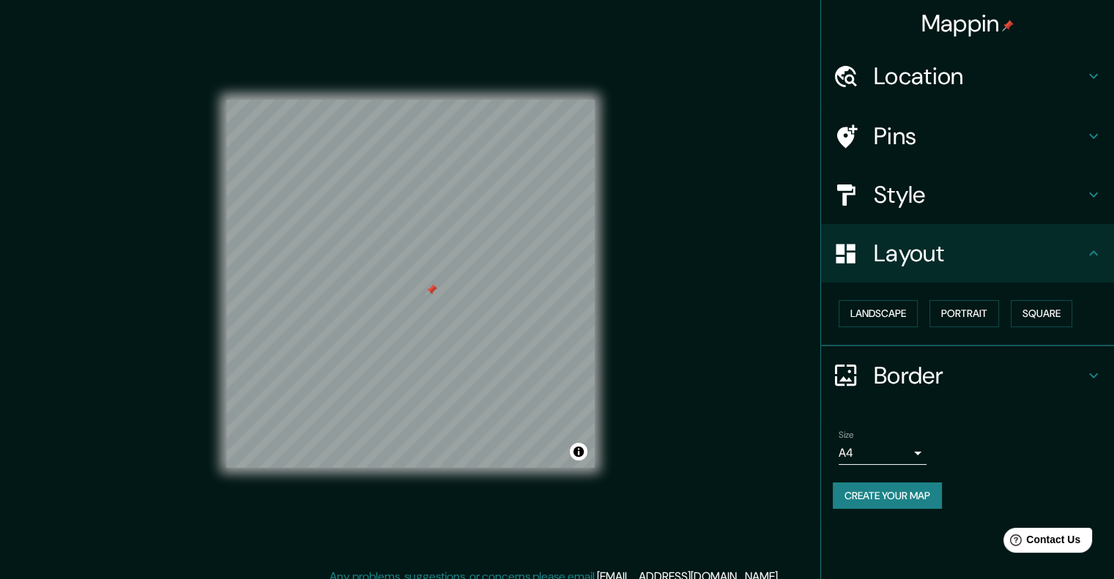
click at [428, 290] on div at bounding box center [432, 290] width 12 height 12
click at [911, 491] on button "Create your map" at bounding box center [887, 496] width 109 height 27
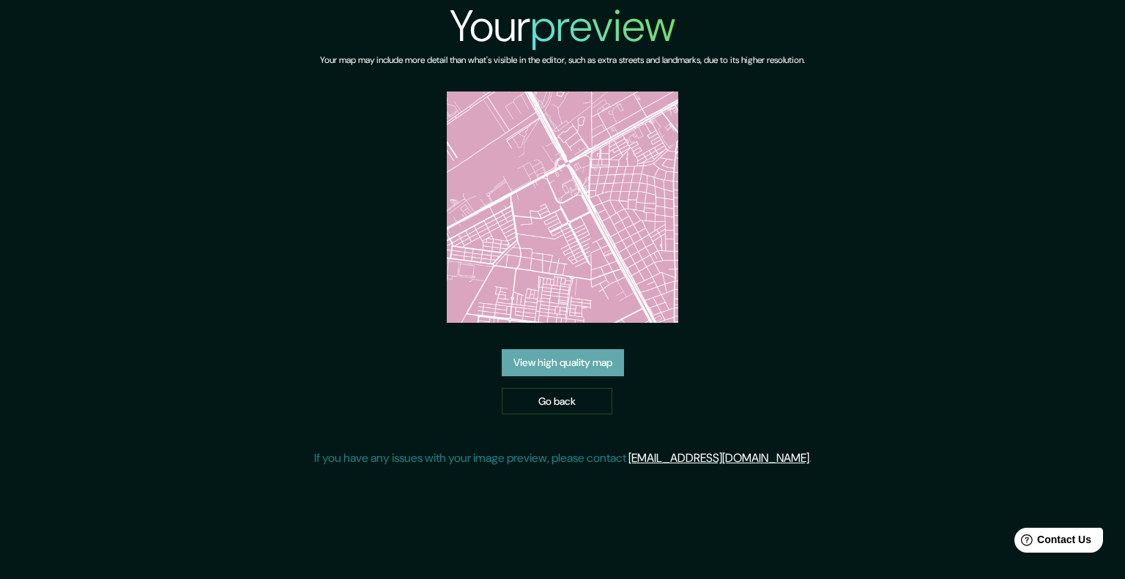
click at [583, 373] on link "View high quality map" at bounding box center [563, 362] width 122 height 27
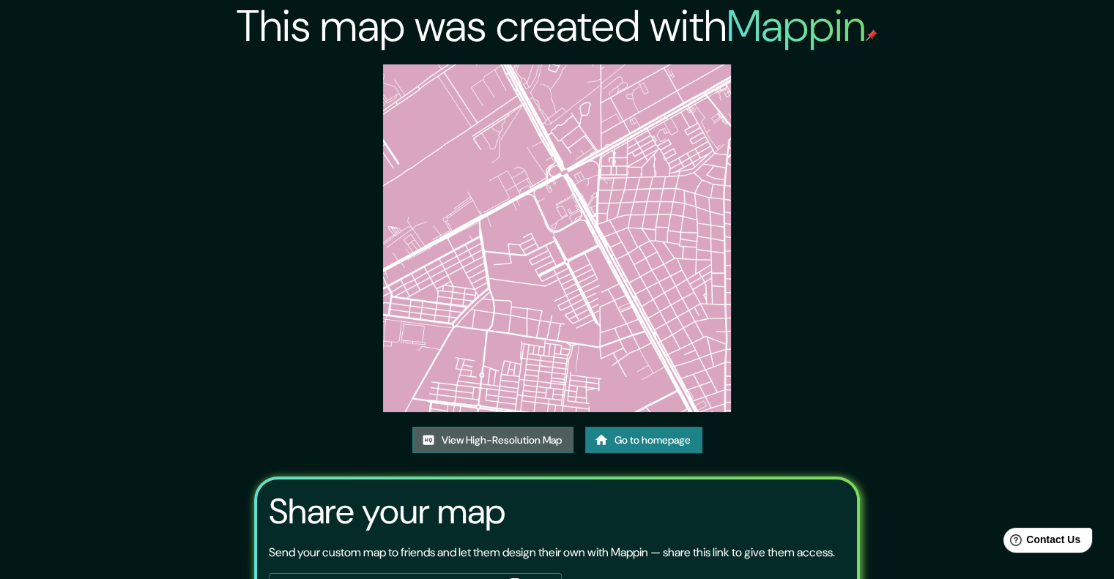
click at [527, 439] on link "View High-Resolution Map" at bounding box center [492, 440] width 161 height 27
